Goal: Complete application form: Complete application form

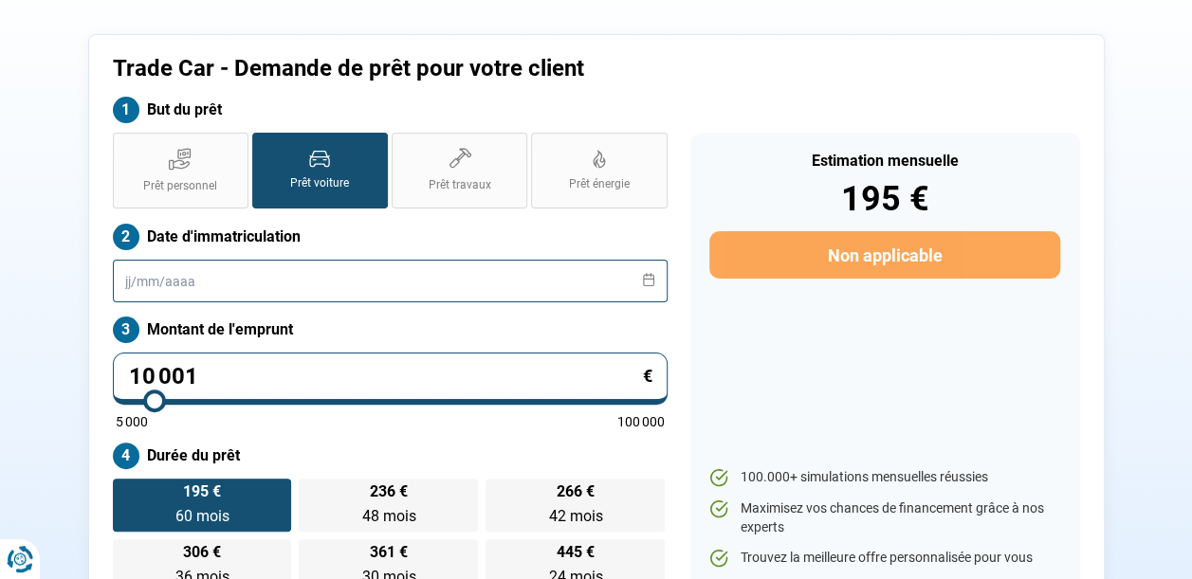
click at [118, 290] on input "text" at bounding box center [390, 281] width 555 height 43
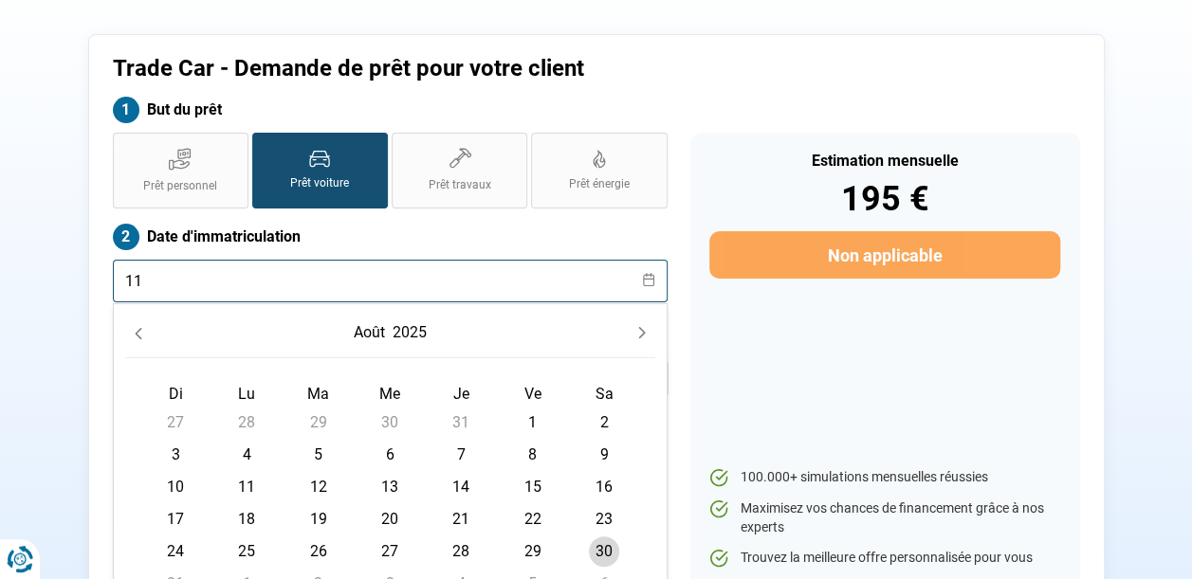
type input "1"
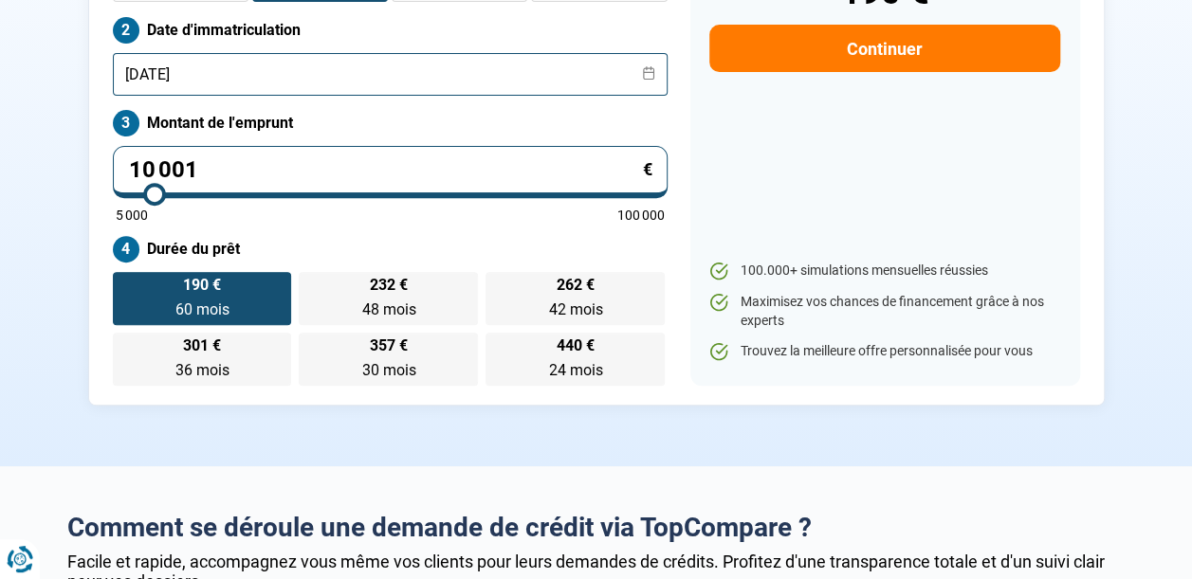
scroll to position [310, 0]
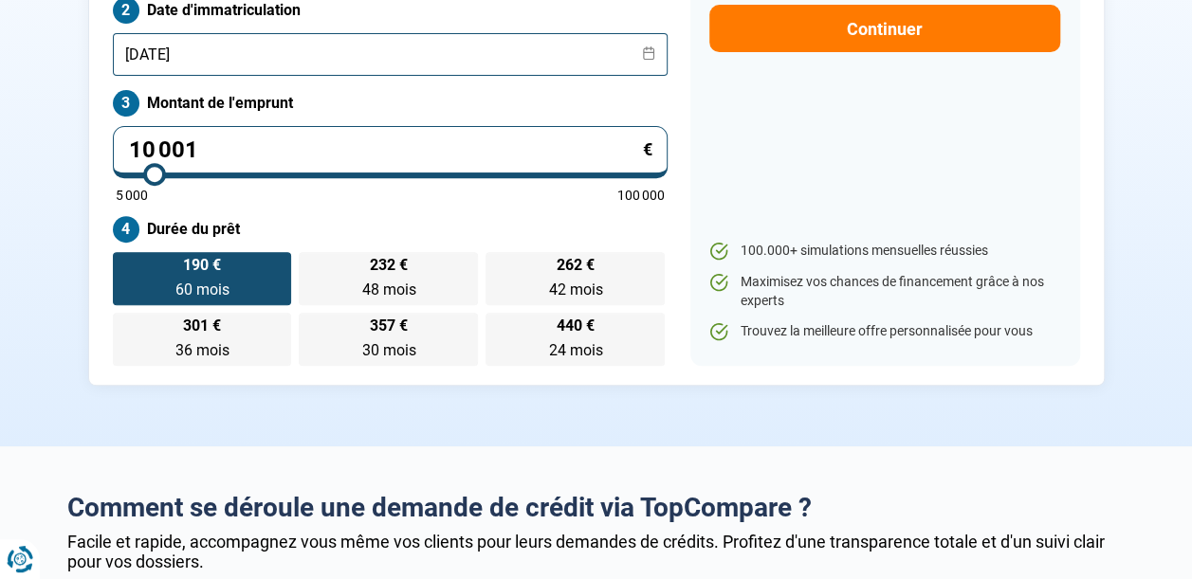
type input "11/06/2023"
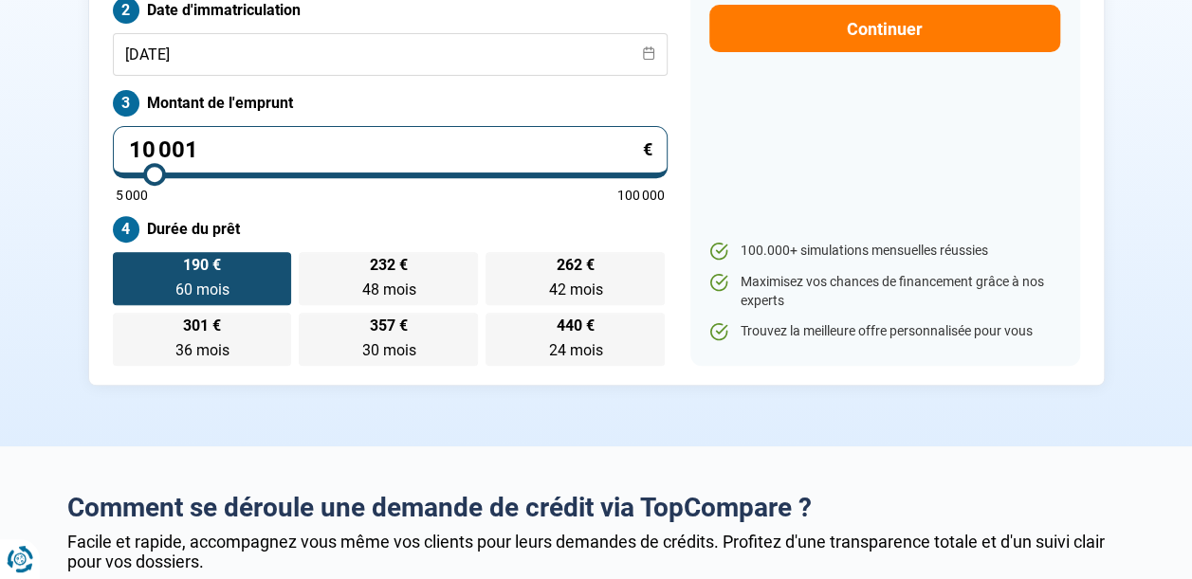
type input "10 250"
type input "10250"
type input "10 500"
type input "10500"
type input "10 750"
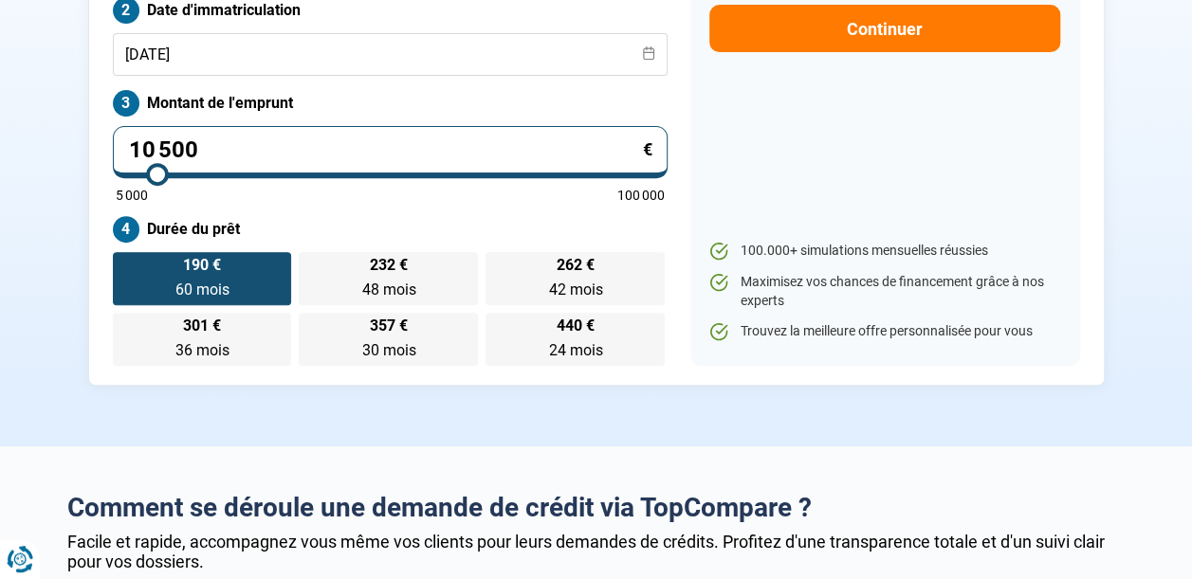
type input "10750"
type input "11 000"
type input "11000"
type input "11 250"
type input "11250"
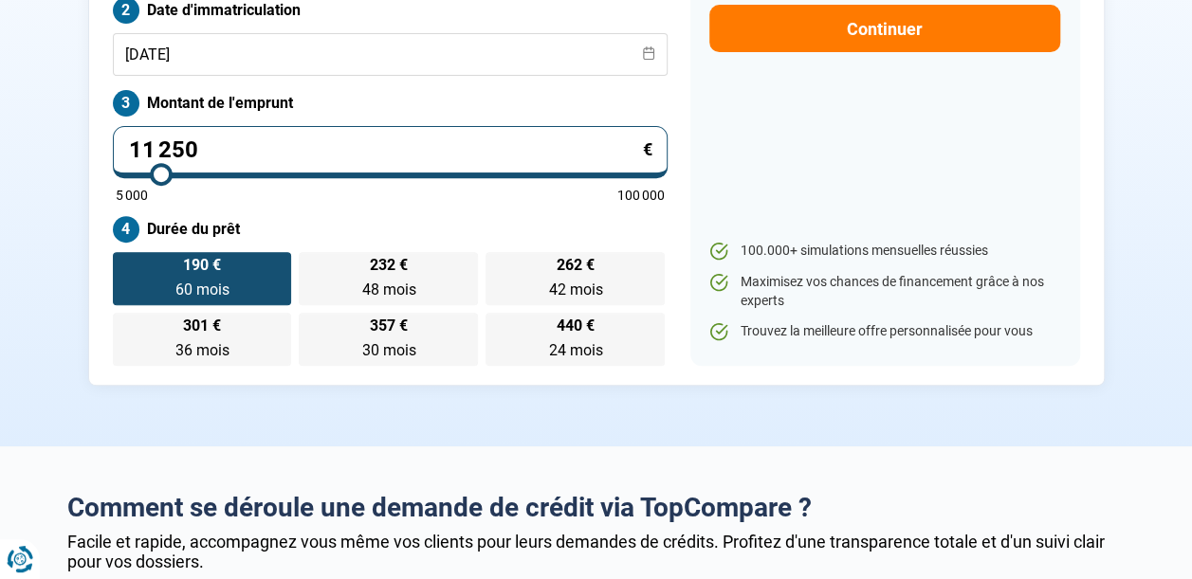
type input "11 500"
type input "11500"
type input "11 750"
type input "11750"
type input "12 250"
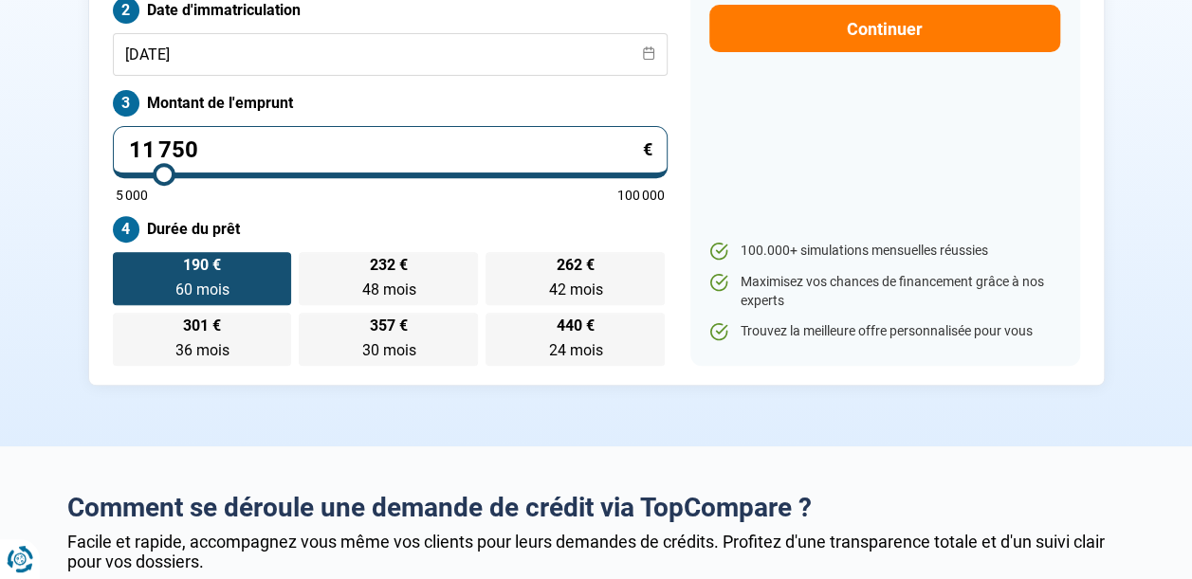
type input "12250"
type input "12 500"
type input "12500"
type input "13 000"
type input "13000"
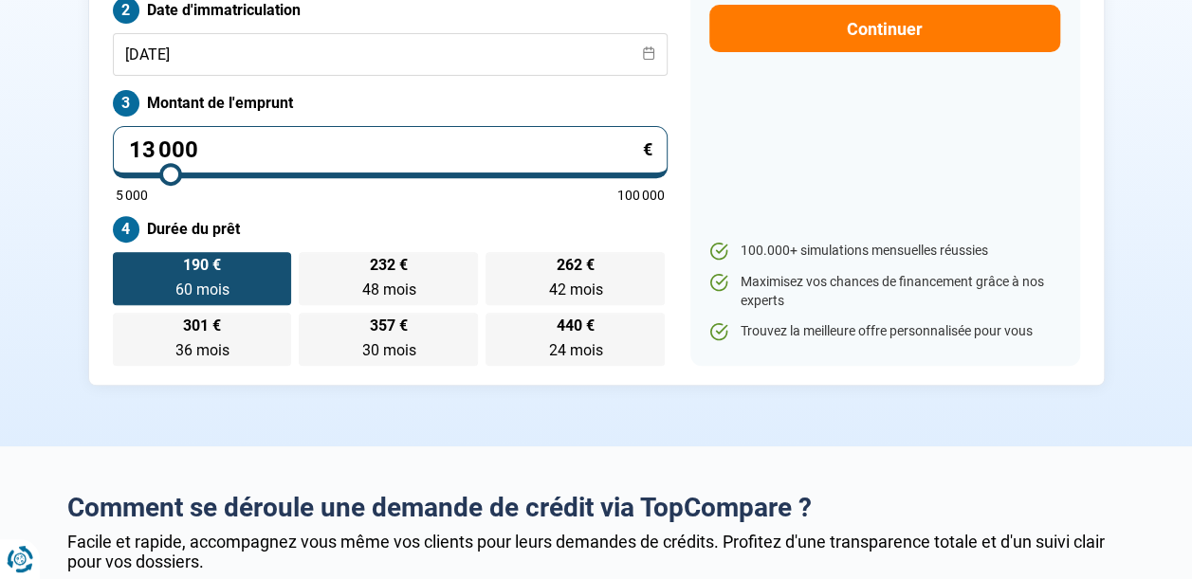
type input "13 250"
type input "13250"
type input "13 500"
type input "13500"
type input "13 750"
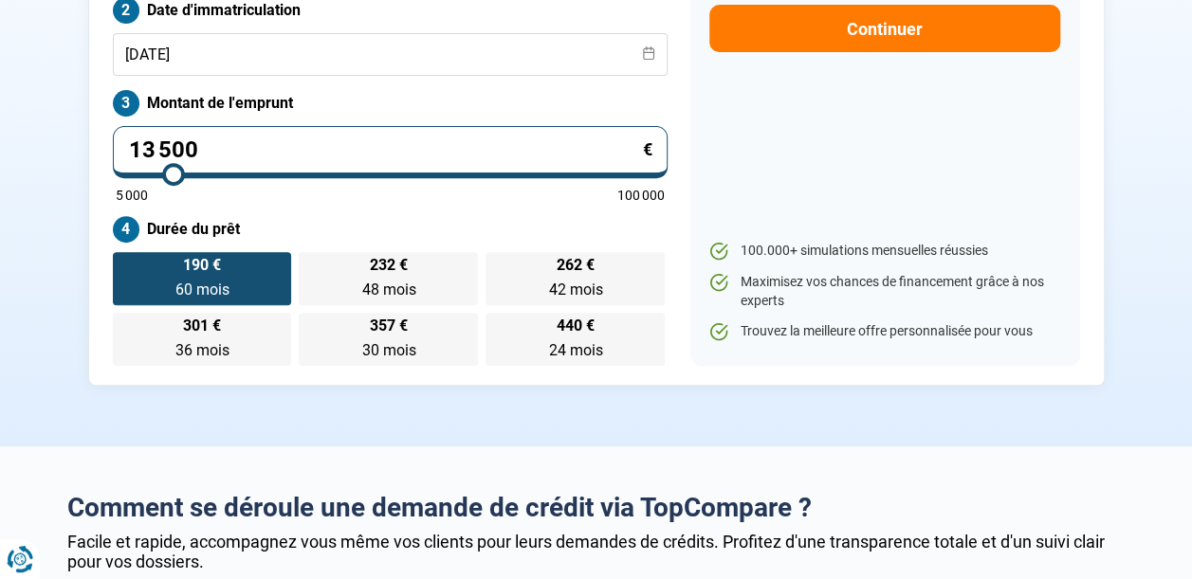
type input "13750"
type input "14 000"
type input "14000"
type input "14 250"
type input "14250"
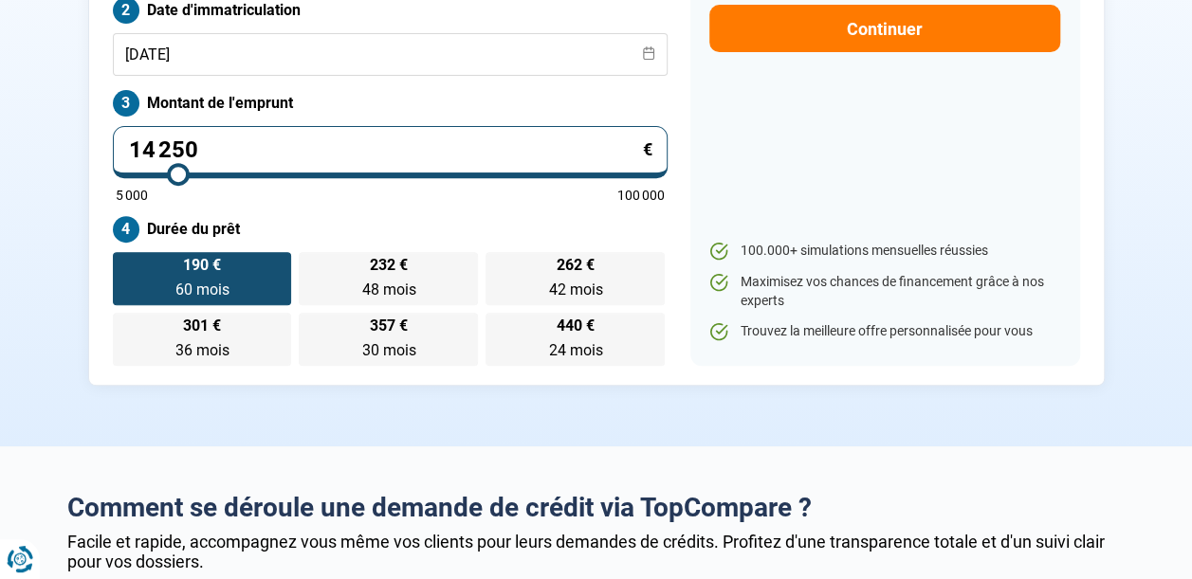
type input "14 500"
type input "14500"
type input "14 750"
type input "14750"
type input "15 000"
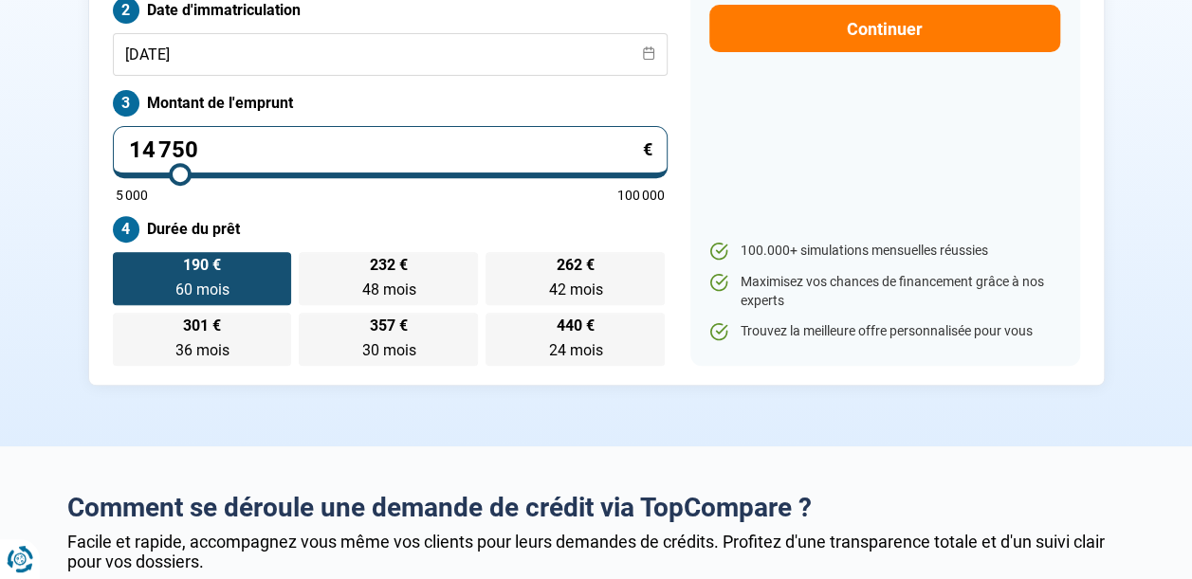
type input "15000"
type input "15 250"
type input "15250"
type input "15 500"
type input "15500"
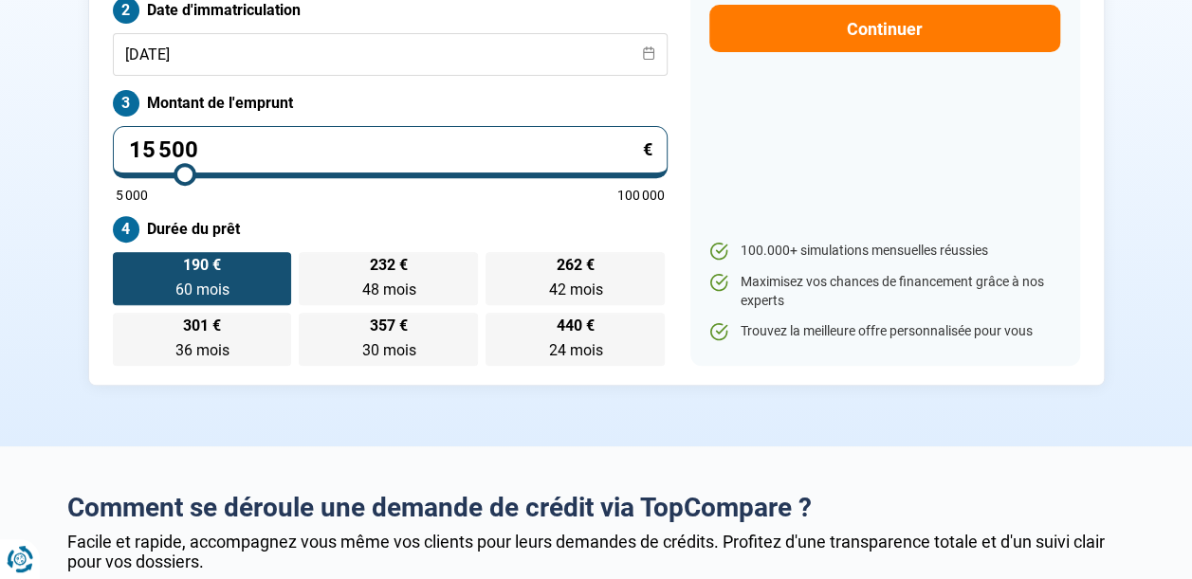
type input "16 000"
type input "16000"
type input "16 250"
type input "16250"
type input "16 500"
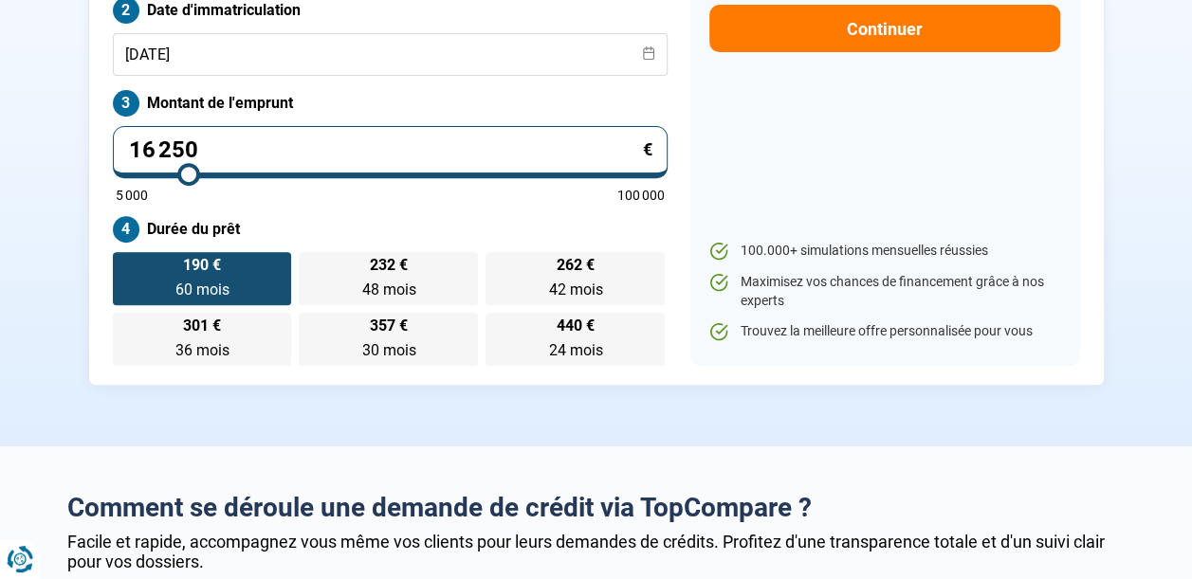
type input "16500"
type input "16 750"
type input "16750"
type input "17 000"
type input "17000"
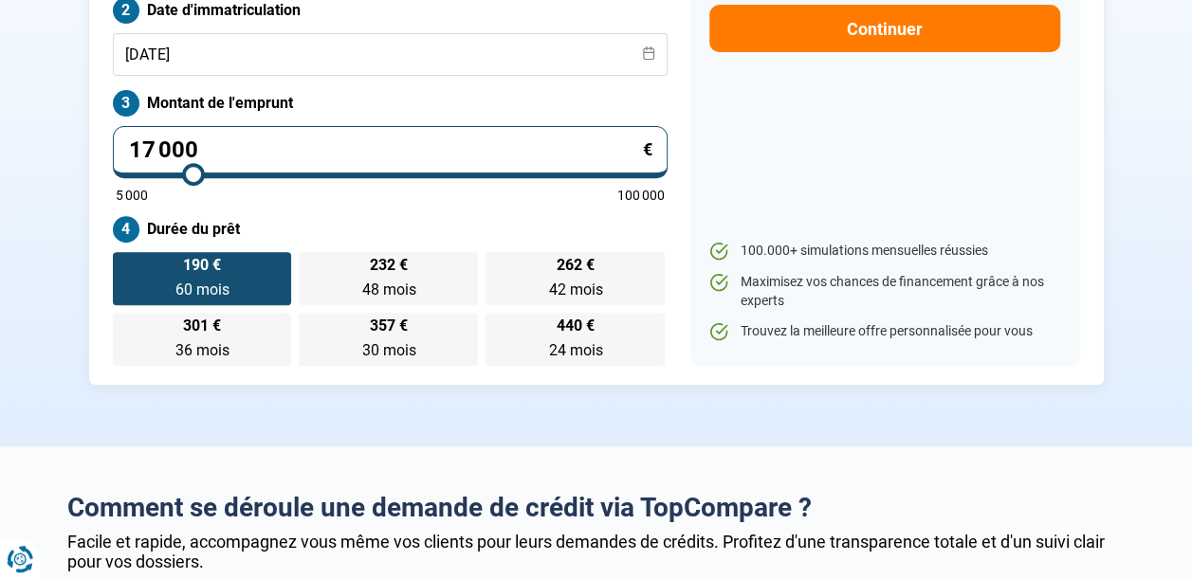
type input "17 250"
type input "17250"
type input "17 500"
type input "17500"
type input "18 000"
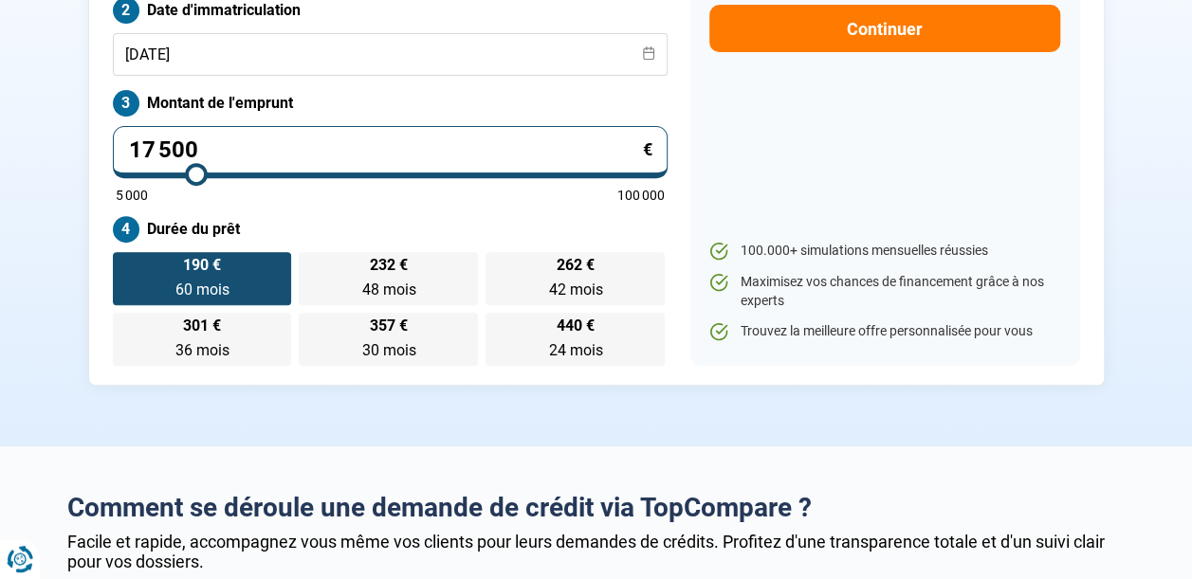
type input "18000"
type input "18 250"
type input "18250"
type input "18 500"
type input "18500"
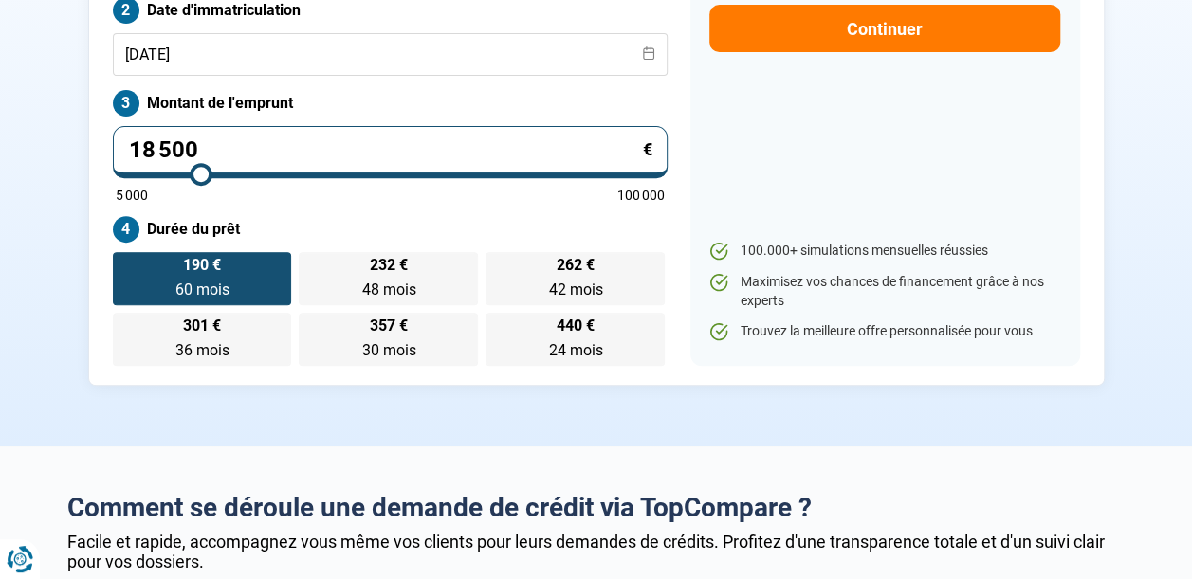
type input "18 750"
type input "18750"
type input "19 000"
type input "19000"
type input "19 250"
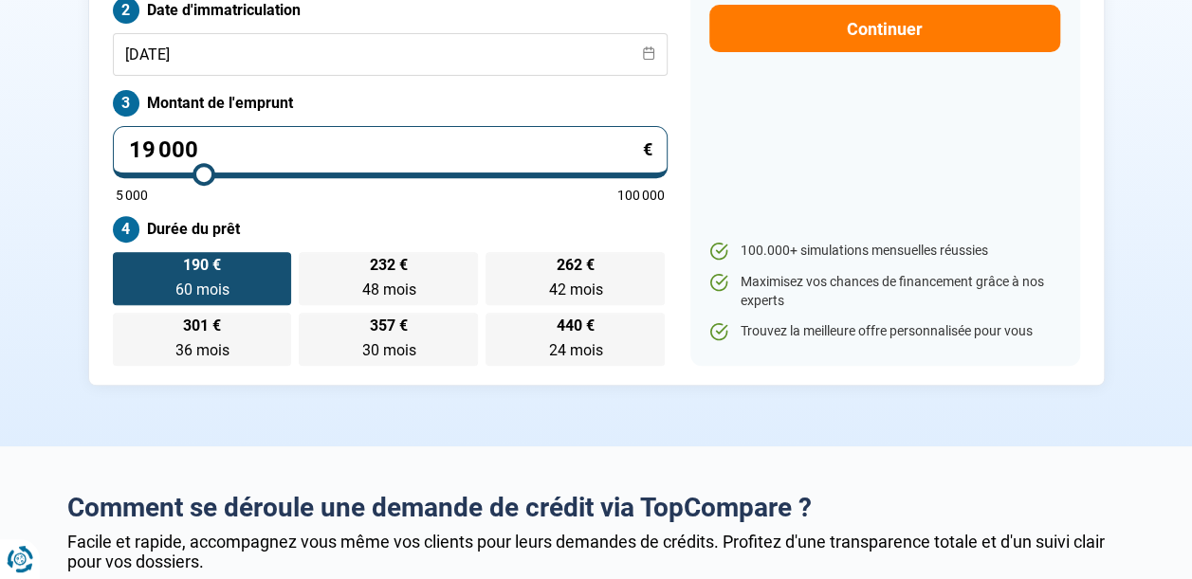
type input "19250"
type input "19 500"
type input "19500"
type input "20 000"
type input "20000"
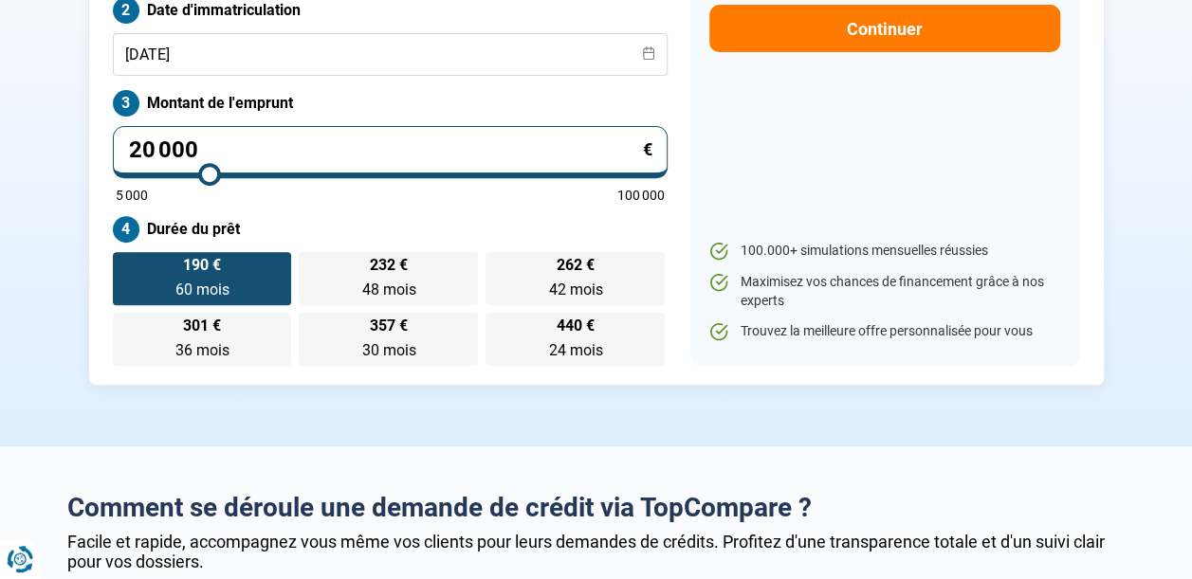
type input "20 250"
type input "20250"
type input "20 500"
type input "20500"
type input "20 750"
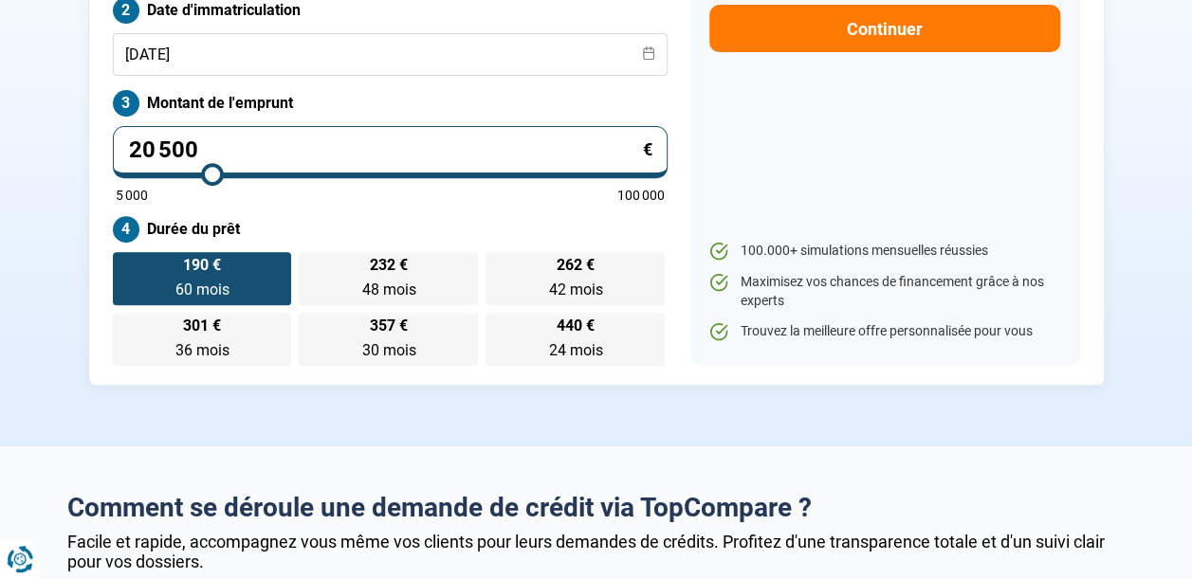
type input "20750"
type input "21 000"
type input "21000"
type input "21 250"
type input "21250"
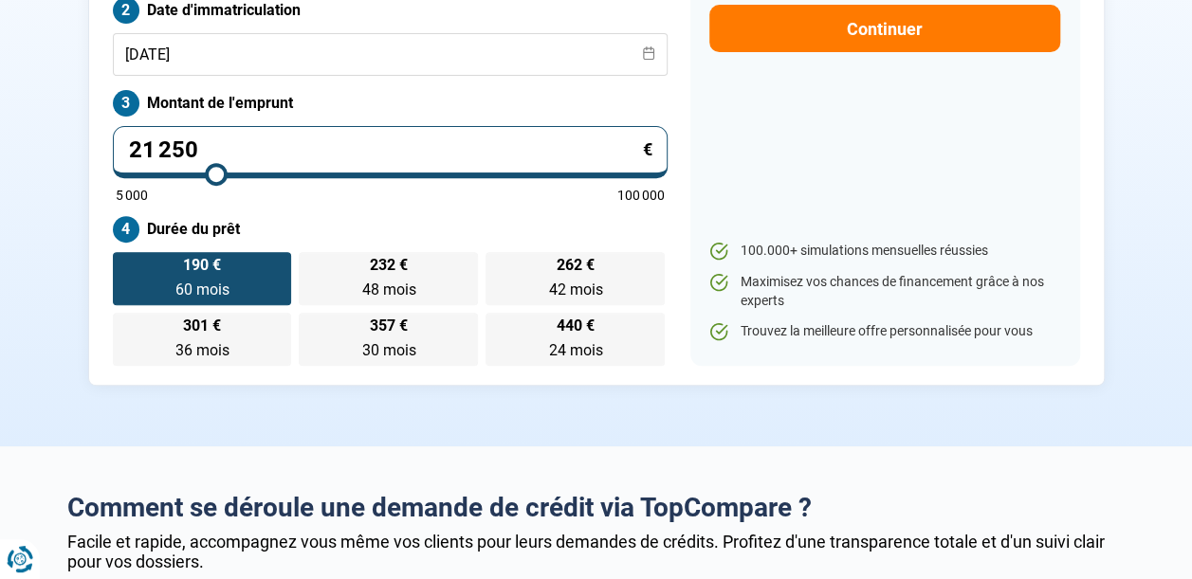
type input "21 750"
type input "21750"
type input "22 000"
type input "22000"
type input "22 250"
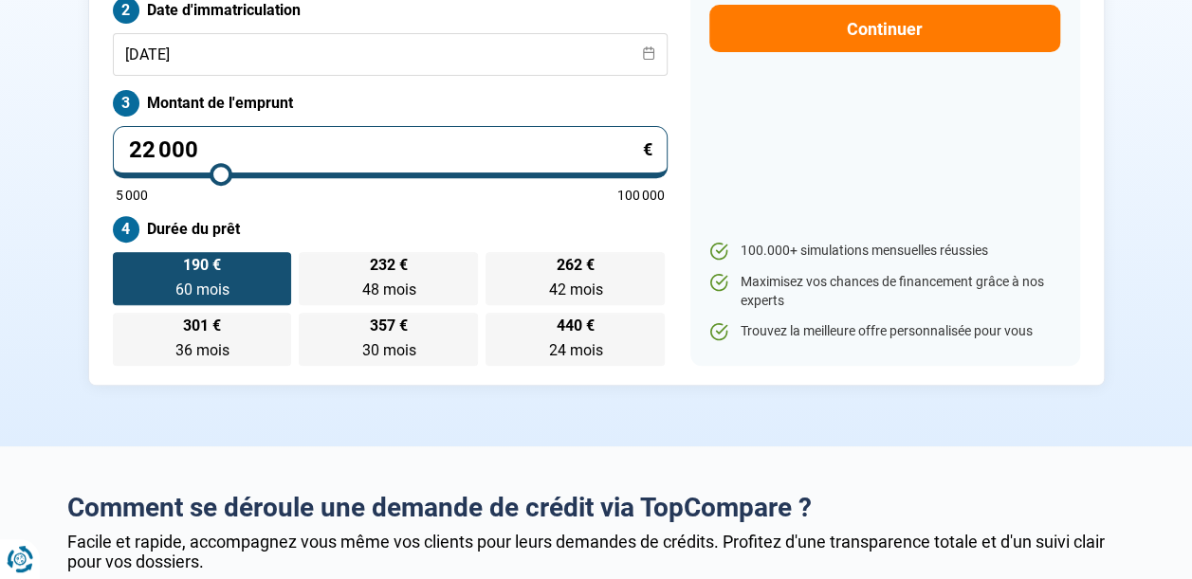
type input "22250"
type input "22 000"
type input "22000"
type input "21 750"
type input "21750"
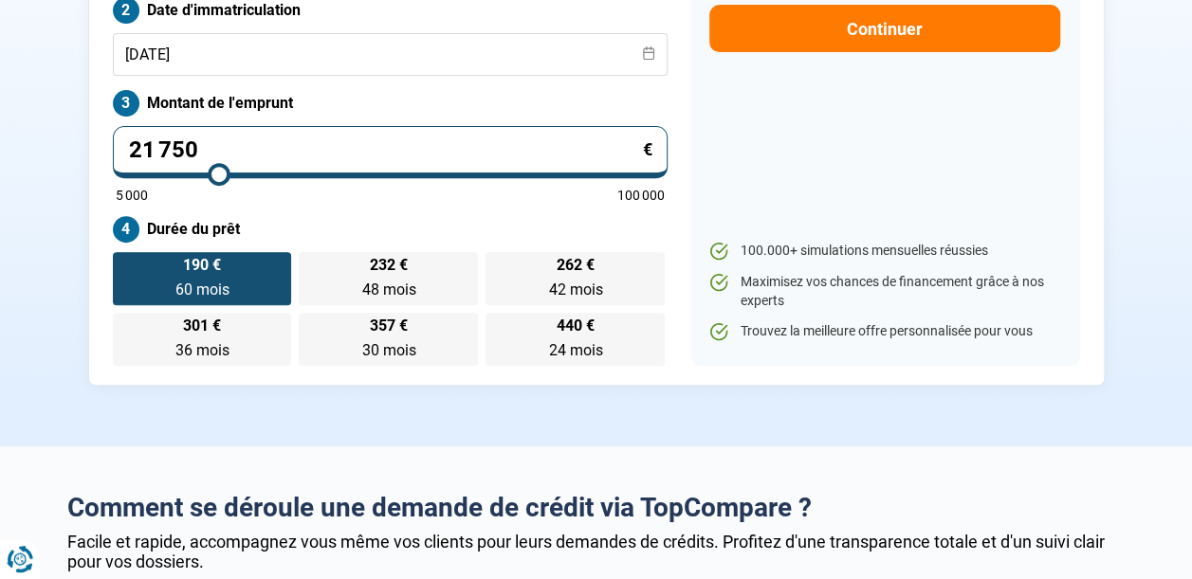
type input "21 500"
type input "21500"
type input "21 250"
type input "21250"
type input "21 000"
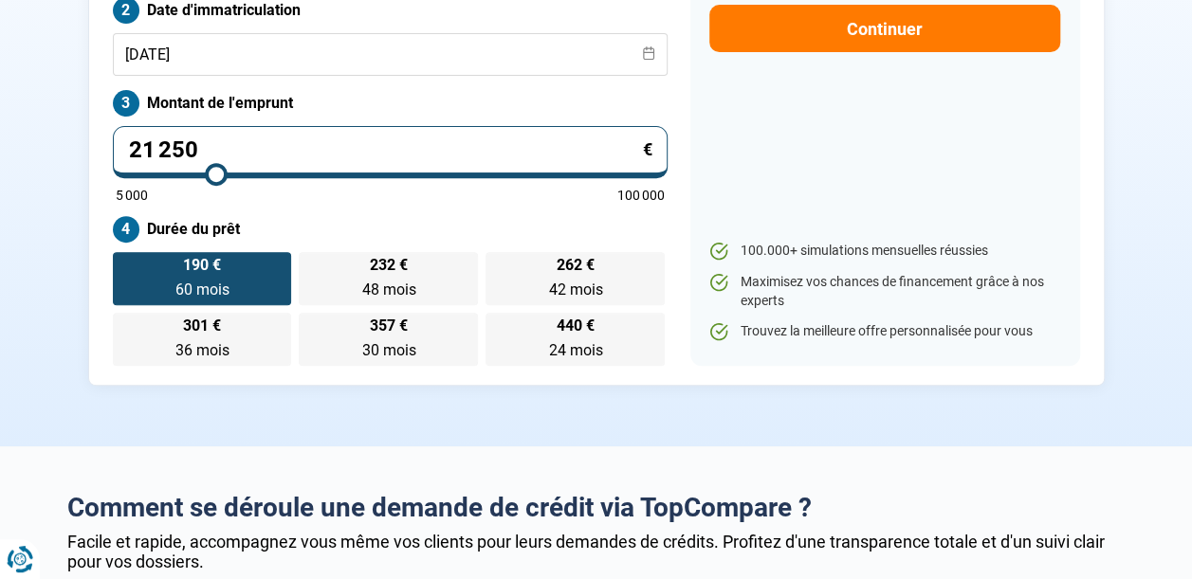
type input "21000"
type input "20 750"
type input "20750"
type input "21 000"
type input "21000"
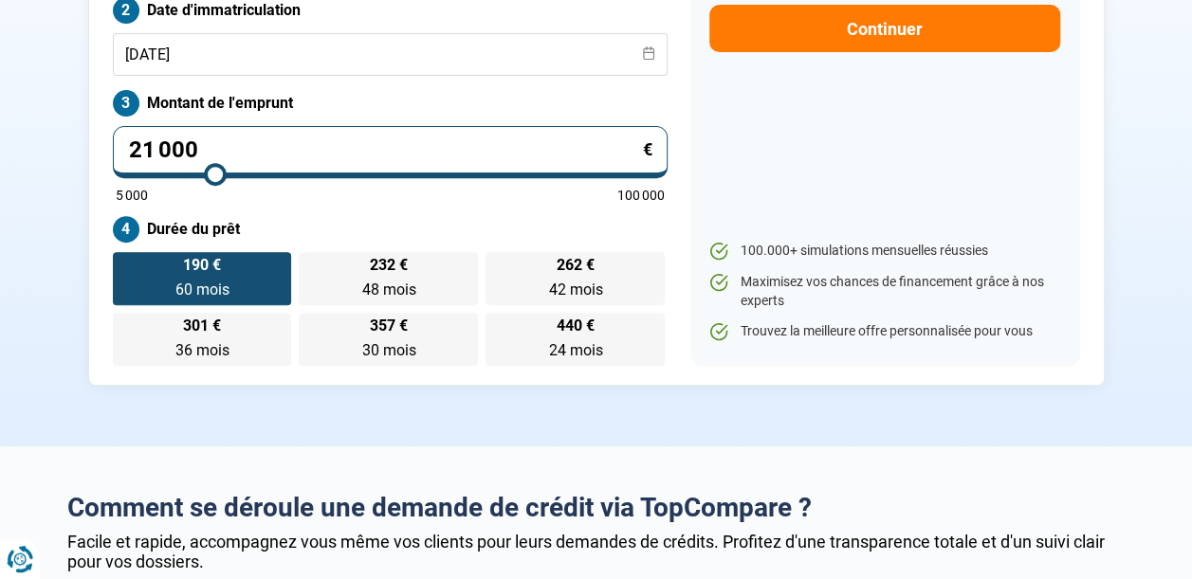
type input "21 250"
type input "21250"
type input "21 500"
type input "21500"
type input "21 250"
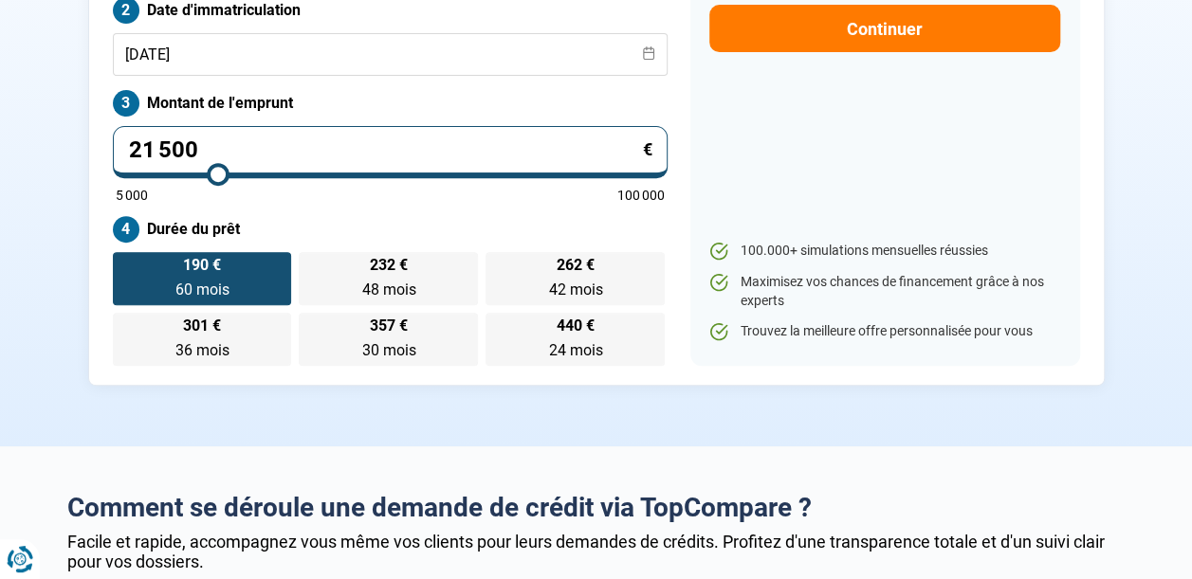
type input "21250"
type input "21 000"
type input "21000"
type input "20 750"
type input "20750"
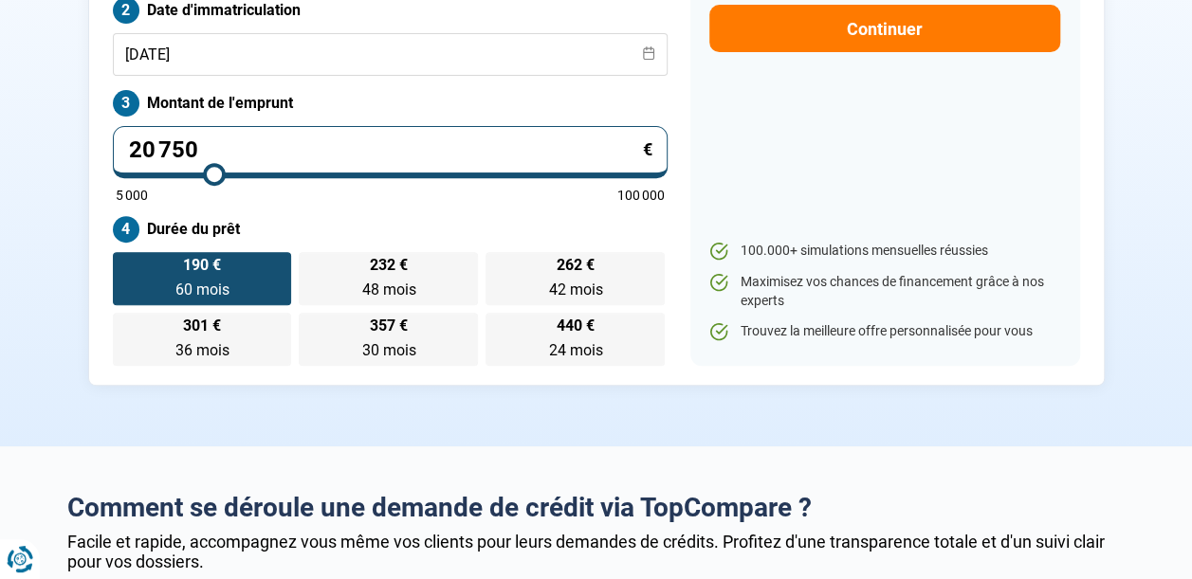
type input "21 000"
drag, startPoint x: 153, startPoint y: 178, endPoint x: 214, endPoint y: 179, distance: 61.6
type input "21000"
click at [214, 176] on input "range" at bounding box center [390, 175] width 549 height 4
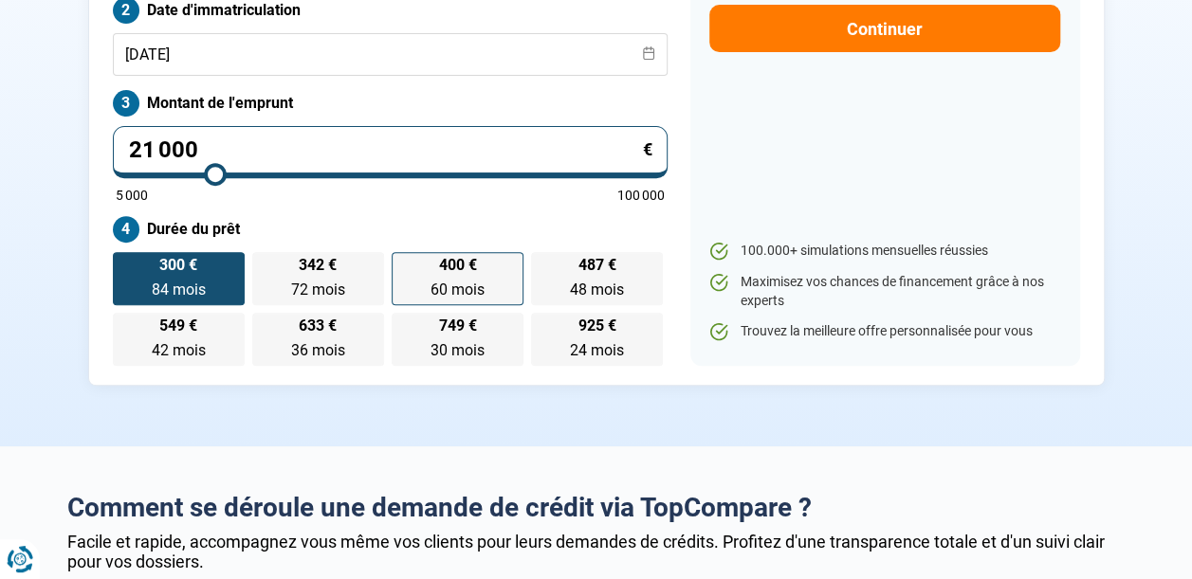
click at [462, 275] on label "400 € 60 mois 60 mois" at bounding box center [458, 278] width 132 height 53
click at [404, 265] on input "400 € 60 mois 60 mois" at bounding box center [398, 258] width 12 height 12
radio input "true"
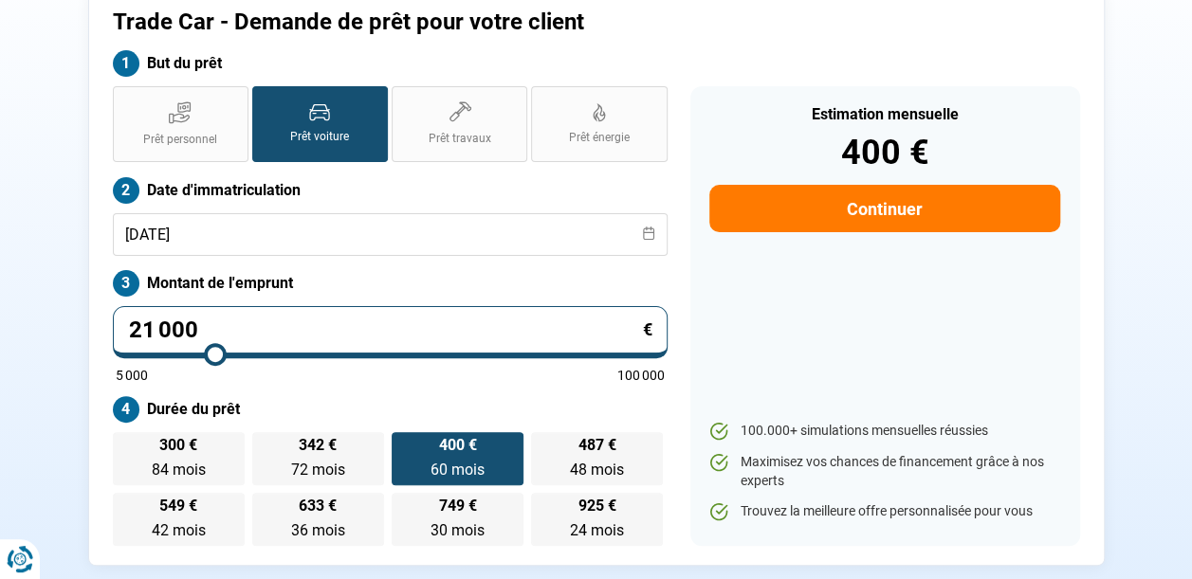
scroll to position [83, 0]
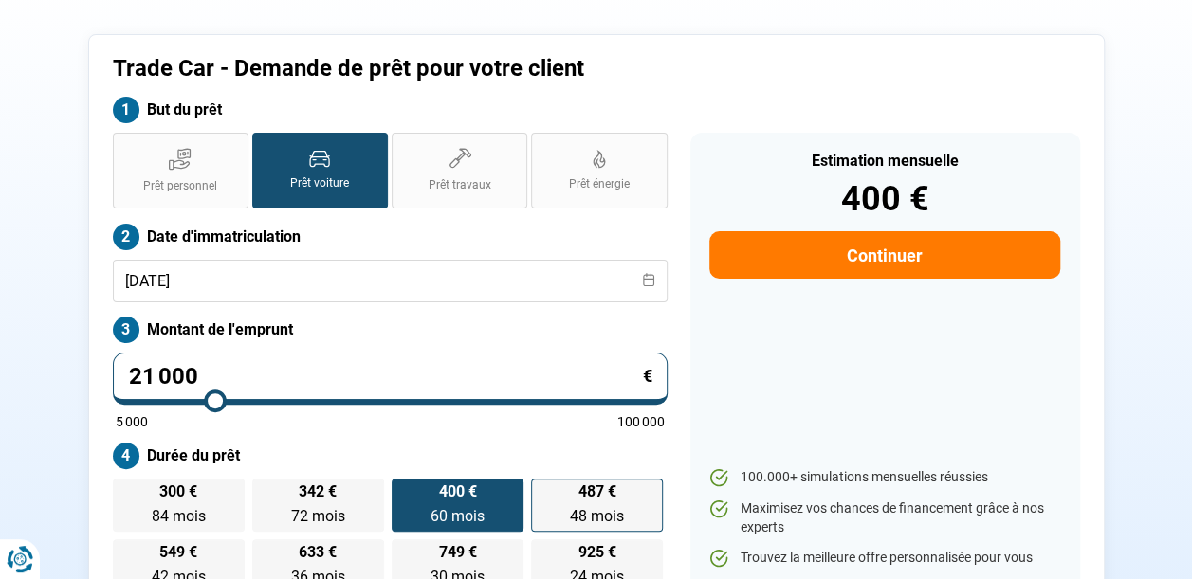
click at [590, 498] on span "487 €" at bounding box center [597, 492] width 38 height 15
click at [543, 491] on input "487 € 48 mois 48 mois" at bounding box center [537, 485] width 12 height 12
radio input "true"
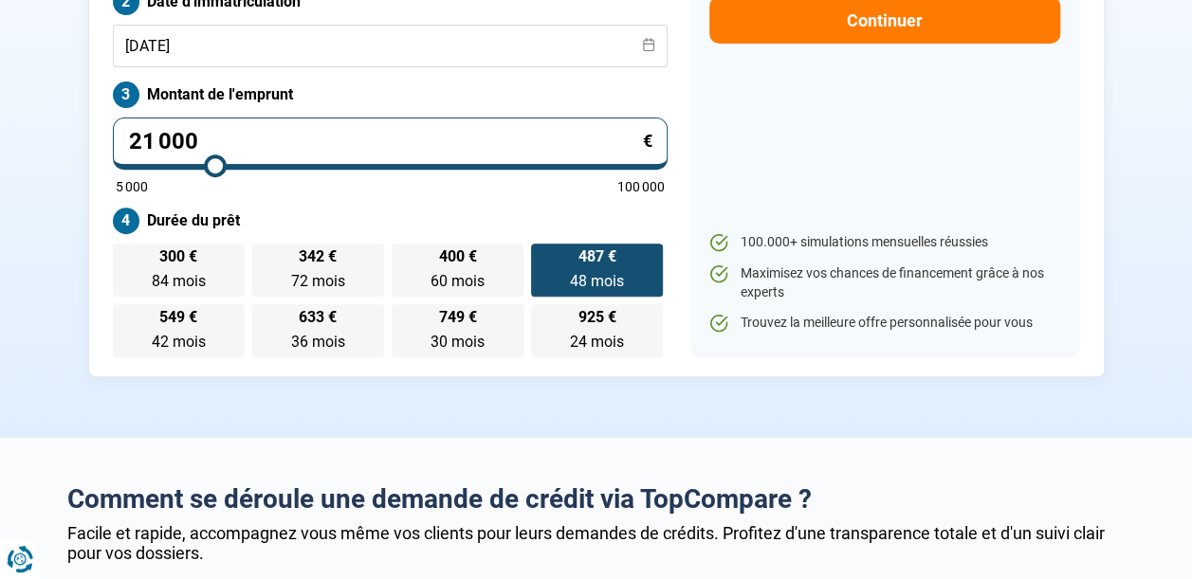
scroll to position [346, 0]
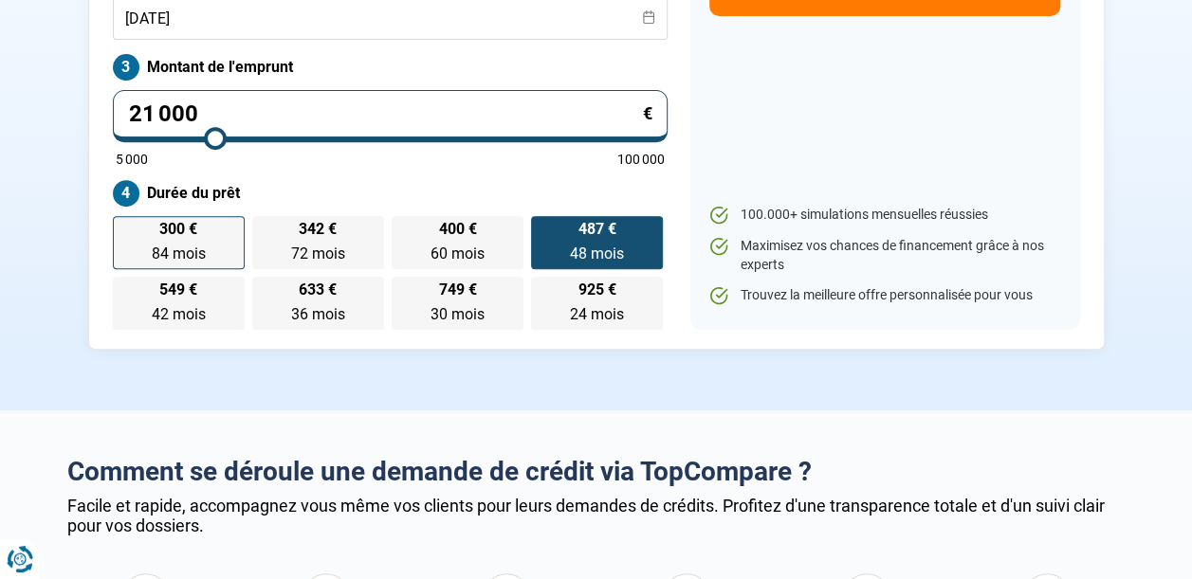
click at [208, 249] on label "300 € 84 mois 84 mois" at bounding box center [179, 242] width 132 height 53
click at [125, 229] on input "300 € 84 mois 84 mois" at bounding box center [119, 222] width 12 height 12
radio input "true"
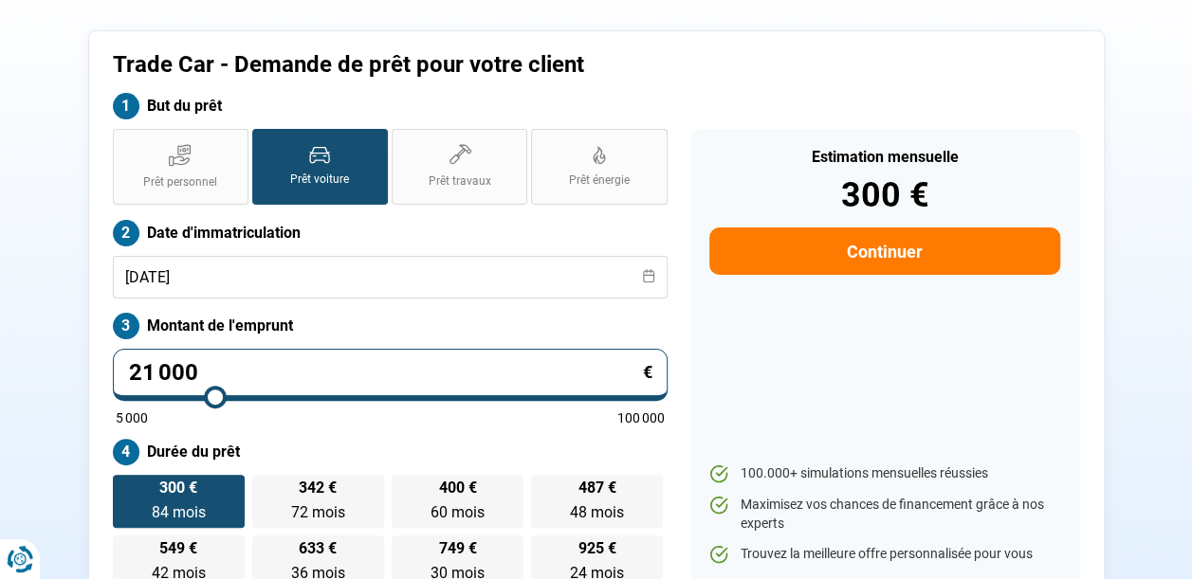
scroll to position [83, 0]
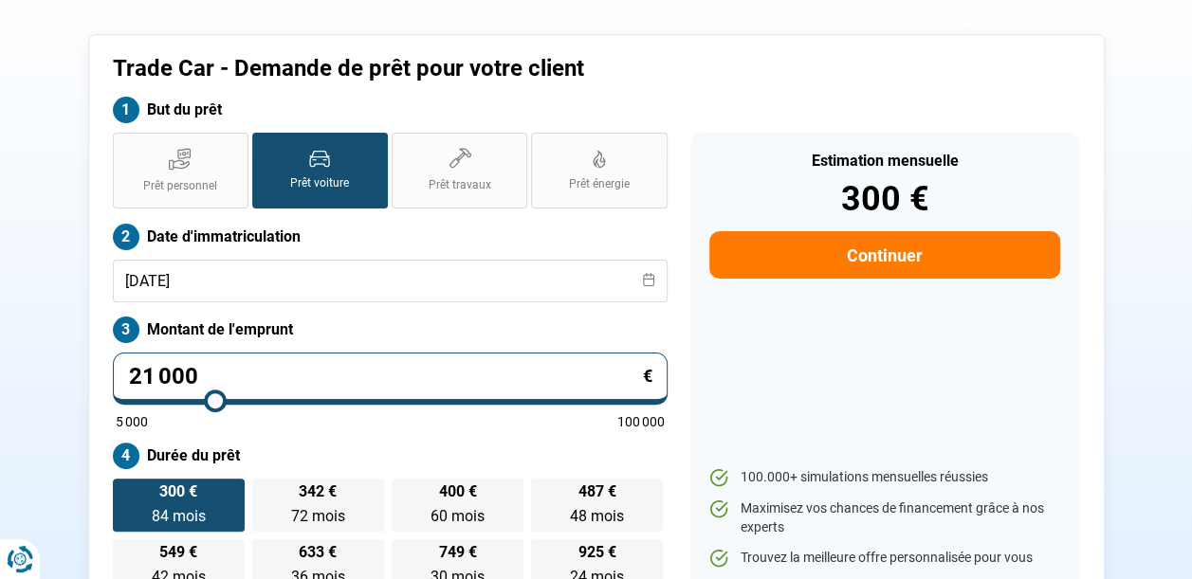
click at [932, 256] on button "Continuer" at bounding box center [884, 254] width 350 height 47
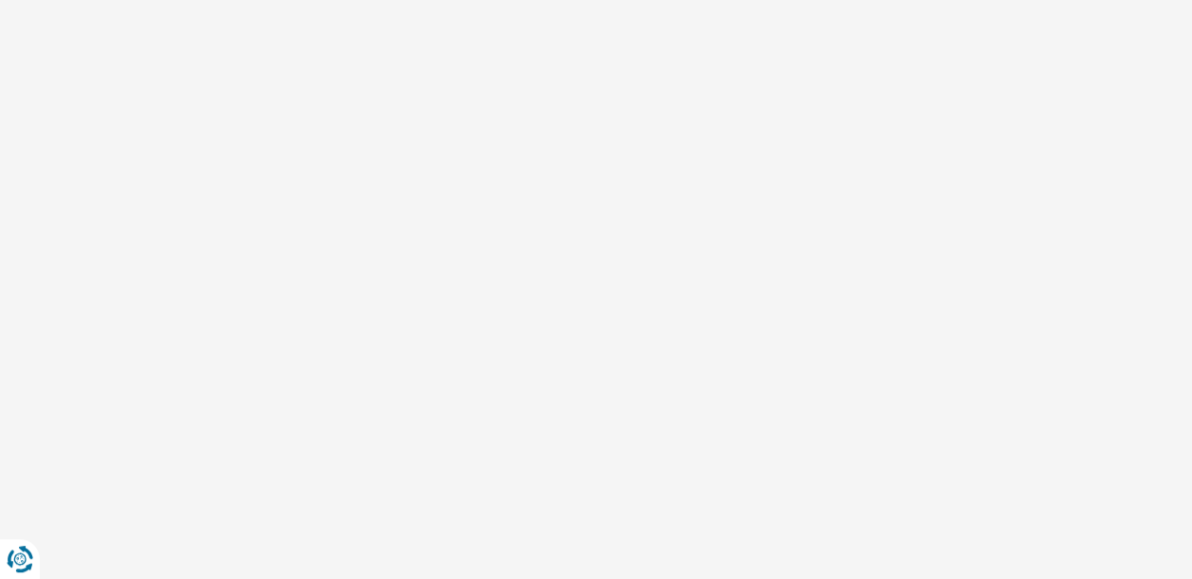
scroll to position [27, 0]
select select "32"
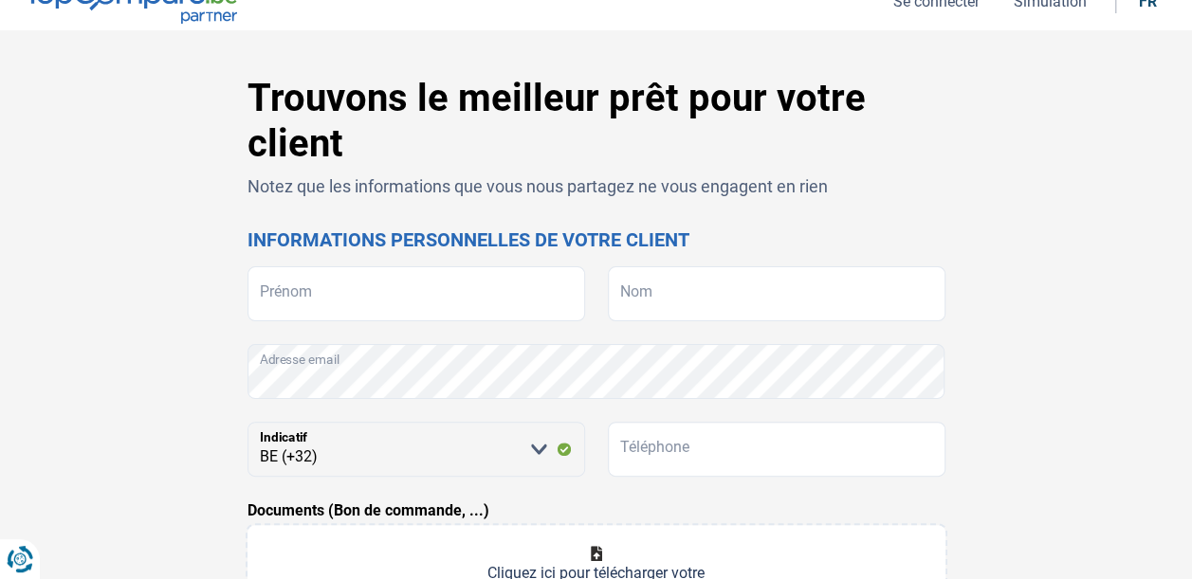
scroll to position [0, 0]
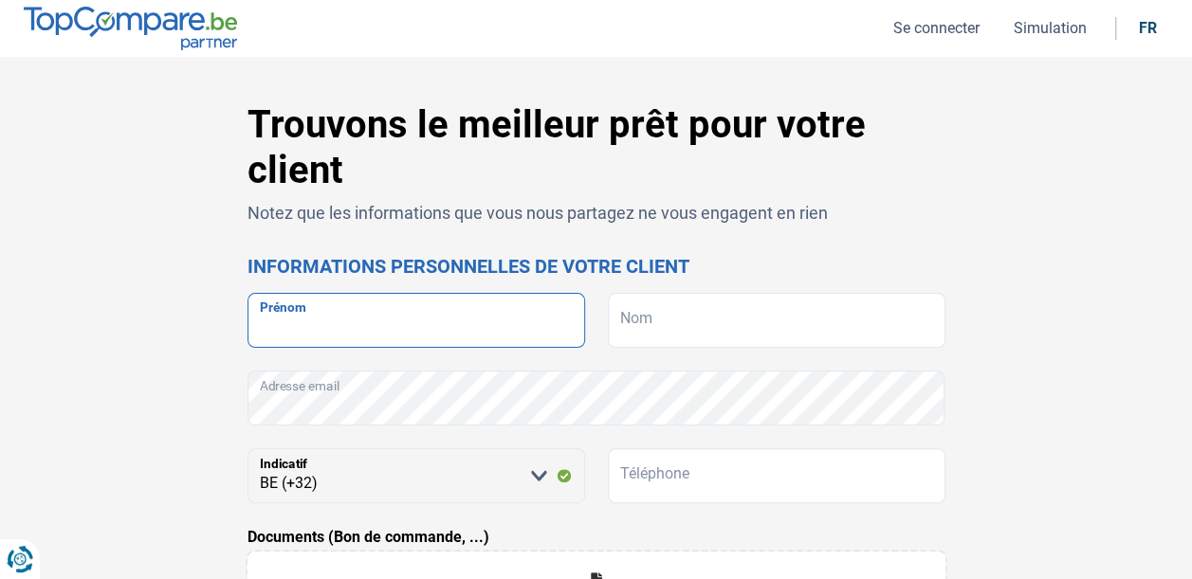
click at [341, 317] on input "Prénom" at bounding box center [416, 320] width 338 height 55
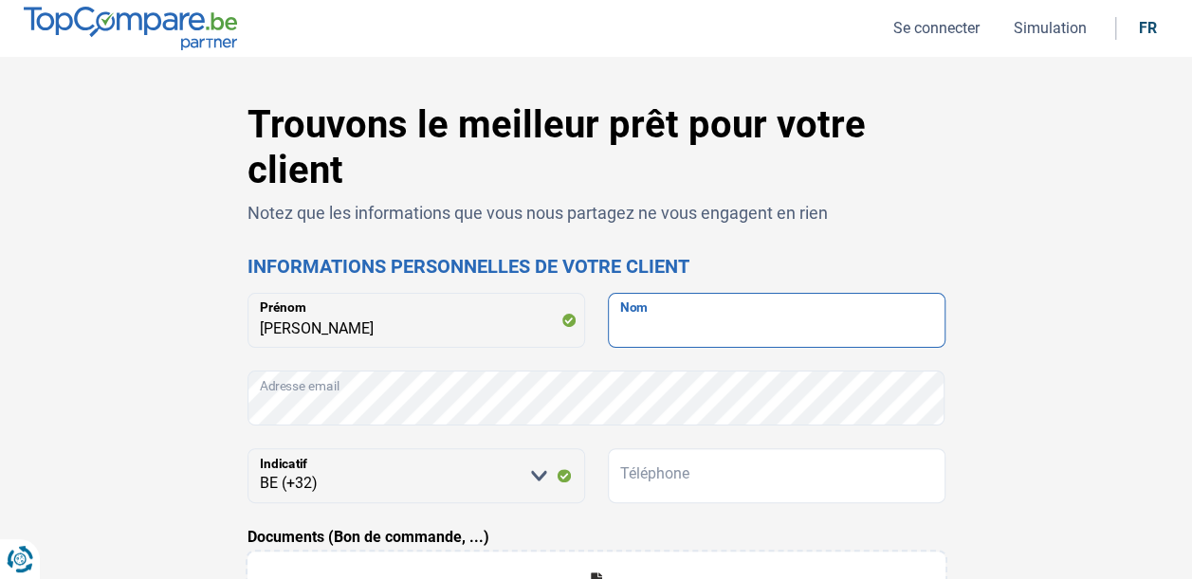
click at [657, 319] on input "Nom" at bounding box center [777, 320] width 338 height 55
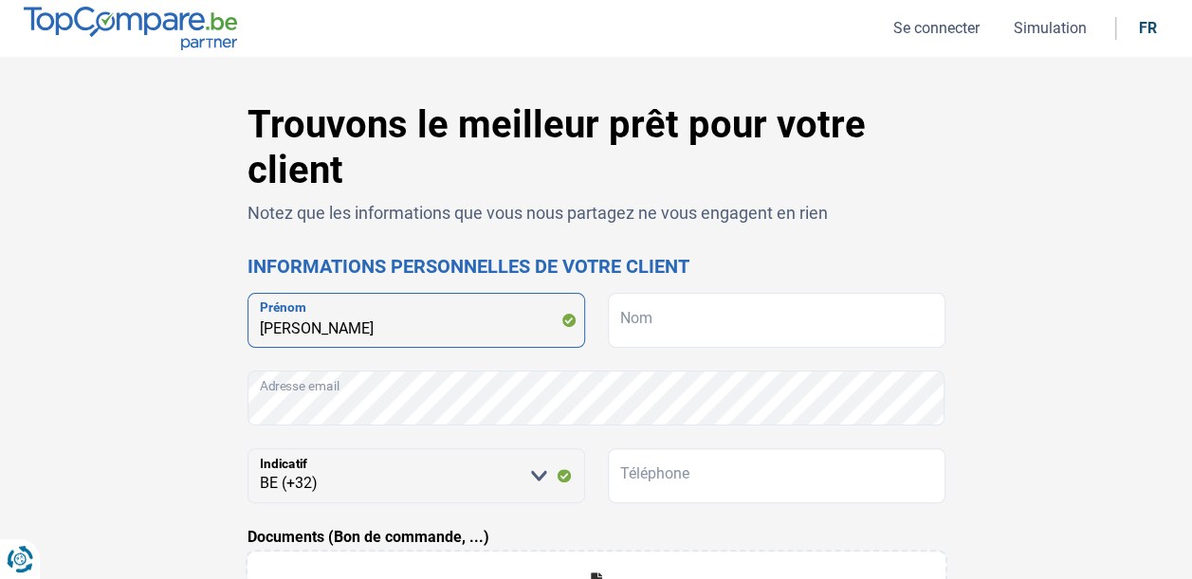
click at [298, 328] on input "Jules" at bounding box center [416, 320] width 338 height 55
type input "J"
type input "Gafudji"
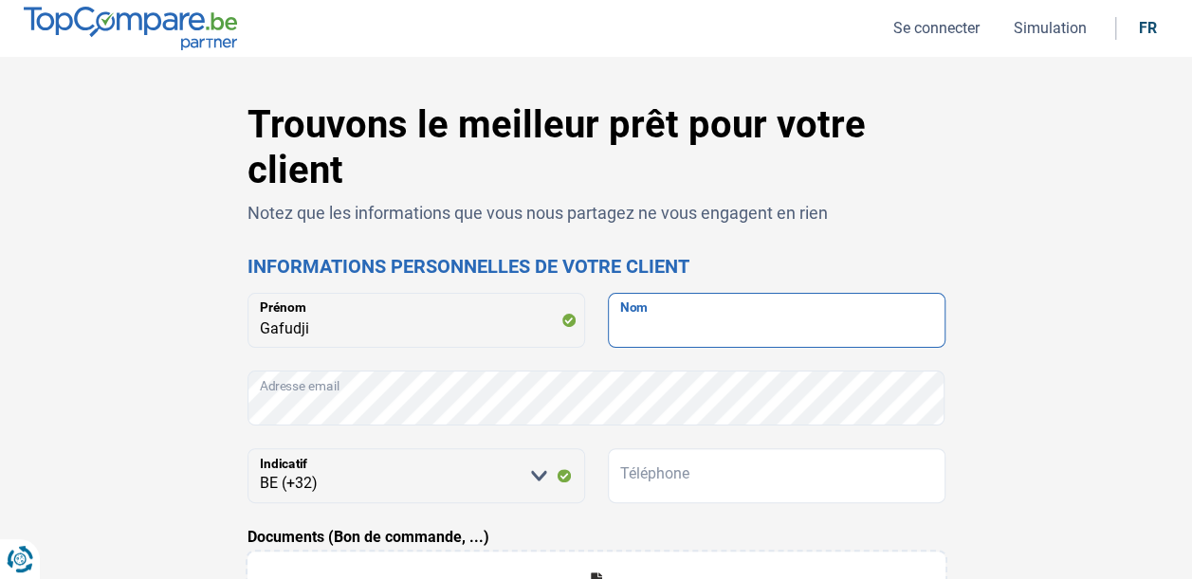
click at [625, 321] on input "Nom" at bounding box center [777, 320] width 338 height 55
type input "m"
type input "[PERSON_NAME]"
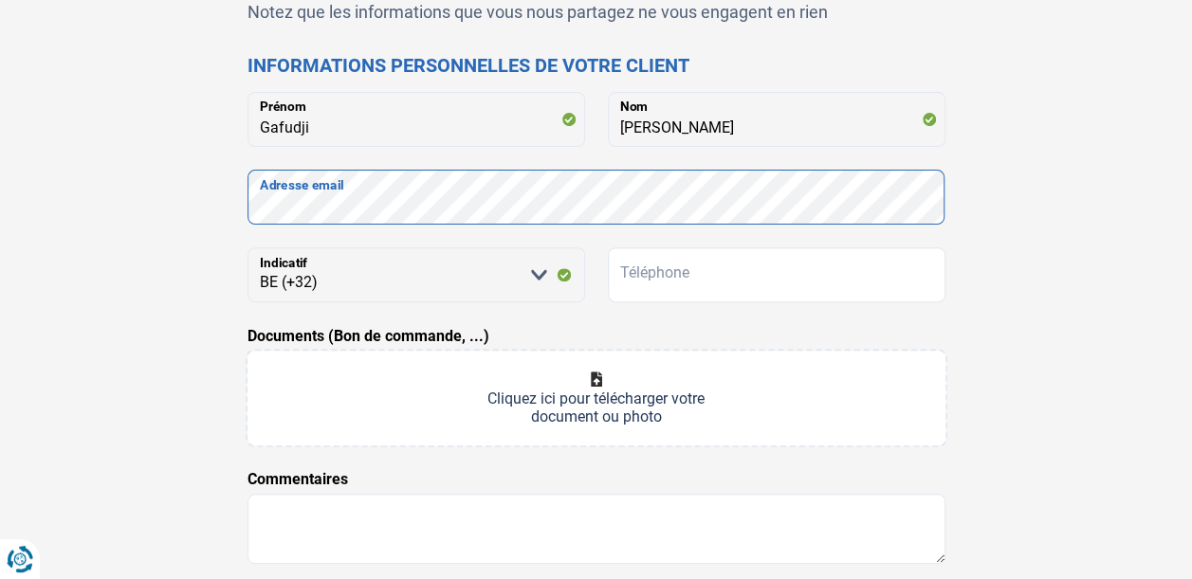
scroll to position [205, 0]
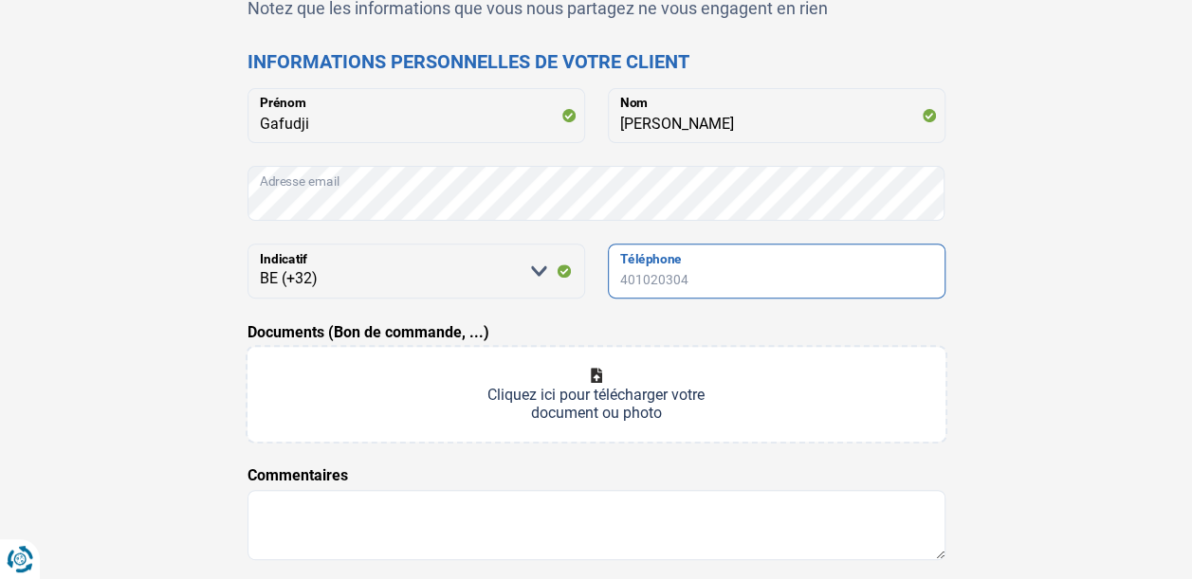
click at [690, 284] on input "Téléphone" at bounding box center [777, 271] width 338 height 55
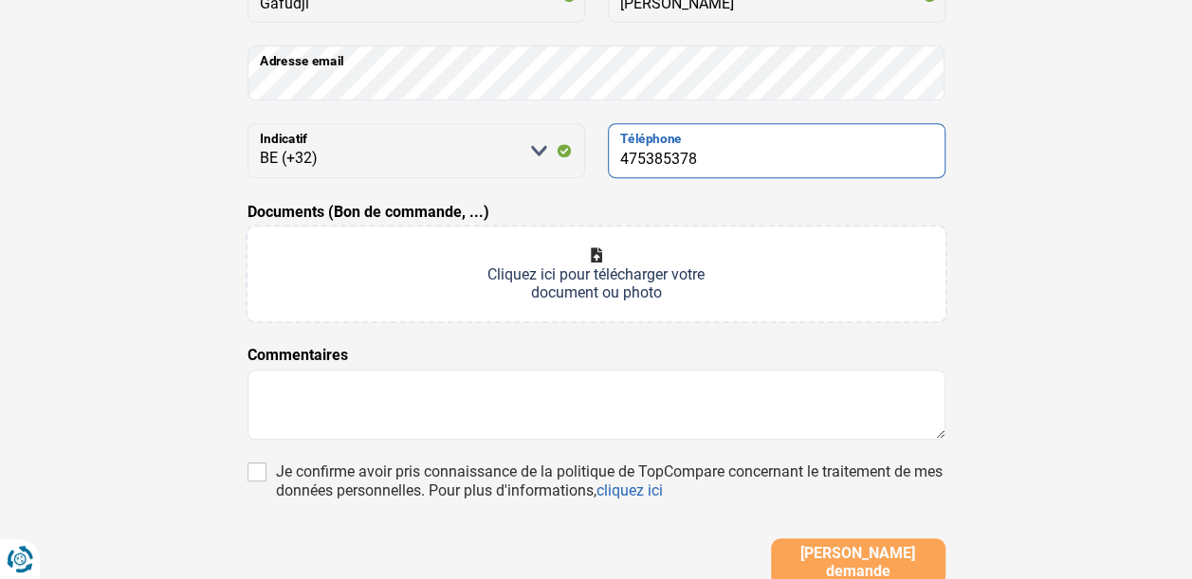
scroll to position [326, 0]
type input "475385378"
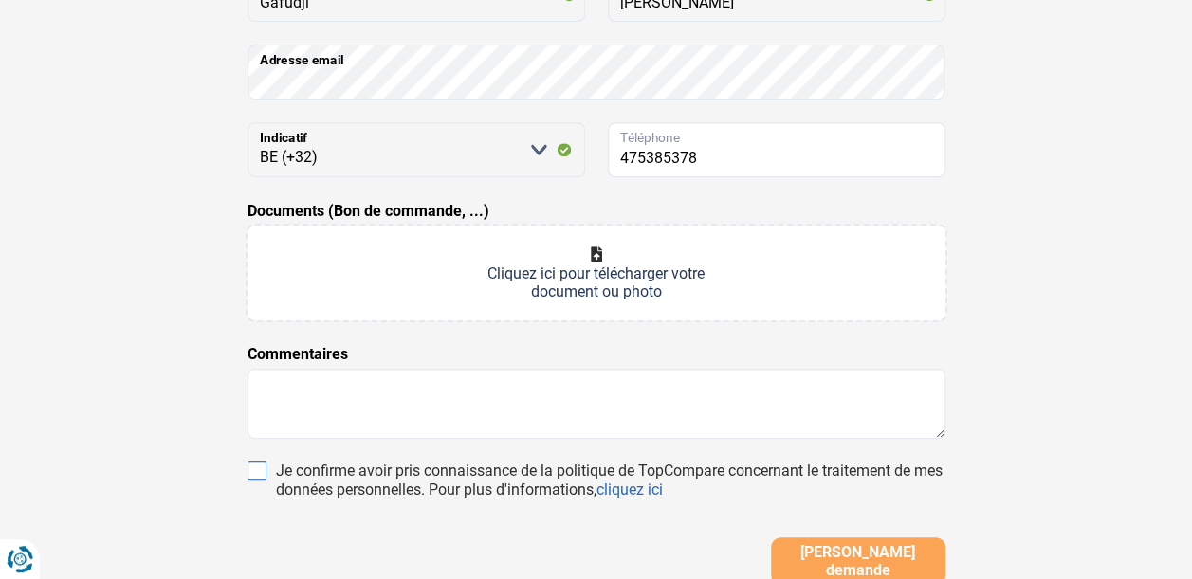
click at [257, 470] on input "Je confirme avoir pris connaissance de la politique de TopCompare concernant le…" at bounding box center [256, 471] width 19 height 19
checkbox input "true"
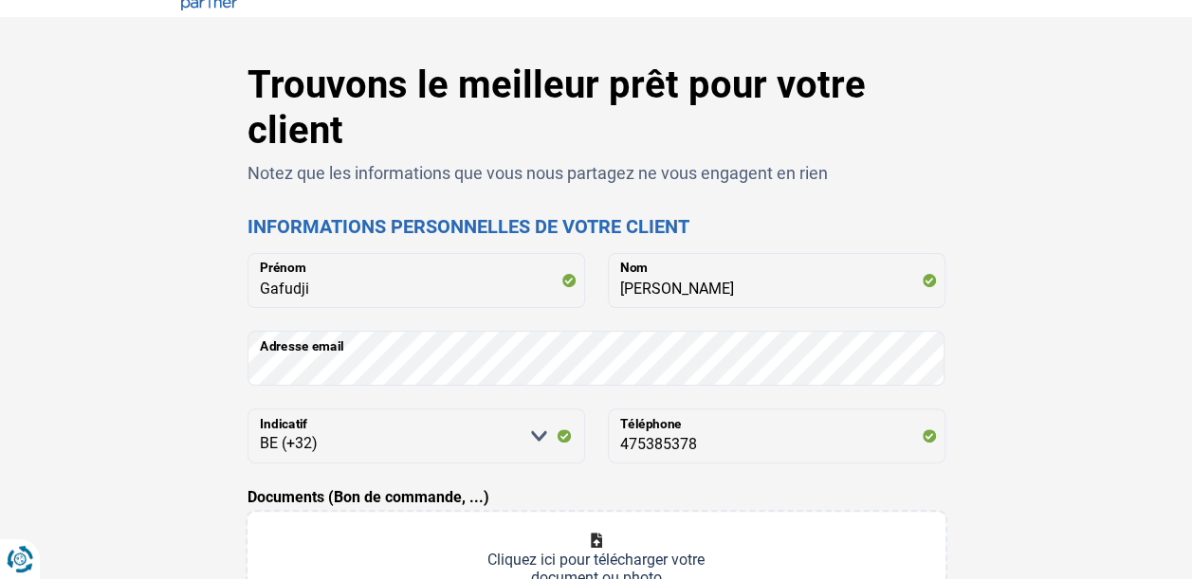
scroll to position [0, 0]
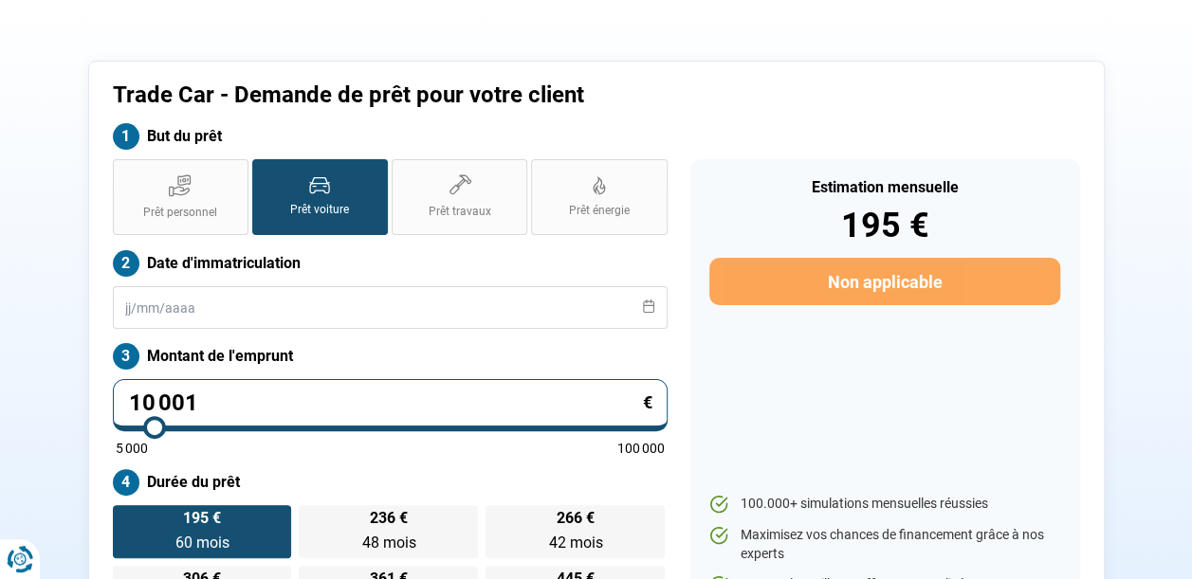
scroll to position [83, 0]
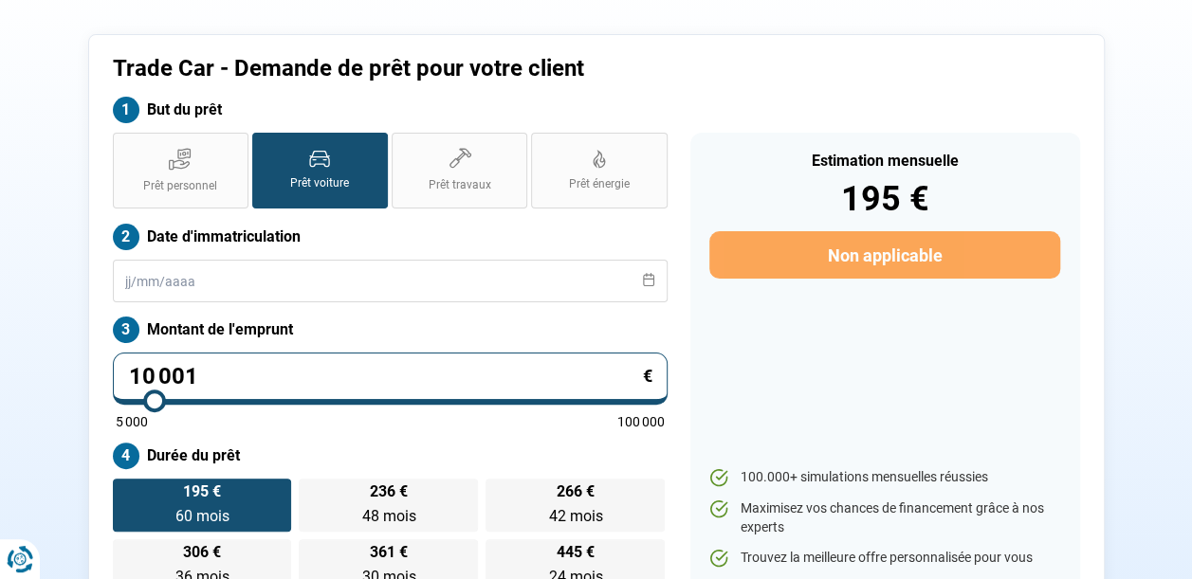
type input "11 250"
type input "11250"
type input "11 500"
type input "11500"
type input "11 750"
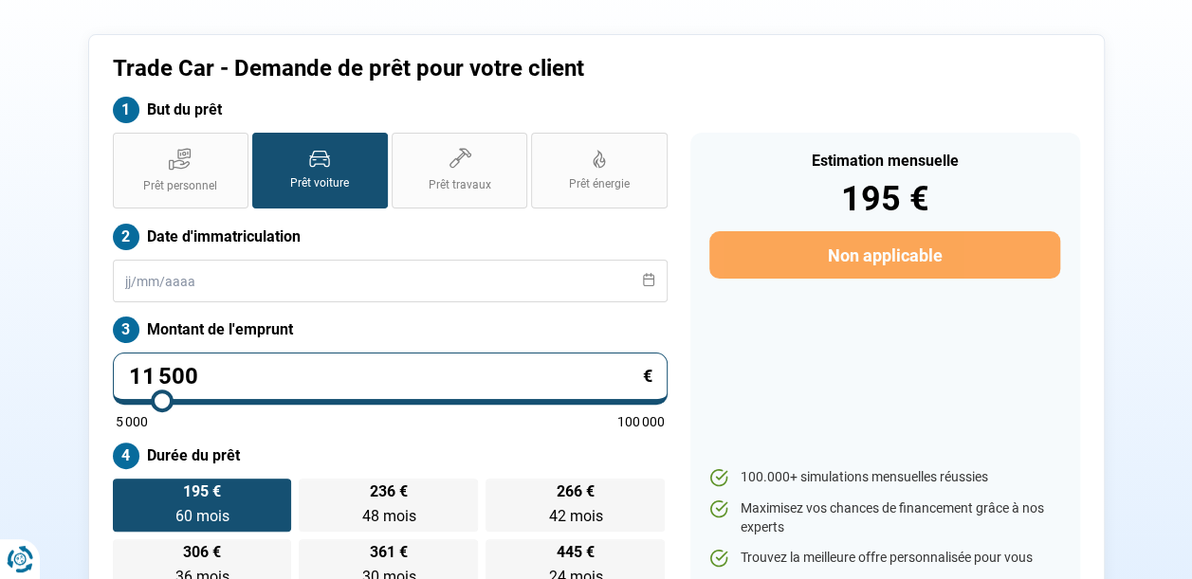
type input "11750"
type input "12 000"
type input "12000"
type input "12 250"
type input "12250"
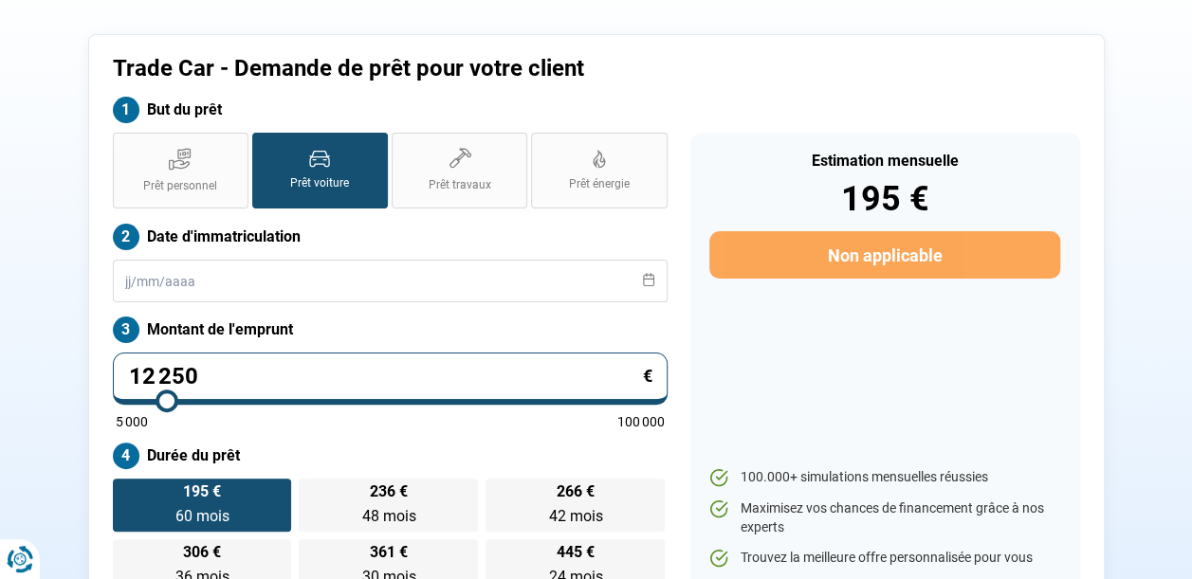
type input "12 500"
type input "12500"
type input "12 750"
type input "12750"
type input "13 000"
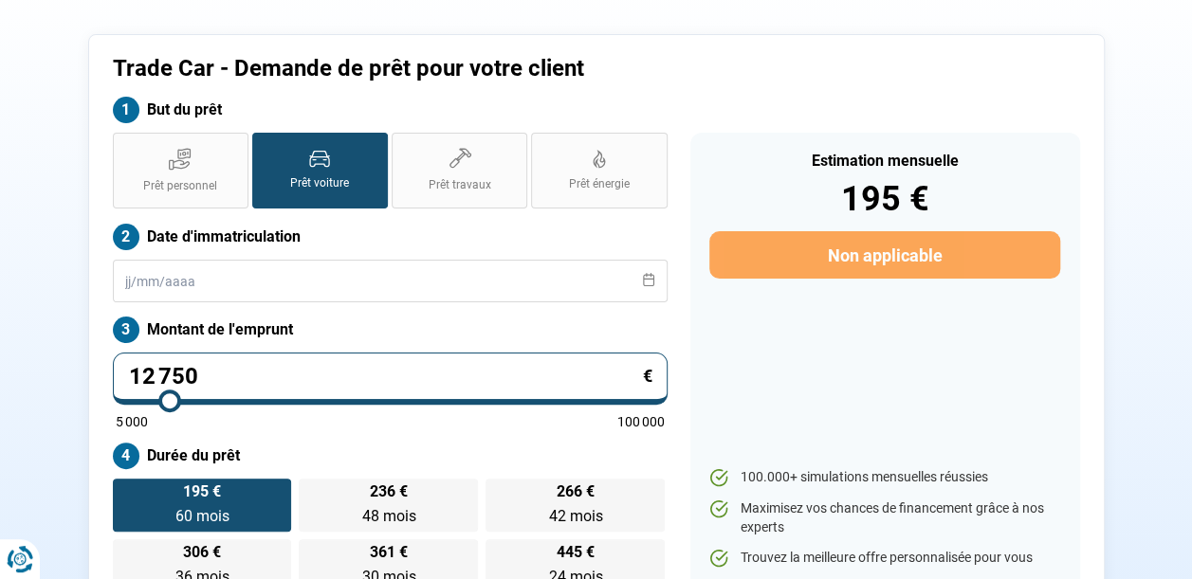
type input "13000"
type input "13 250"
type input "13250"
type input "13 500"
type input "13500"
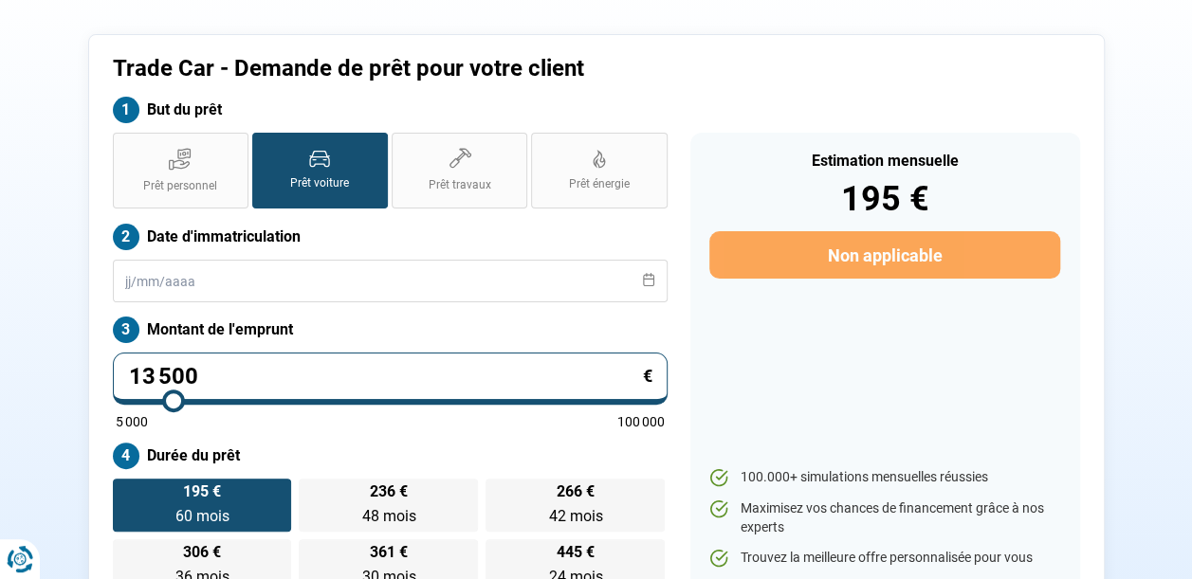
type input "13 750"
type input "13750"
type input "14 000"
type input "14000"
type input "14 250"
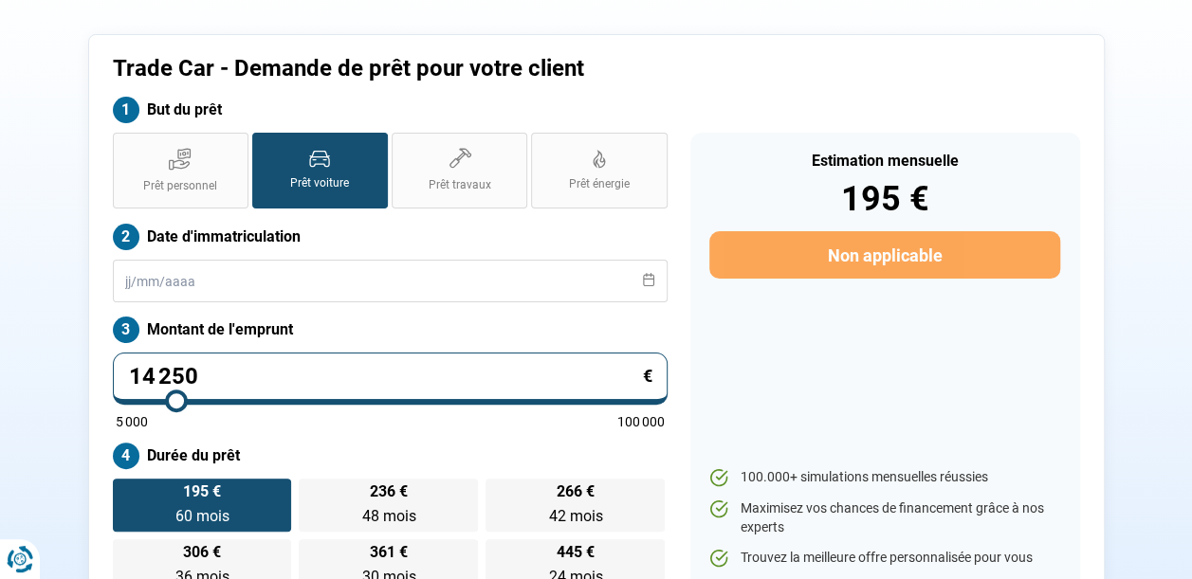
type input "14250"
type input "14 500"
type input "14500"
type input "14 750"
type input "14750"
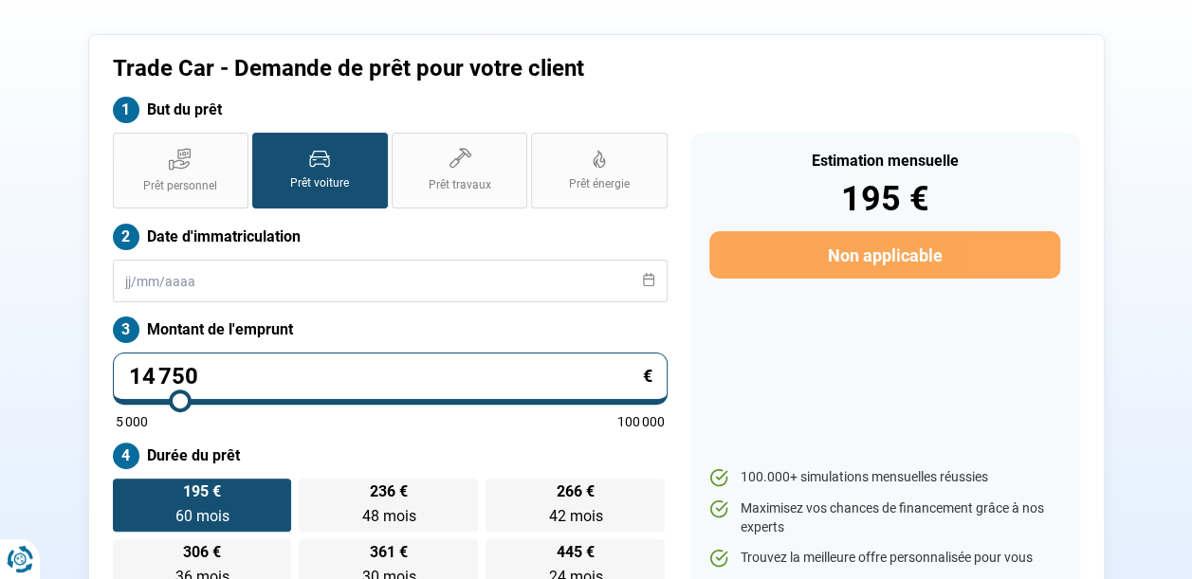
type input "15 000"
type input "15000"
type input "15 250"
type input "15250"
type input "15 500"
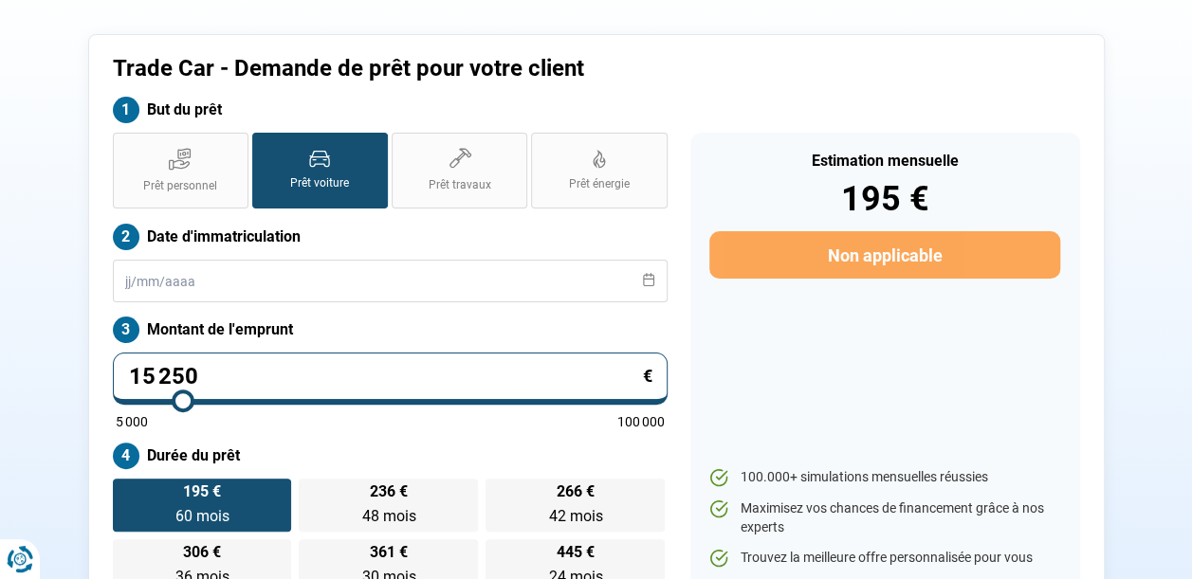
type input "15500"
type input "15 750"
type input "15750"
type input "16 000"
type input "16000"
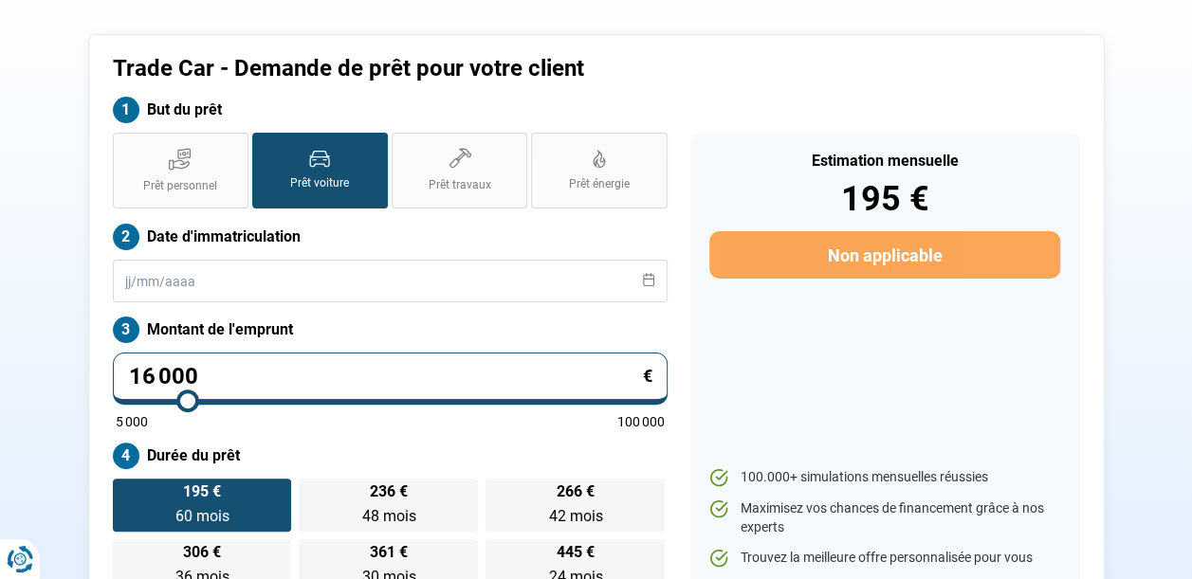
type input "16 250"
type input "16250"
type input "16 500"
type input "16500"
type input "16 750"
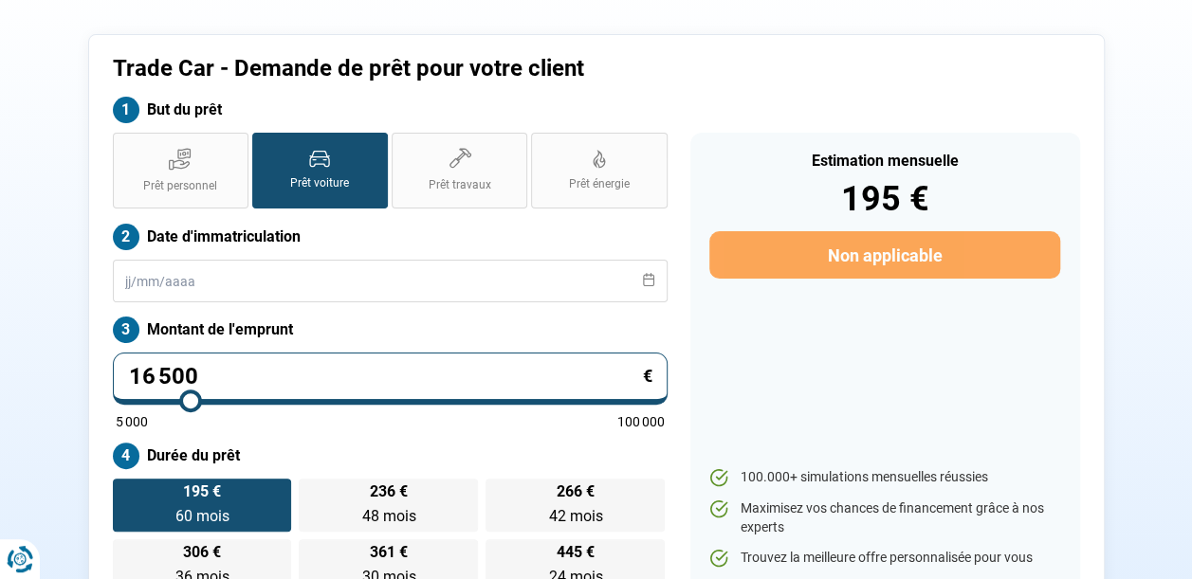
type input "16750"
type input "17 000"
type input "17000"
type input "17 250"
type input "17250"
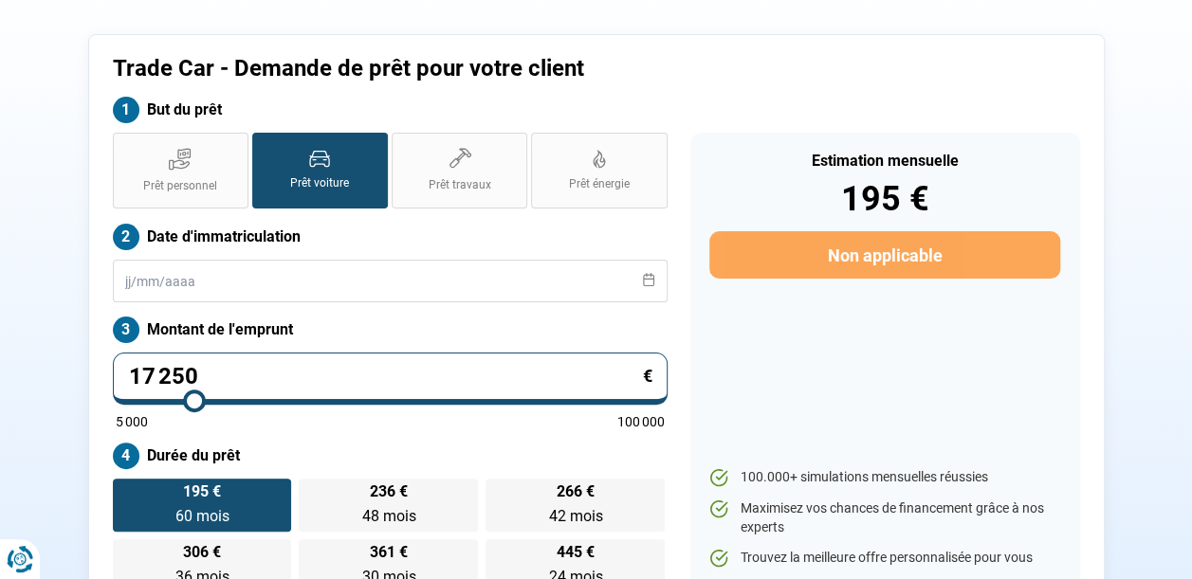
type input "17 500"
type input "17500"
type input "17 750"
type input "17750"
type input "18 000"
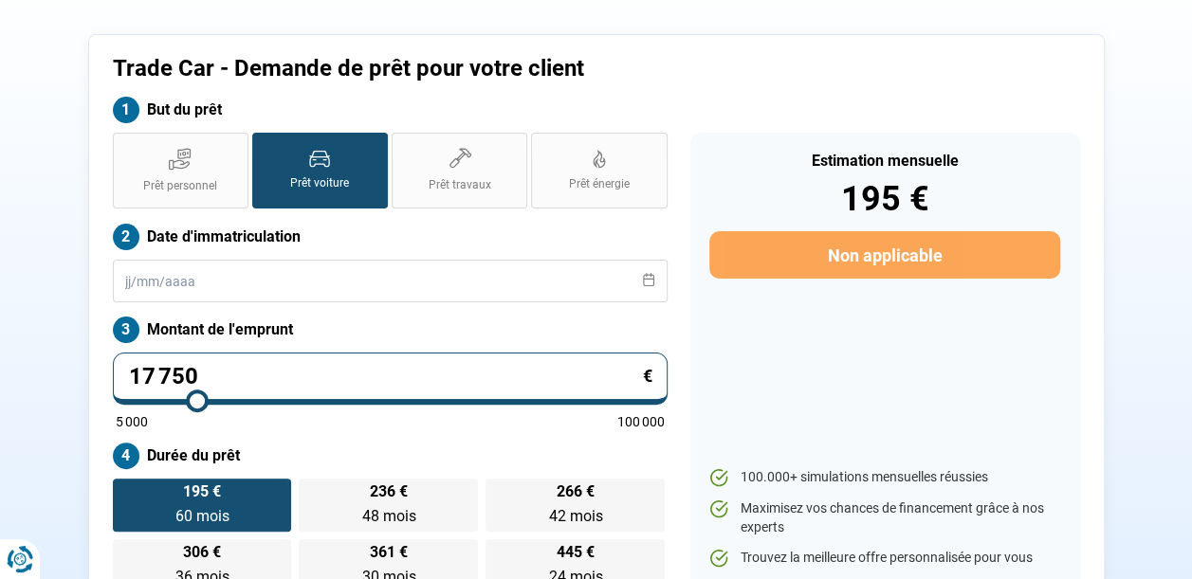
type input "18000"
type input "18 250"
type input "18250"
type input "18 500"
type input "18500"
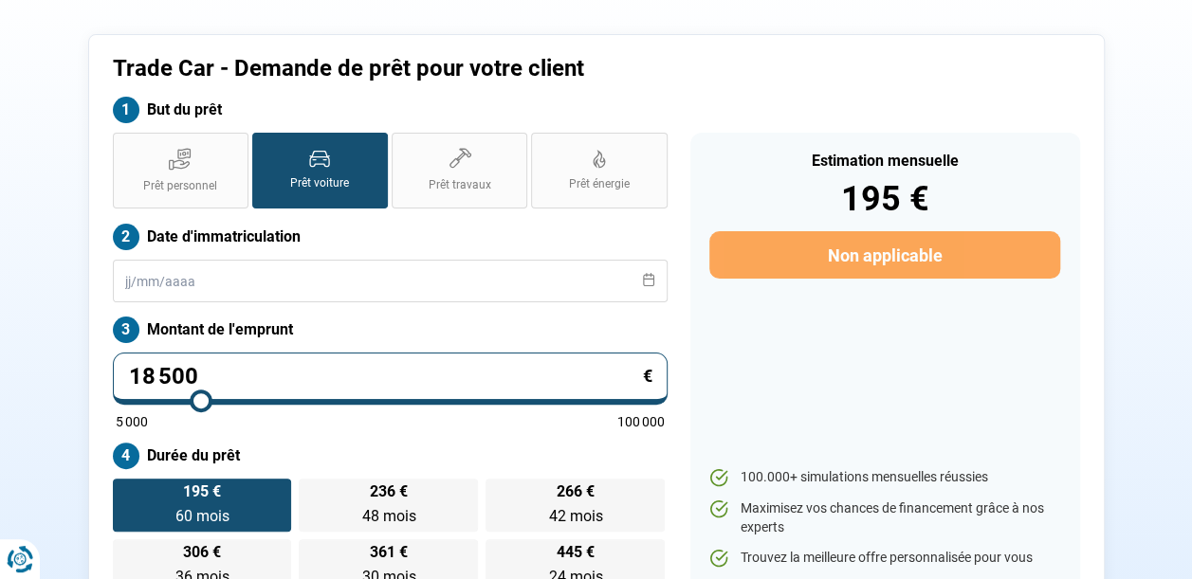
type input "18 750"
type input "18750"
type input "19 000"
type input "19000"
type input "19 250"
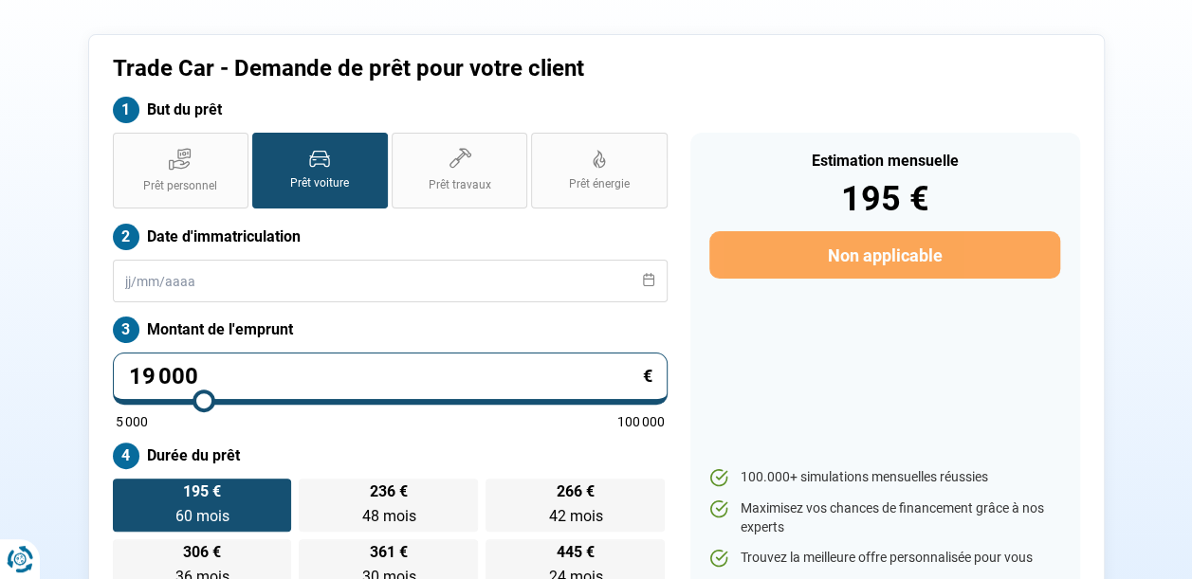
type input "19250"
type input "19 500"
type input "19500"
type input "19 750"
type input "19750"
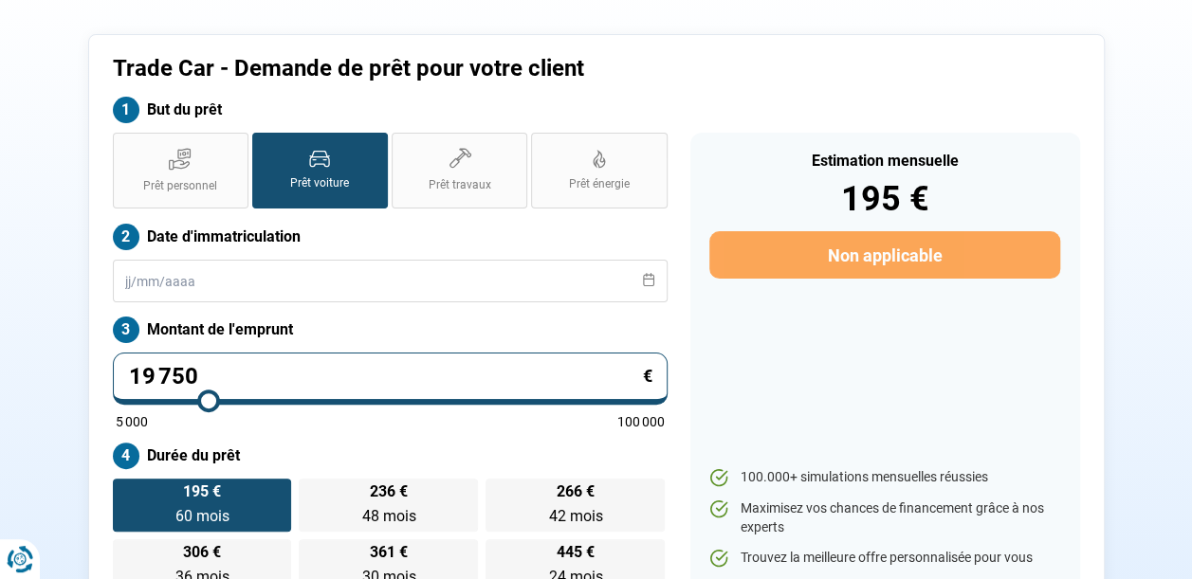
type input "20 000"
type input "20000"
type input "20 250"
type input "20250"
type input "20 500"
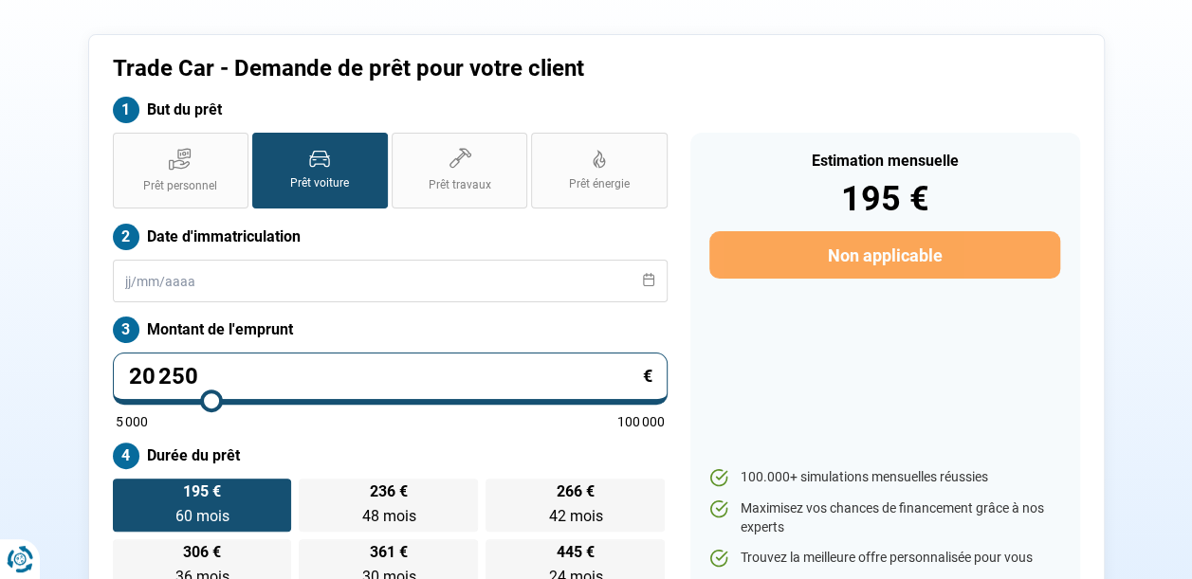
type input "20500"
drag, startPoint x: 160, startPoint y: 396, endPoint x: 214, endPoint y: 390, distance: 54.5
click at [214, 399] on input "range" at bounding box center [390, 401] width 549 height 4
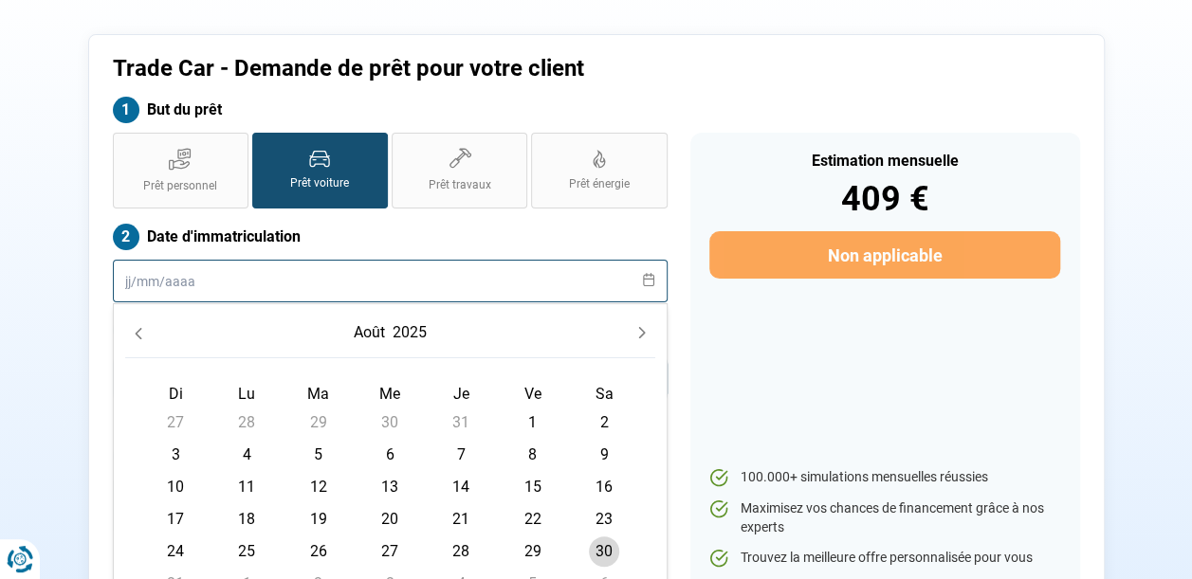
click at [125, 281] on input "text" at bounding box center [390, 281] width 555 height 43
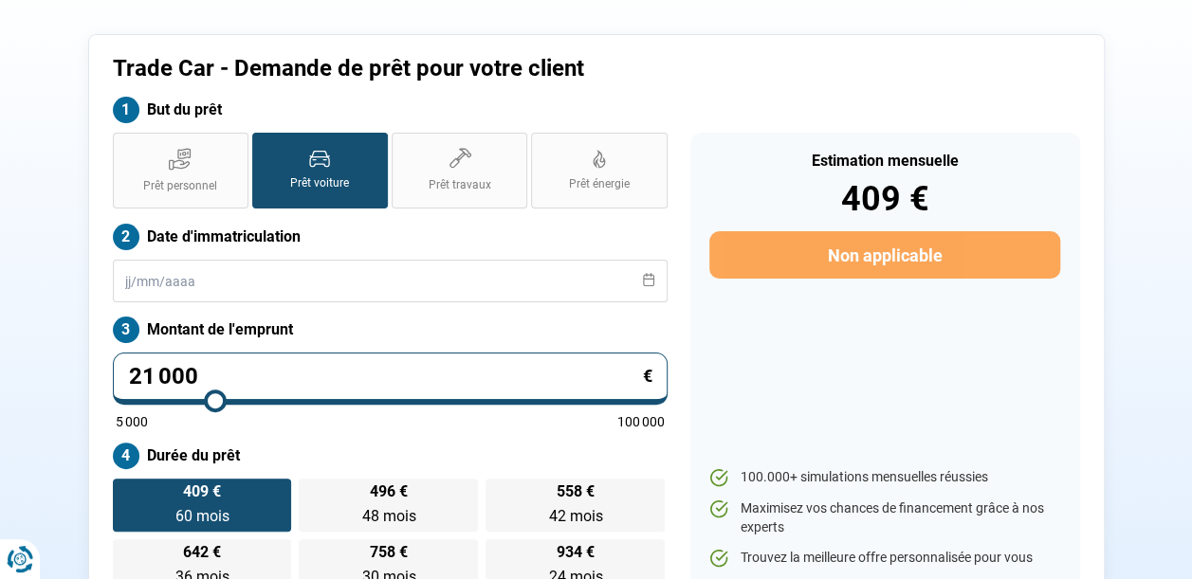
click at [1134, 225] on div "Trade Car - Demande de prêt pour votre client But du prêt Prêt personnel Prêt v…" at bounding box center [596, 323] width 1081 height 578
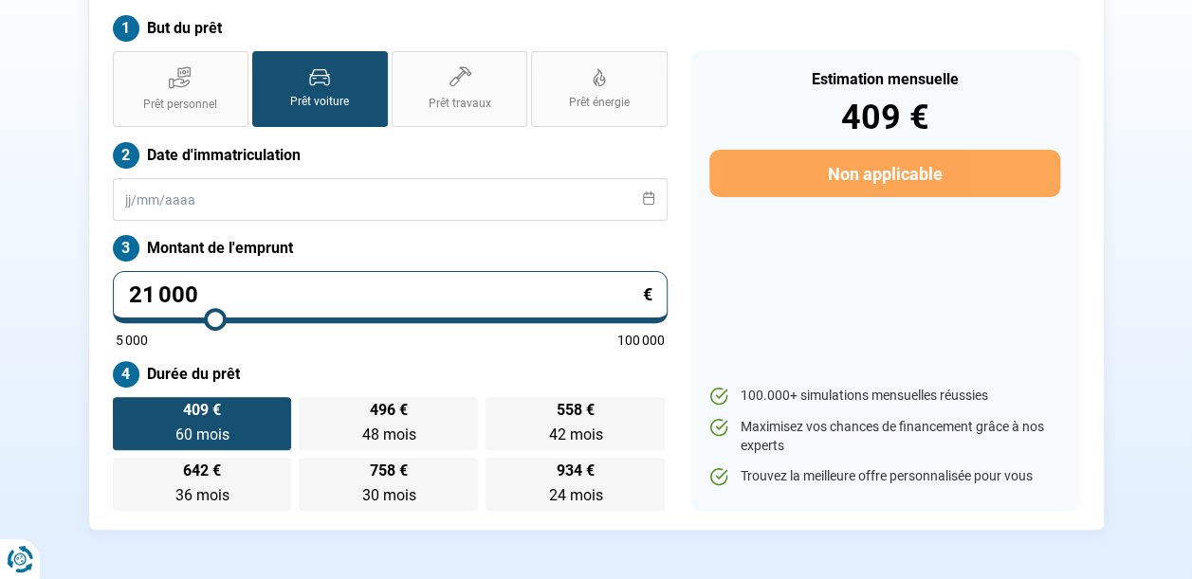
scroll to position [169, 0]
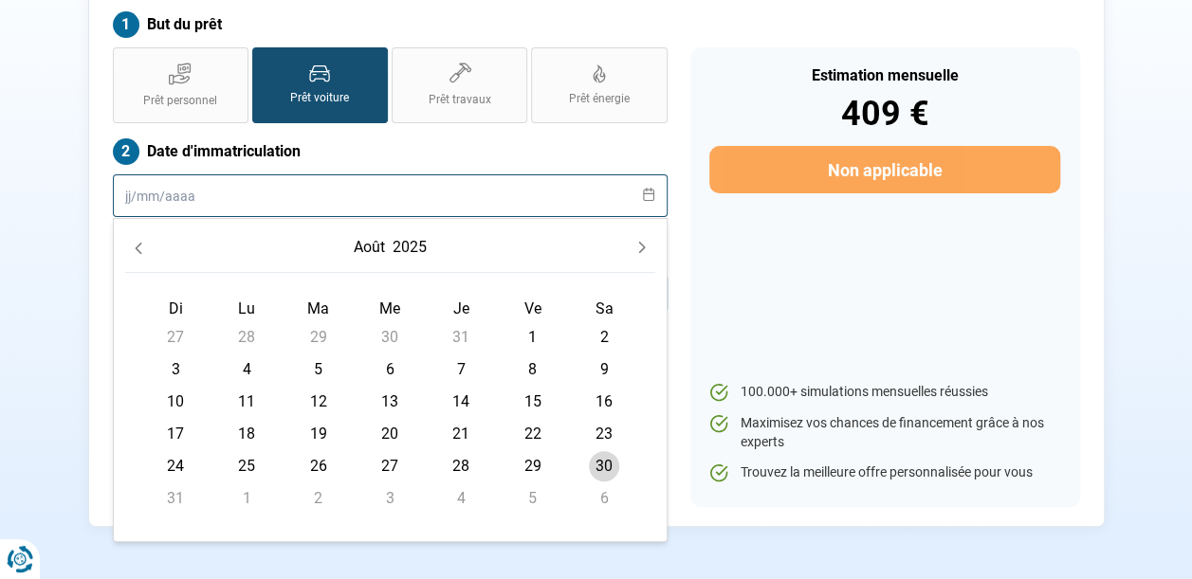
click at [125, 200] on input "text" at bounding box center [390, 195] width 555 height 43
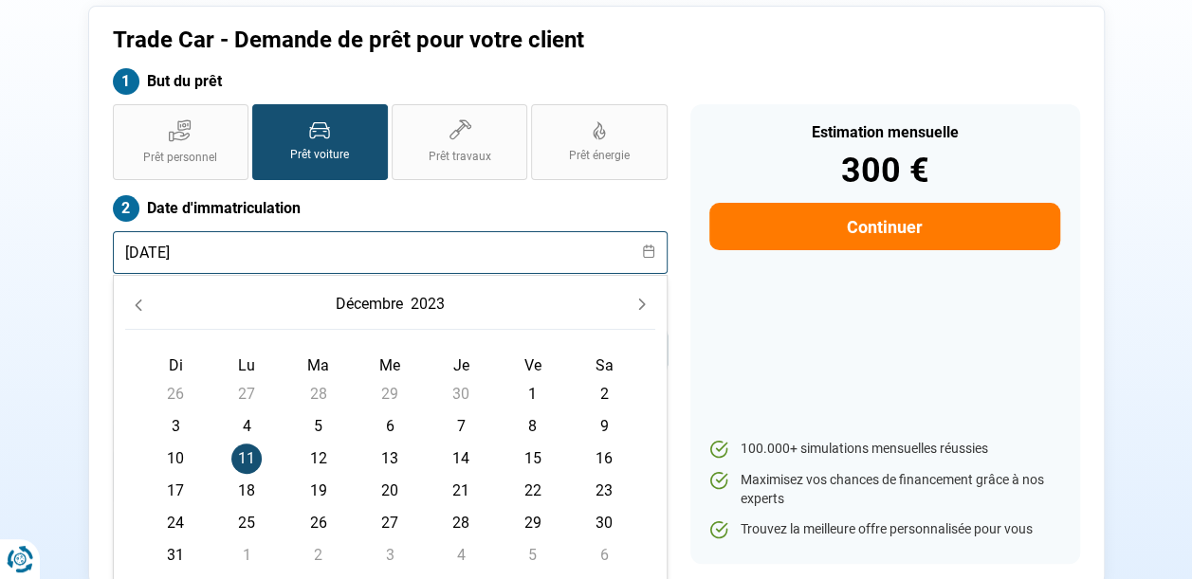
scroll to position [83, 0]
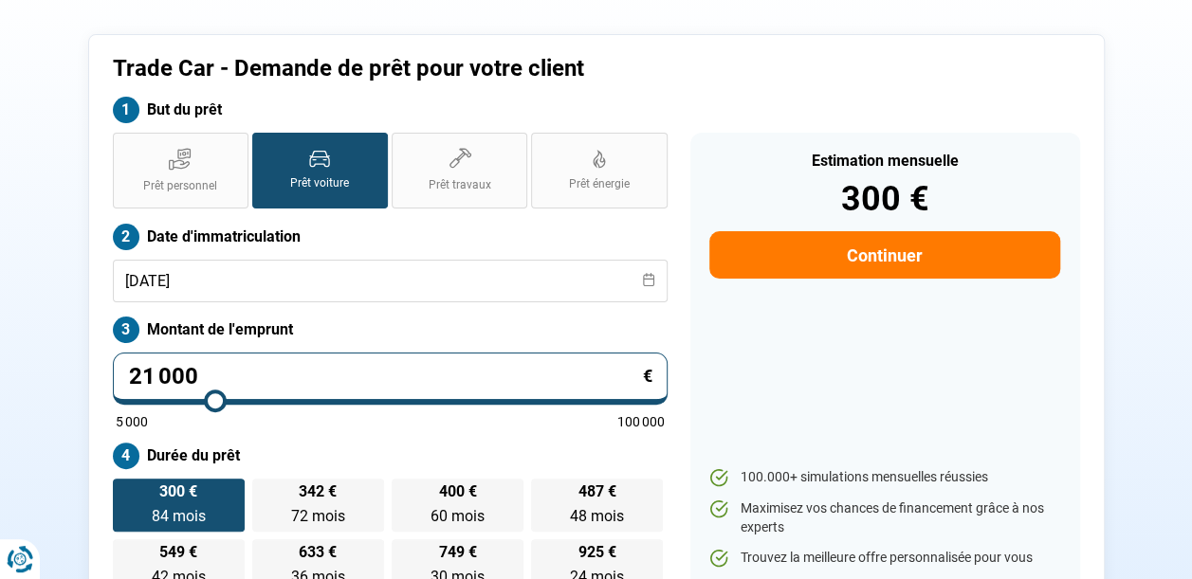
click at [68, 305] on div "Trade Car - Demande de prêt pour votre client But du prêt Prêt personnel Prêt v…" at bounding box center [596, 323] width 1081 height 578
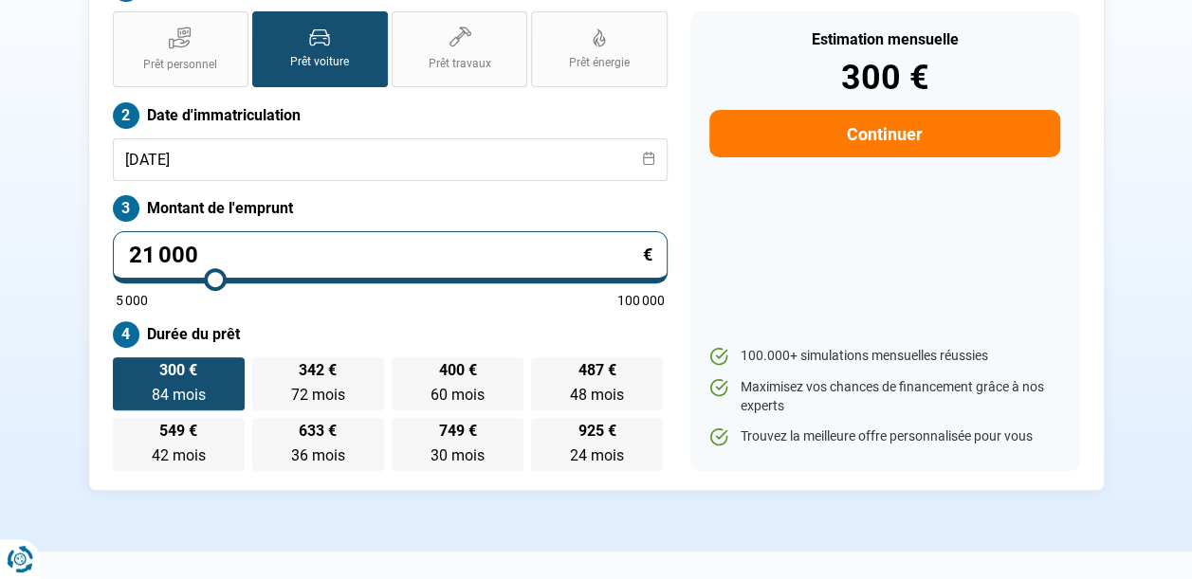
scroll to position [196, 0]
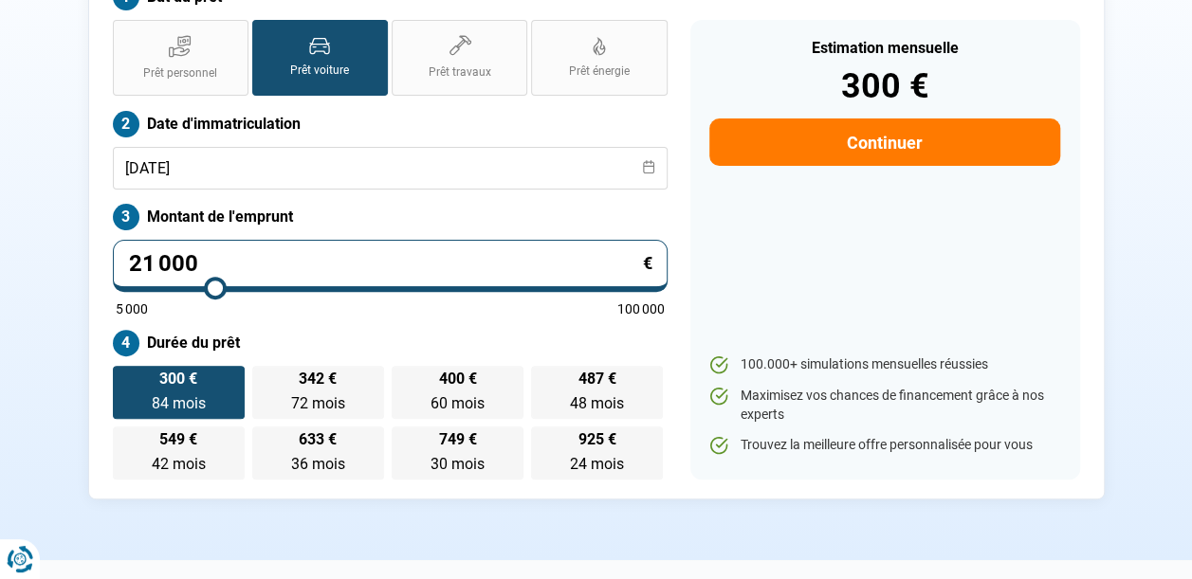
click at [973, 154] on button "Continuer" at bounding box center [884, 142] width 350 height 47
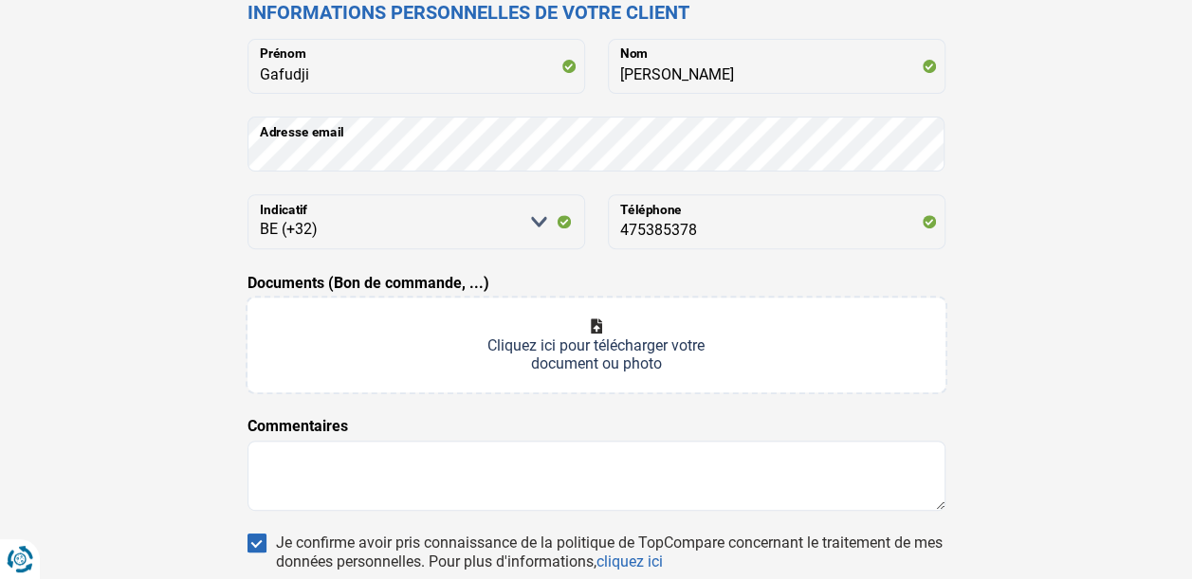
scroll to position [237, 0]
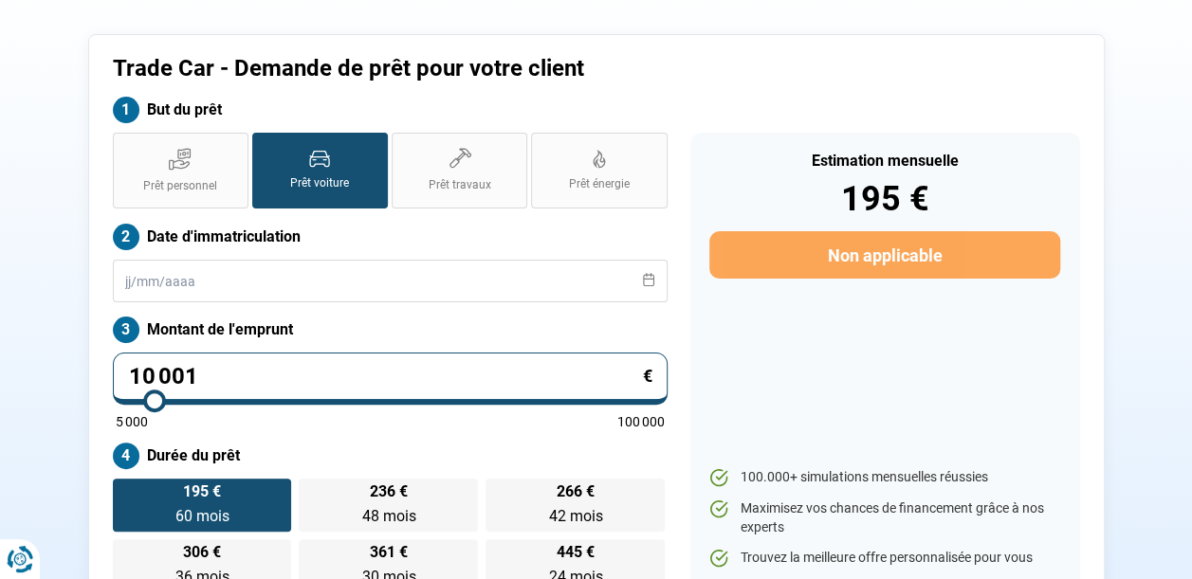
type input "11 250"
type input "11250"
type input "11 500"
type input "11500"
type input "11 750"
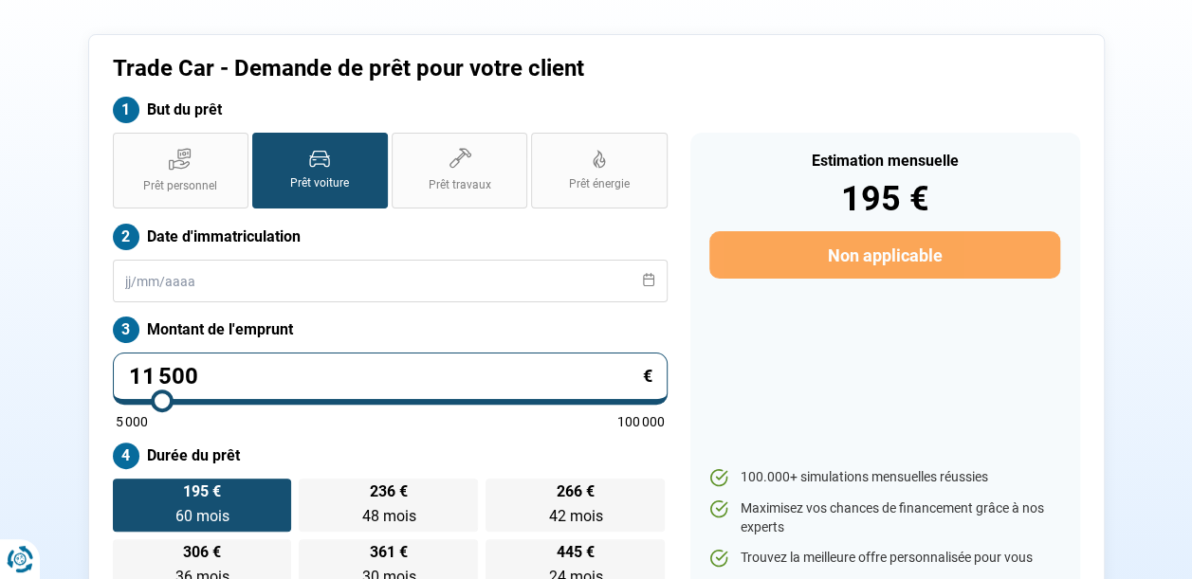
type input "11750"
type input "12 250"
type input "12250"
type input "12 500"
type input "12500"
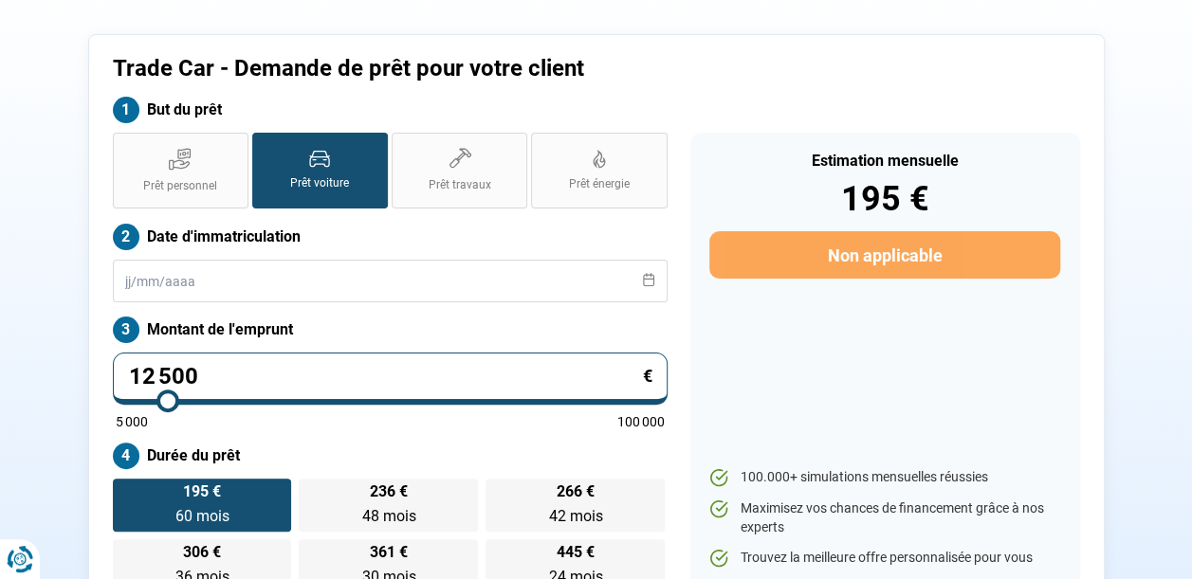
type input "12 750"
type input "12750"
type input "13 250"
type input "13250"
type input "13 500"
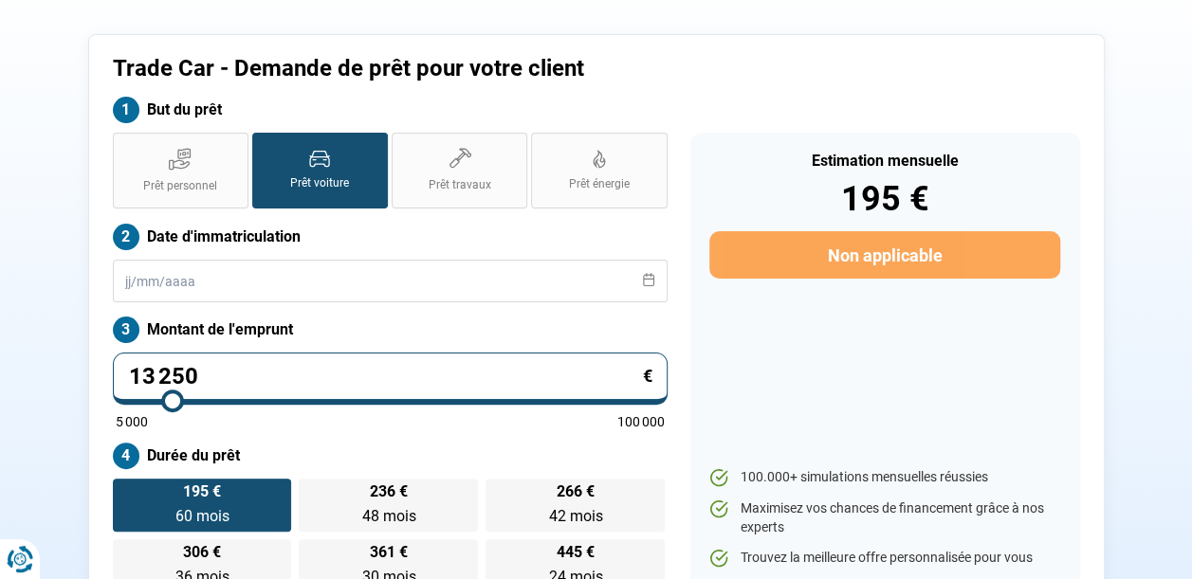
type input "13500"
type input "14 000"
type input "14000"
type input "14 250"
type input "14250"
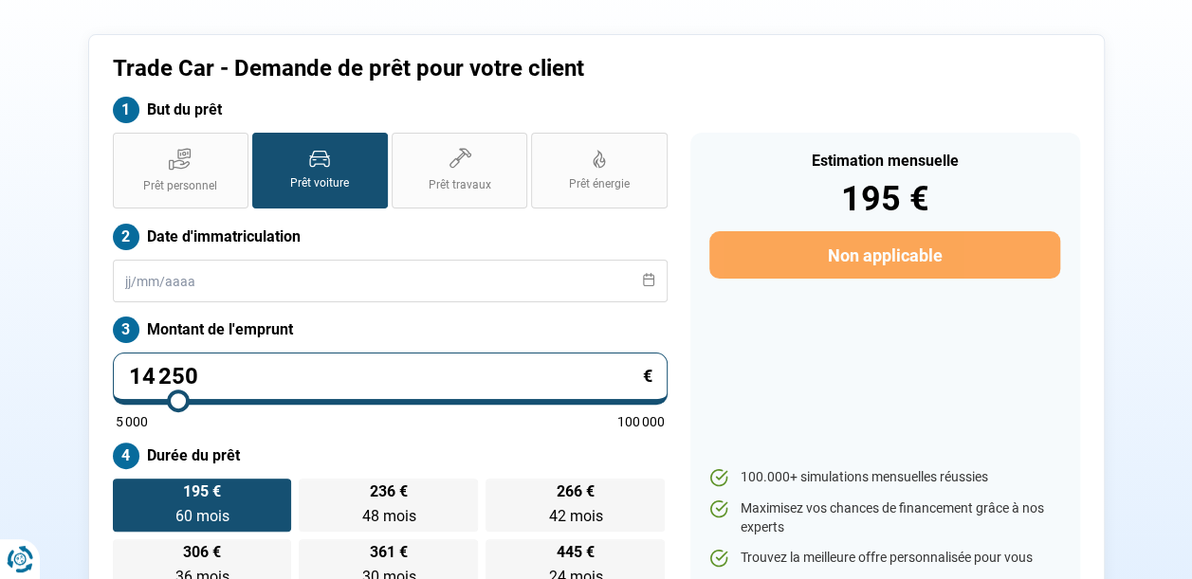
type input "14 500"
type input "14500"
type input "14 750"
type input "14750"
type input "15 000"
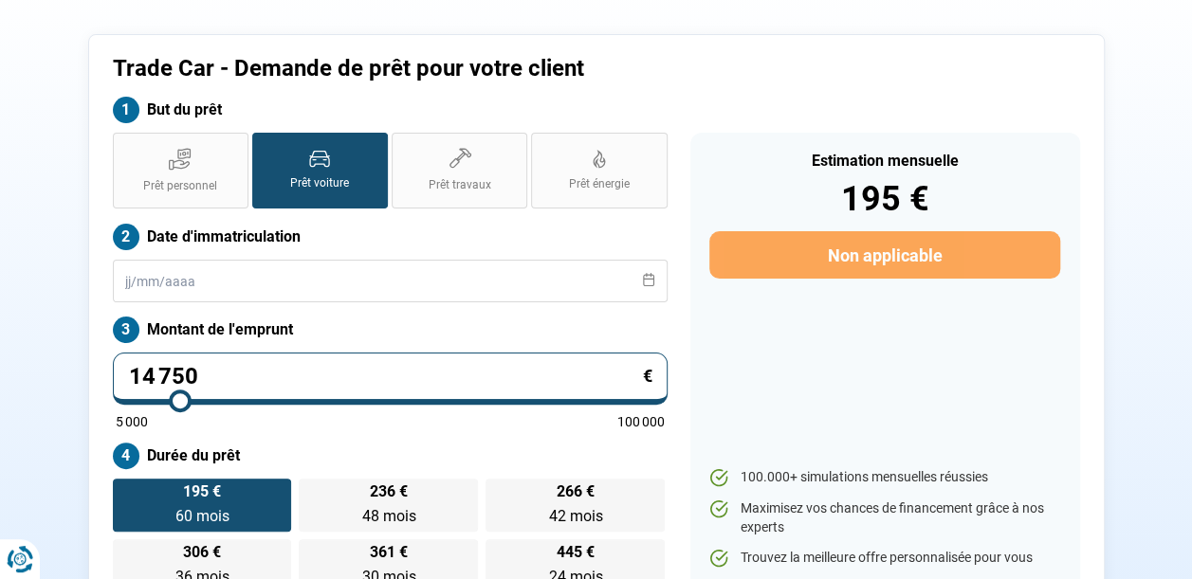
type input "15000"
type input "15 250"
type input "15250"
type input "15 500"
type input "15500"
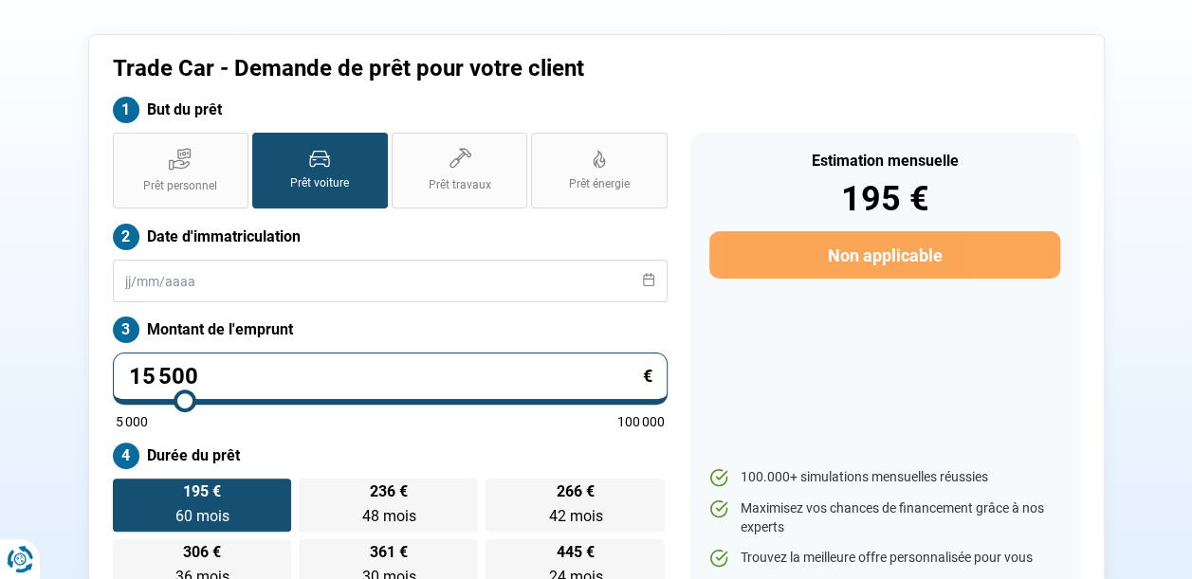
type input "15 750"
type input "15750"
type input "16 000"
type input "16000"
type input "16 250"
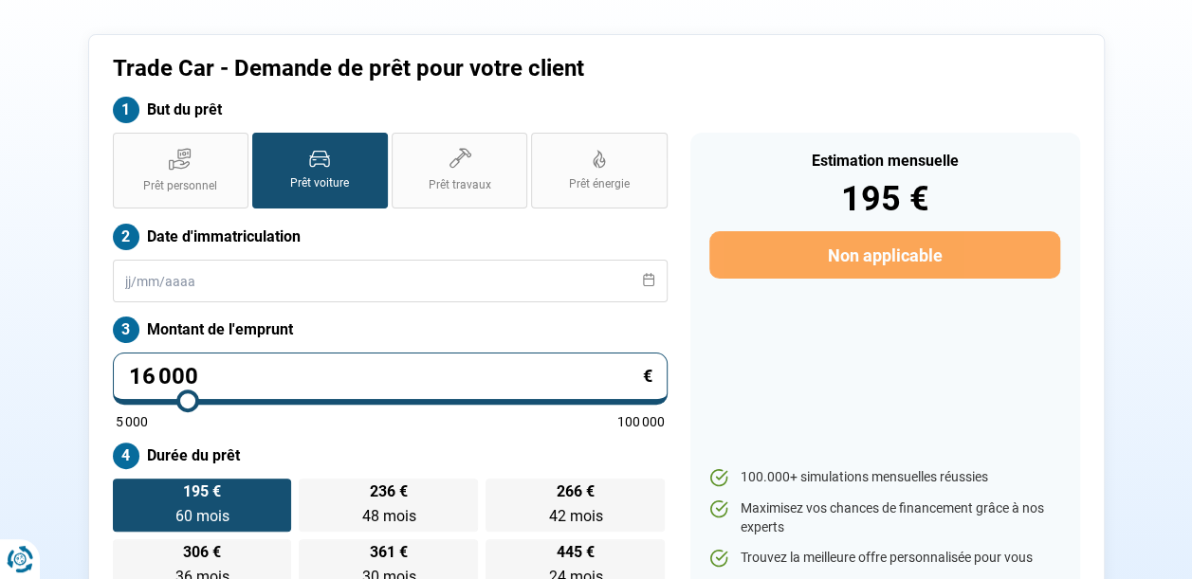
type input "16250"
type input "16 500"
type input "16500"
type input "16 750"
type input "16750"
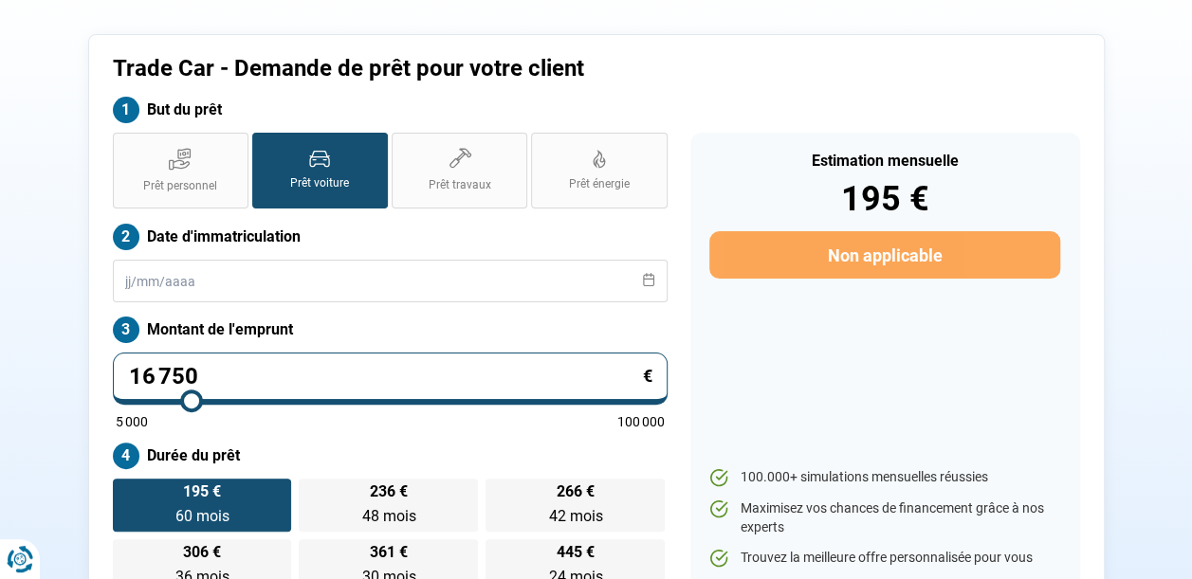
type input "17 500"
type input "17500"
type input "17 750"
type input "17750"
type input "18 000"
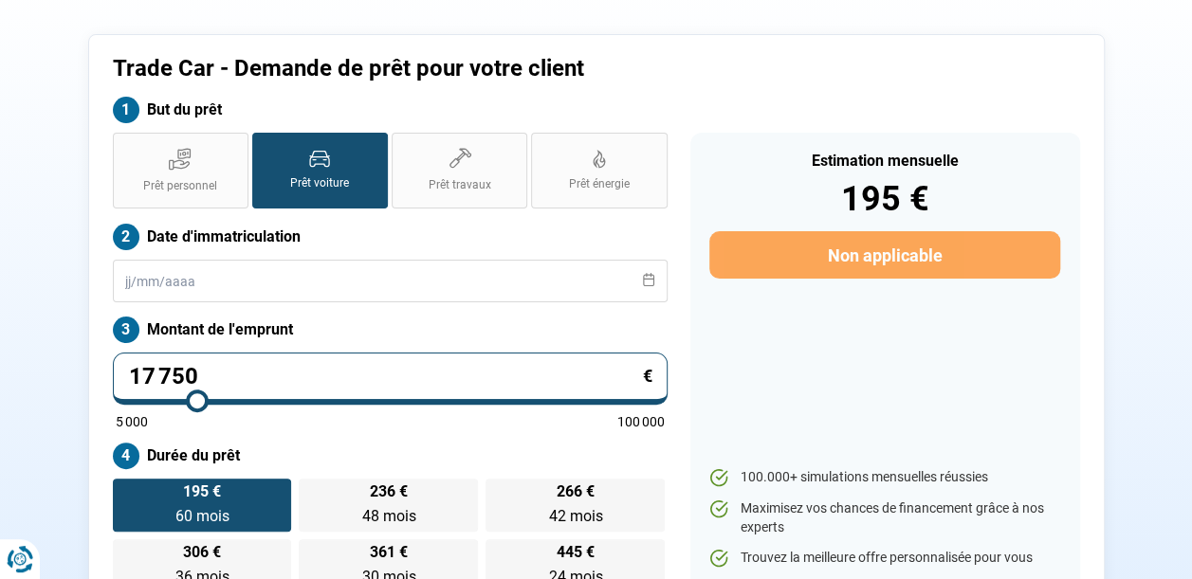
type input "18000"
type input "18 250"
type input "18250"
type input "18 500"
type input "18500"
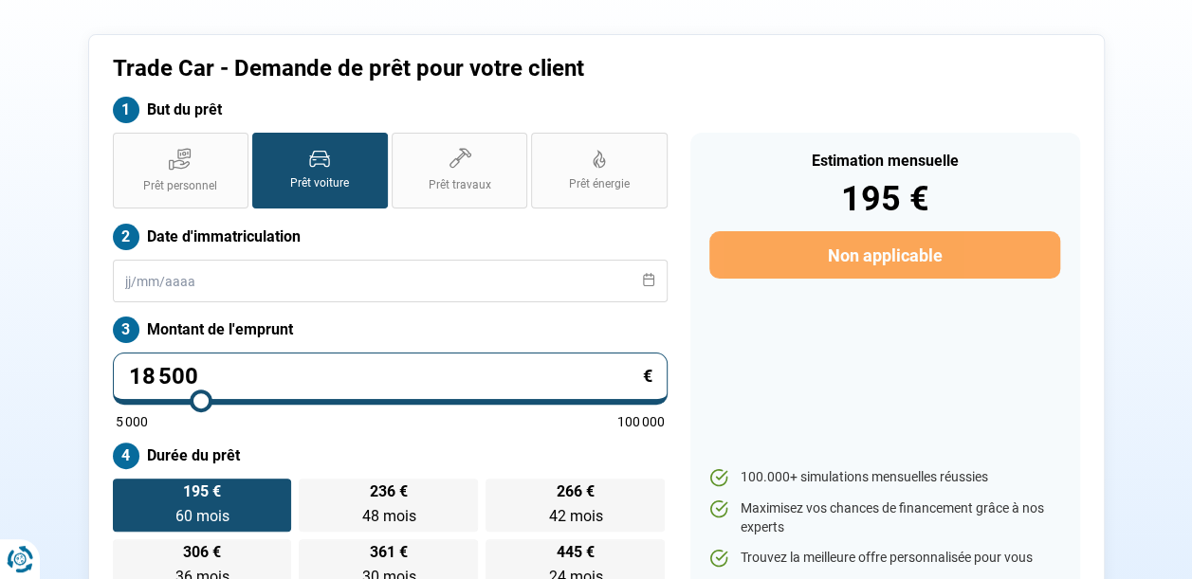
type input "18 750"
type input "18750"
type input "19 000"
type input "19000"
type input "19 250"
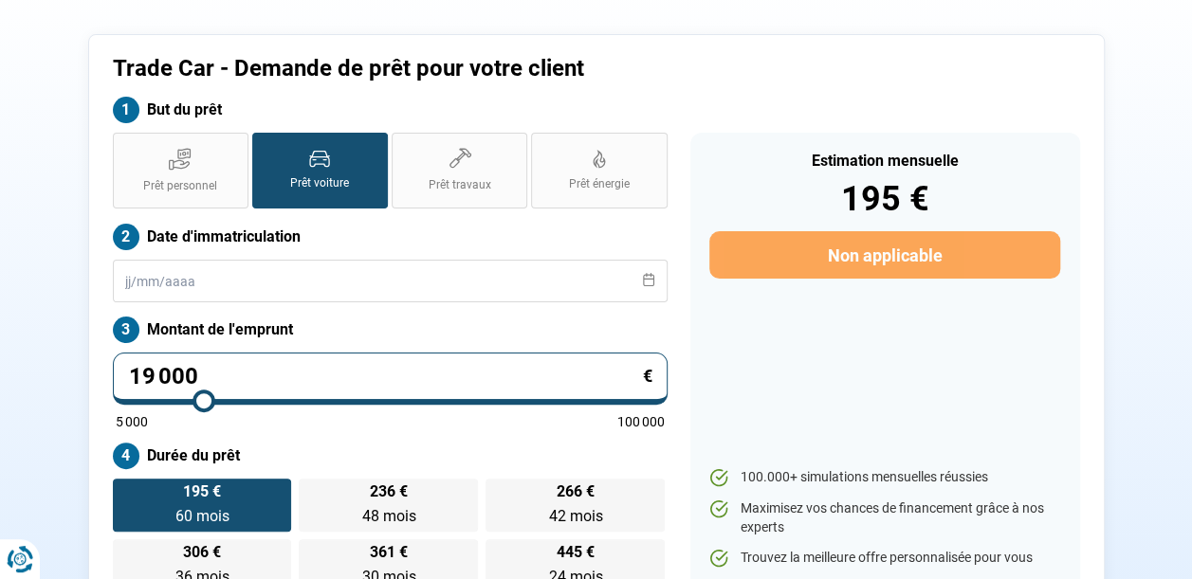
type input "19250"
type input "19 500"
type input "19500"
type input "19 750"
type input "19750"
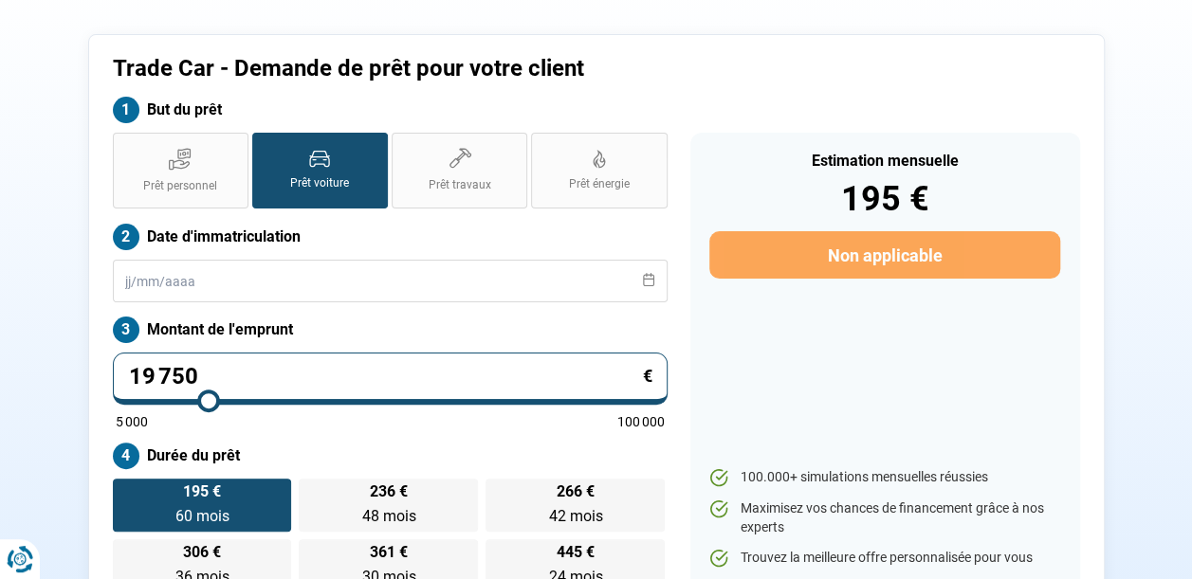
type input "20 000"
type input "20000"
type input "20 250"
type input "20250"
type input "20 500"
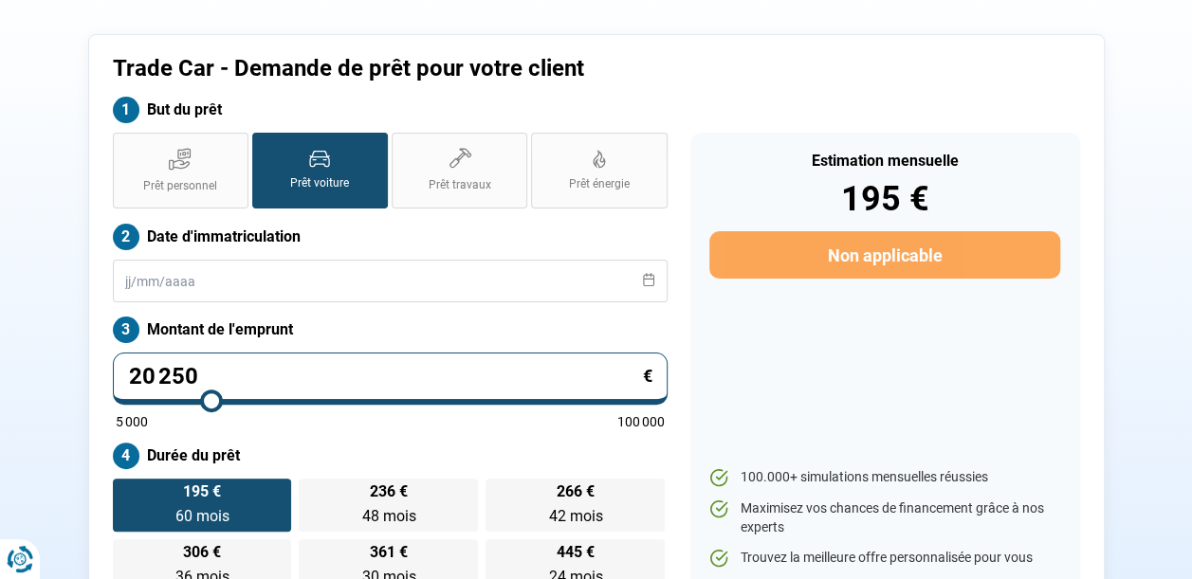
type input "20500"
type input "20 750"
type input "20750"
type input "21 000"
type input "21000"
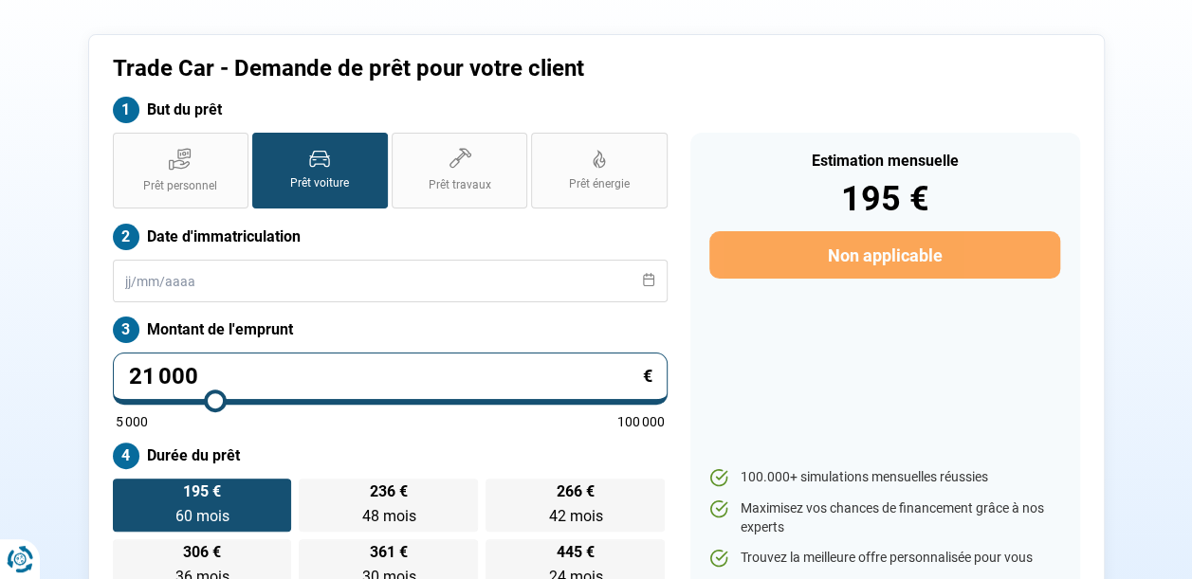
type input "21 250"
type input "21250"
type input "21 000"
type input "21000"
type input "20 750"
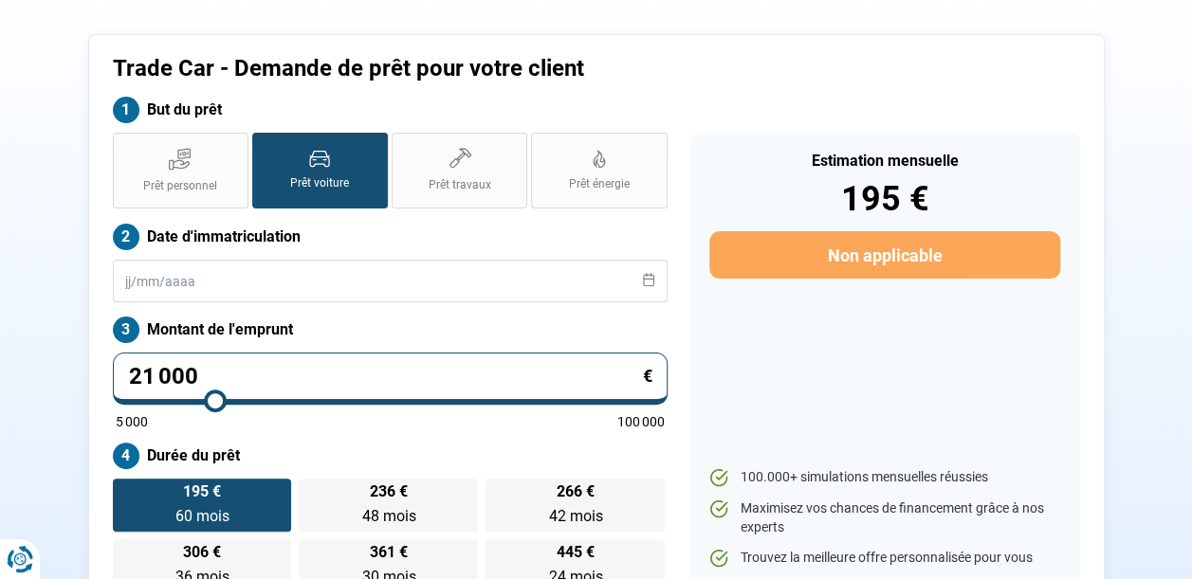
type input "20750"
type input "20 500"
type input "20500"
type input "20 750"
type input "20750"
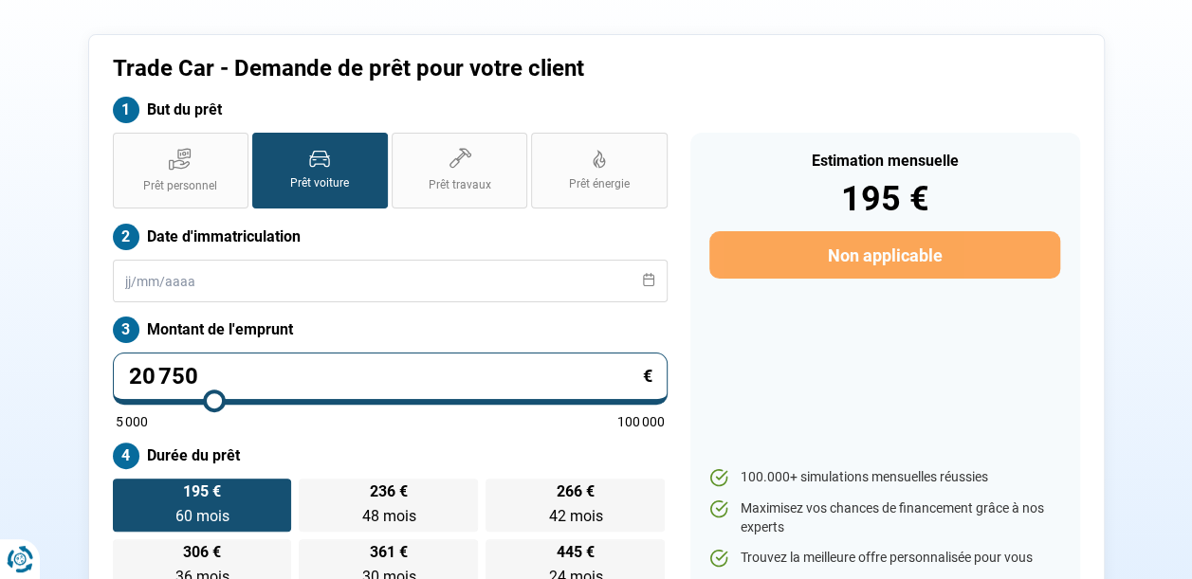
type input "21 000"
type input "21000"
type input "21 250"
type input "21250"
type input "21 000"
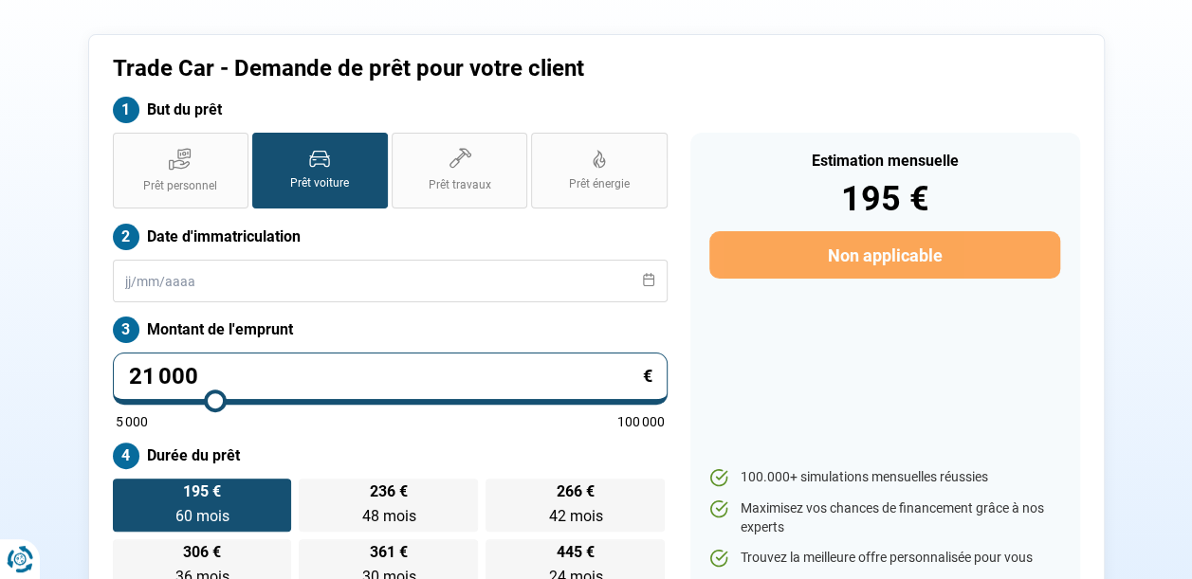
drag, startPoint x: 160, startPoint y: 402, endPoint x: 214, endPoint y: 408, distance: 54.3
type input "21000"
click at [214, 403] on input "range" at bounding box center [390, 401] width 549 height 4
click at [127, 284] on input "text" at bounding box center [390, 281] width 555 height 43
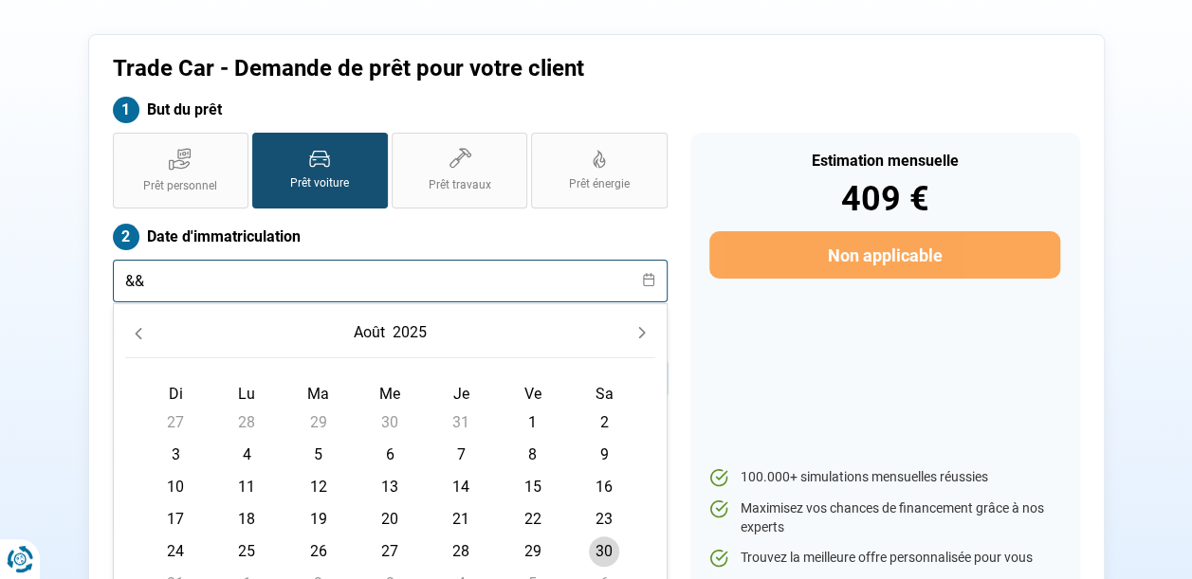
type input "&"
type input "[DATE]"
radio input "false"
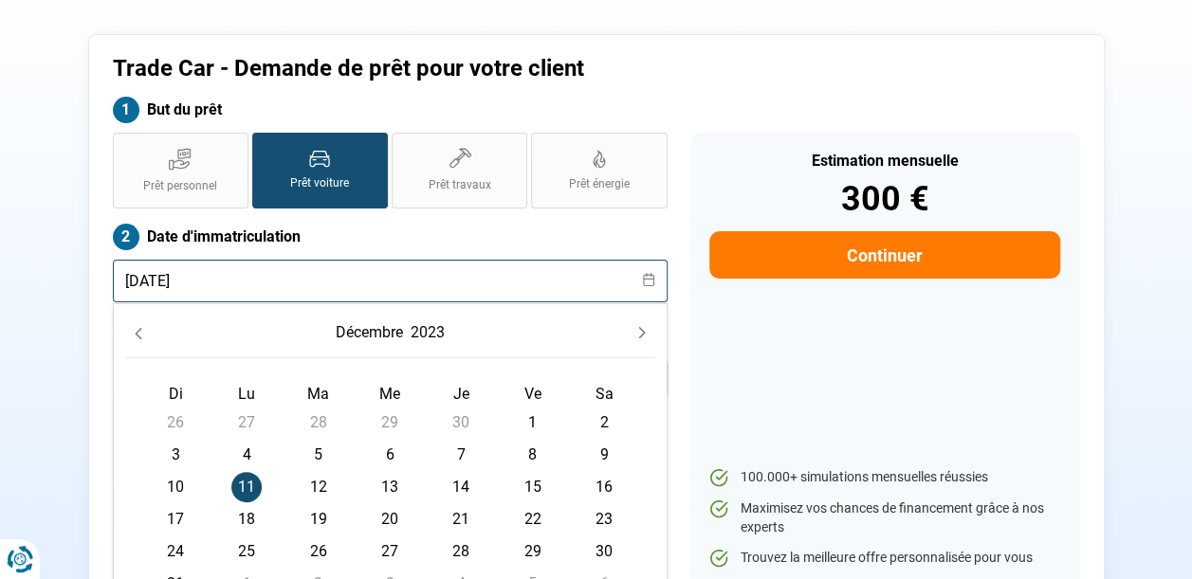
type input "[DATE]"
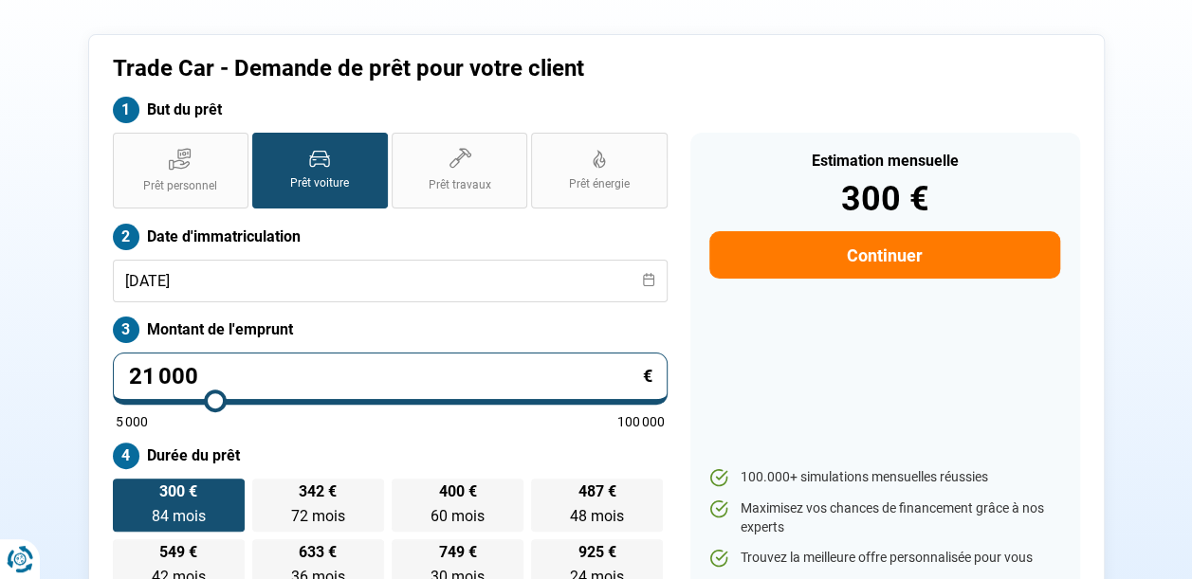
drag, startPoint x: 1190, startPoint y: 54, endPoint x: 1206, endPoint y: 100, distance: 48.3
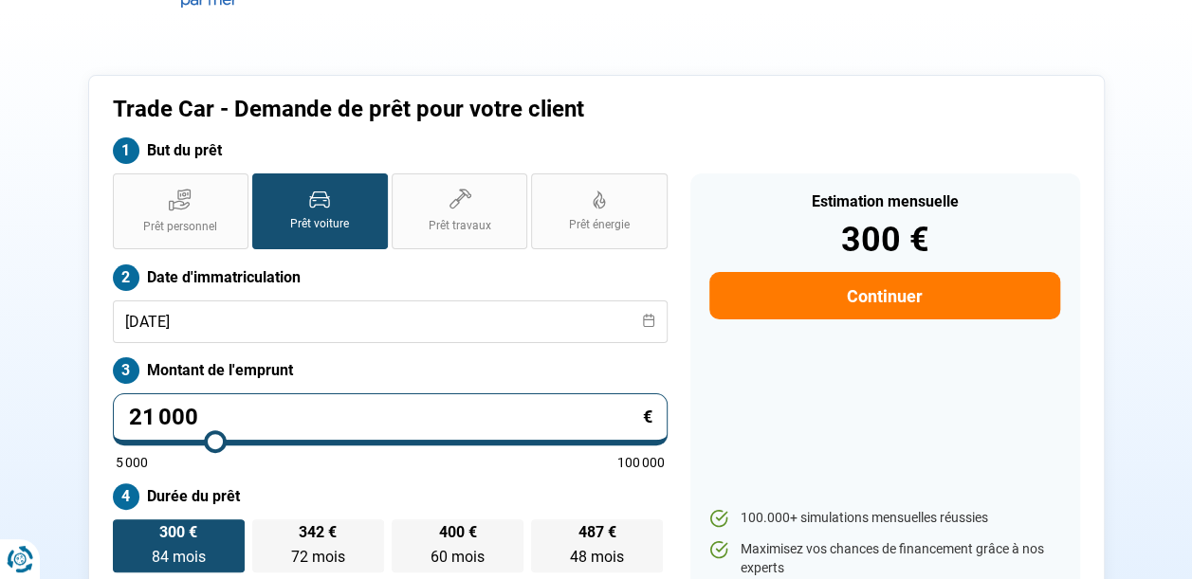
scroll to position [39, 0]
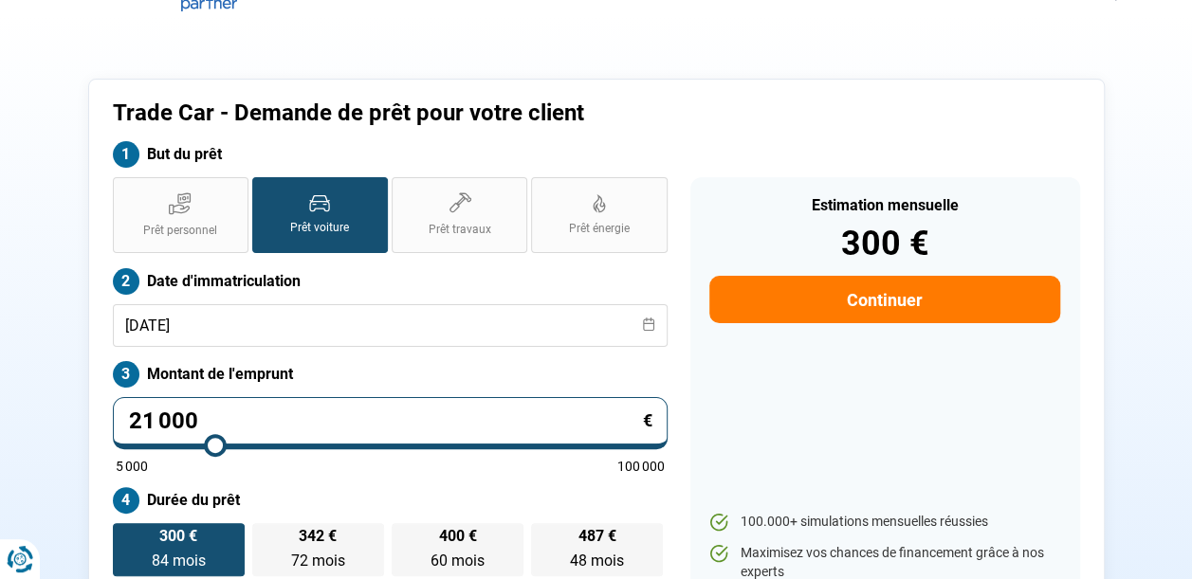
click at [993, 297] on button "Continuer" at bounding box center [884, 299] width 350 height 47
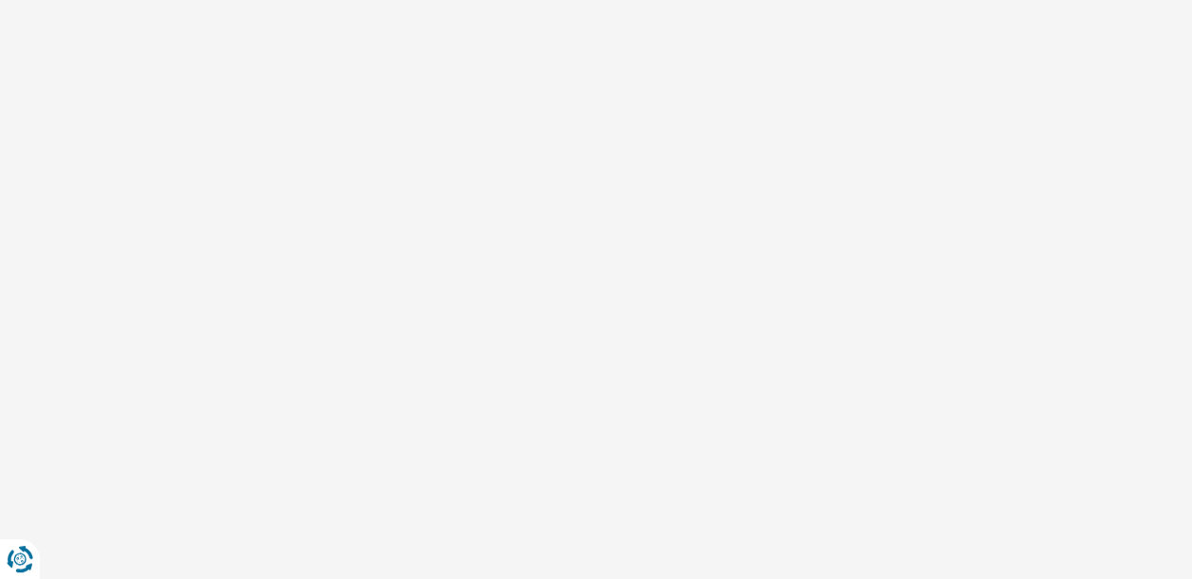
select select "32"
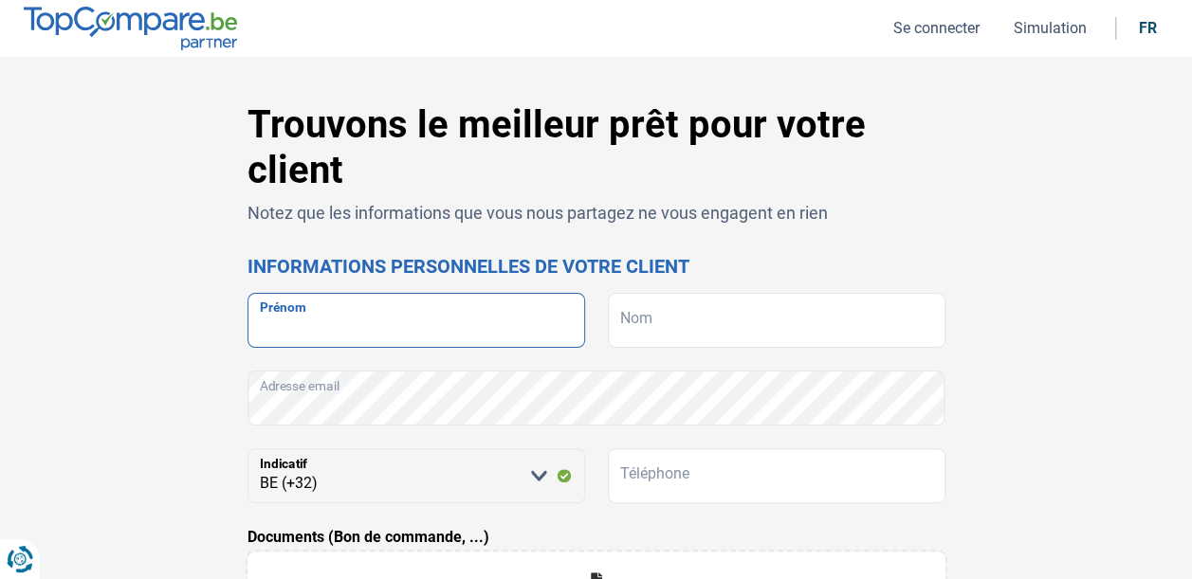
click at [341, 313] on input "Prénom" at bounding box center [416, 320] width 338 height 55
type input "Gafudji"
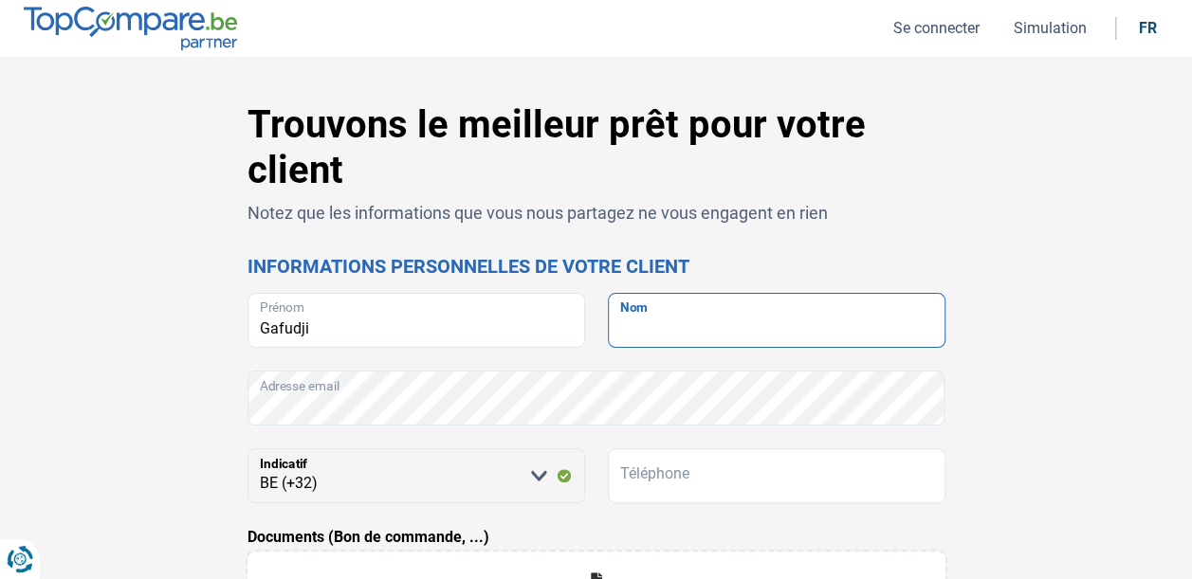
type input "[PERSON_NAME]"
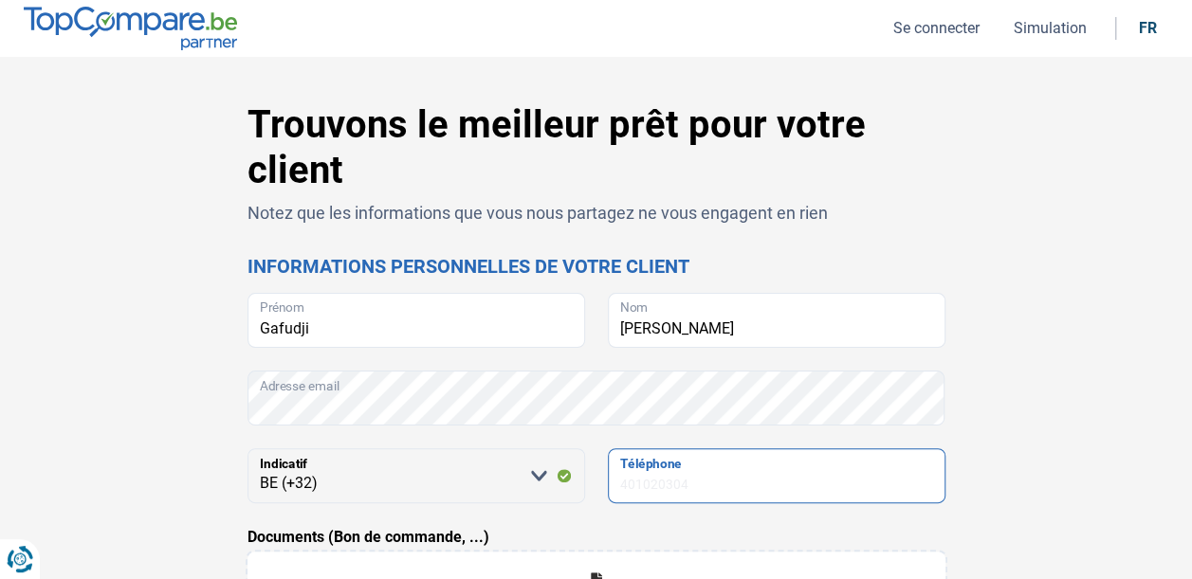
type input "475385378"
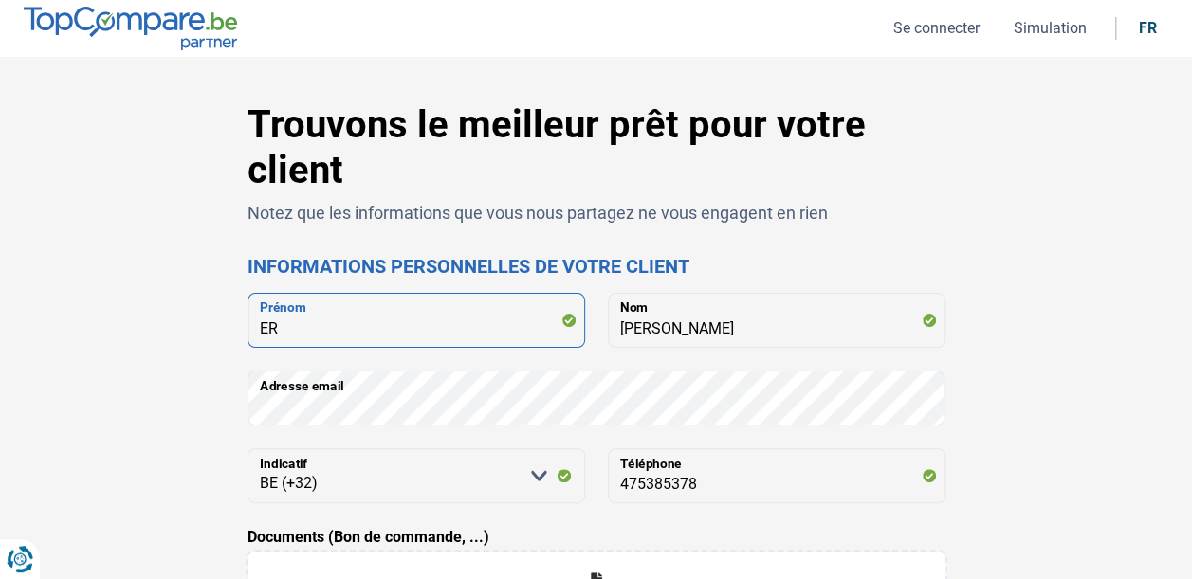
type input "E"
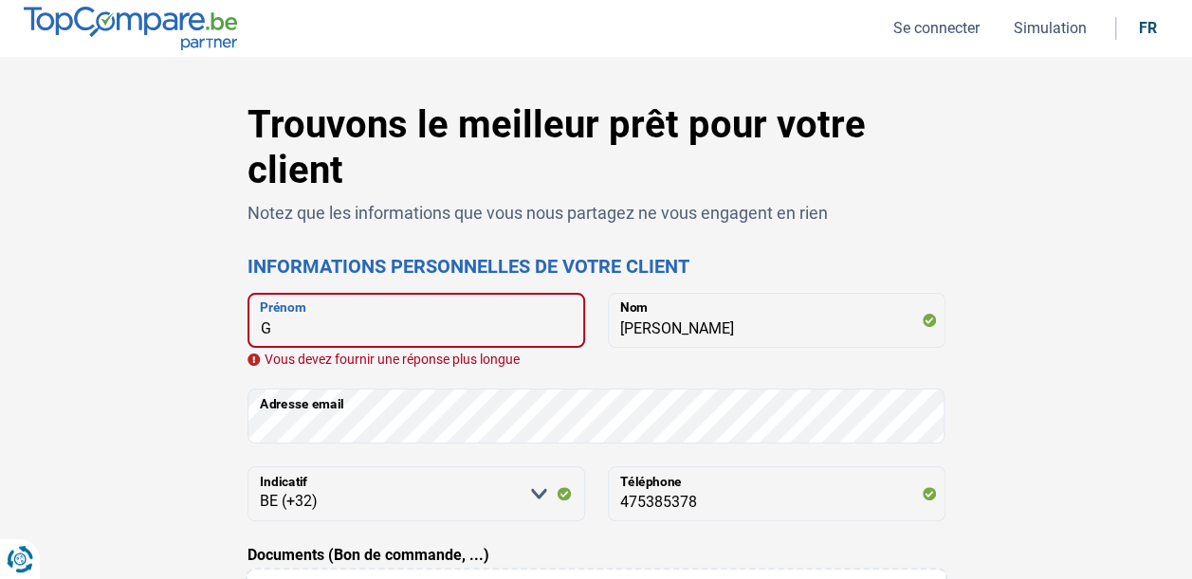
click at [276, 333] on input "G" at bounding box center [416, 320] width 338 height 55
type input "Gafudji"
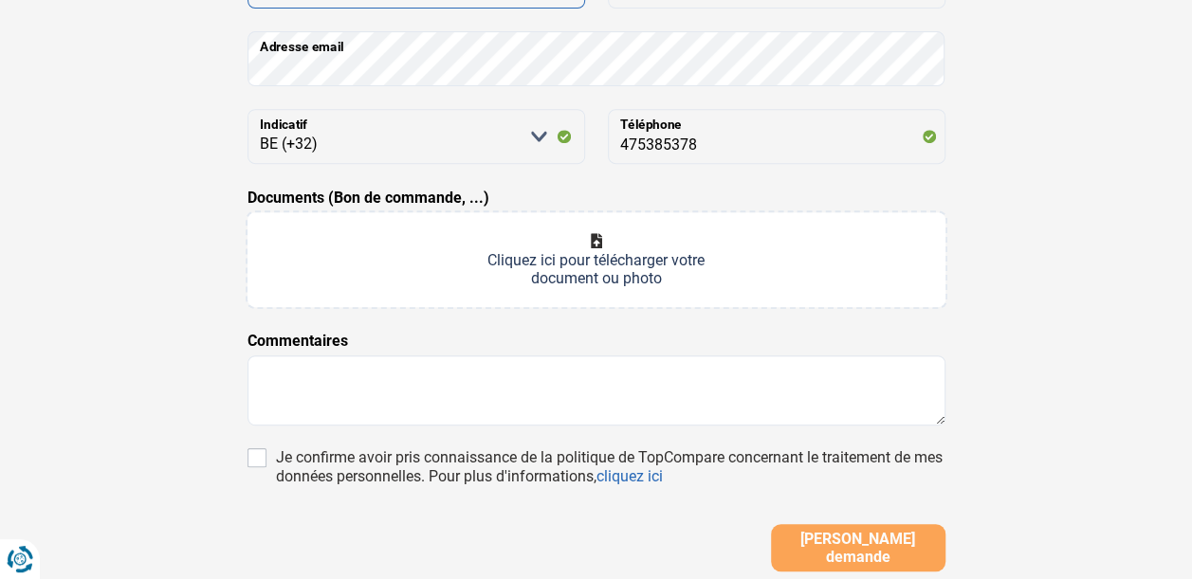
scroll to position [351, 0]
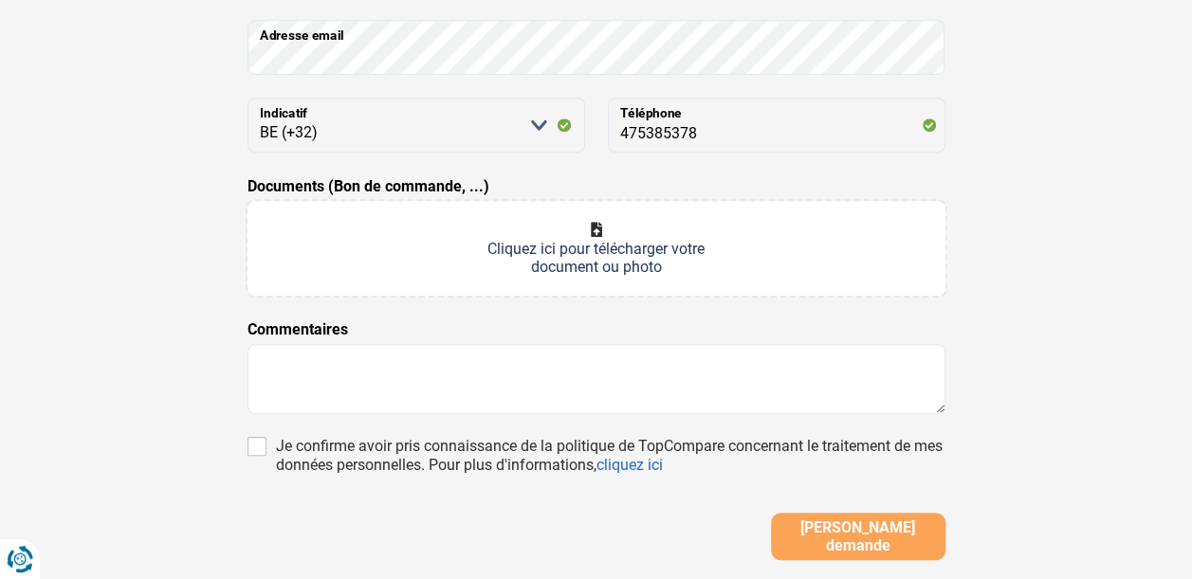
click at [601, 231] on input "Documents (Bon de commande, ...)" at bounding box center [596, 248] width 698 height 95
type input "C:\fakepath\CONTRAT DE VENTE [PERSON_NAME].pdf"
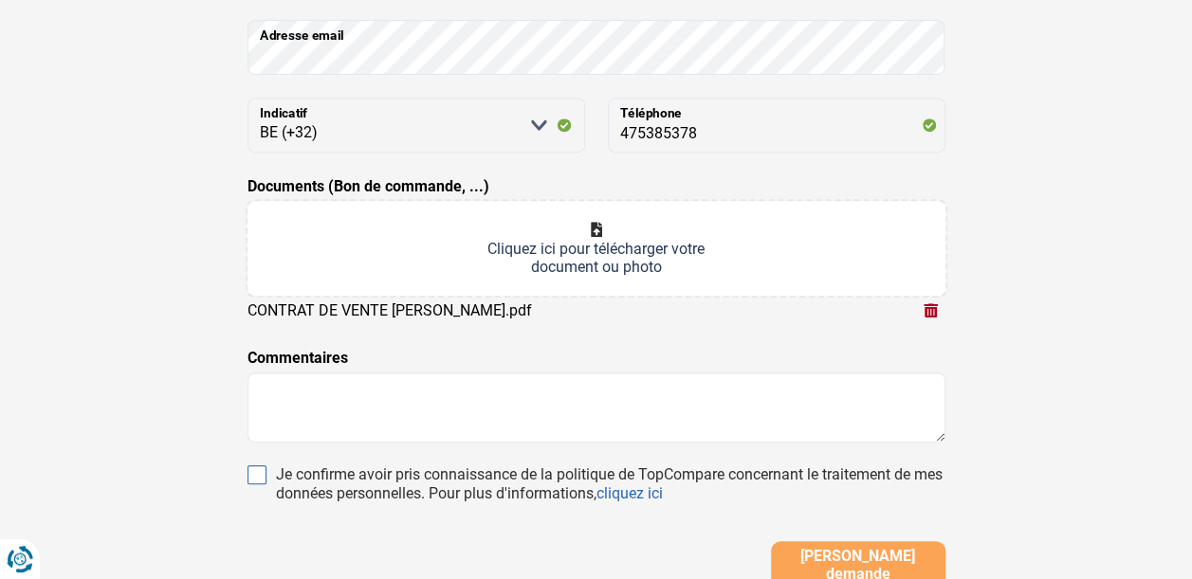
click at [259, 468] on input "Je confirme avoir pris connaissance de la politique de TopCompare concernant le…" at bounding box center [256, 475] width 19 height 19
checkbox input "true"
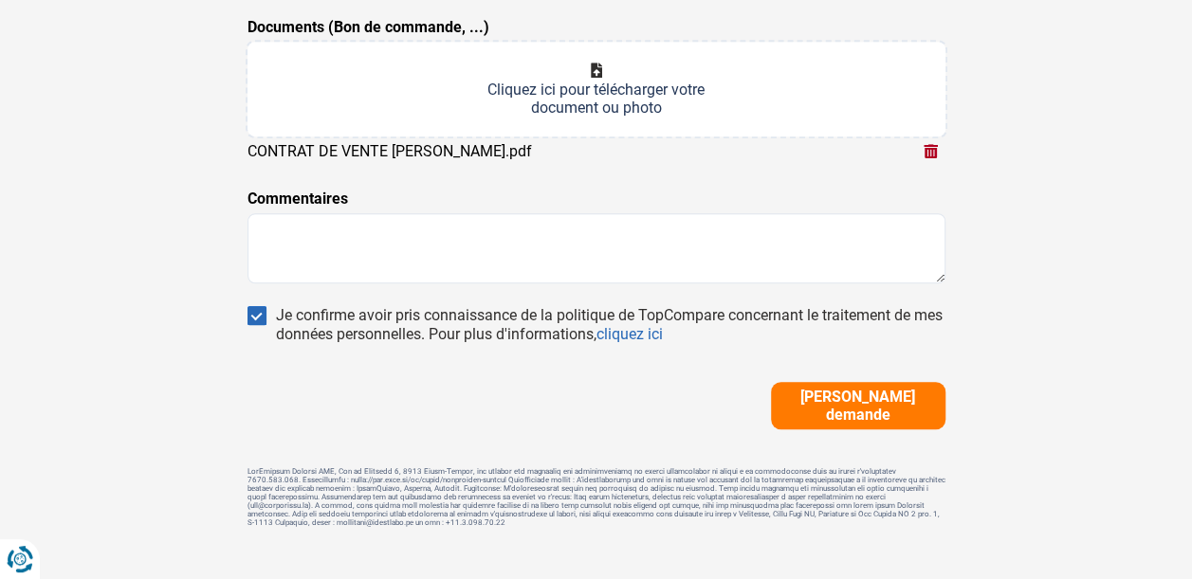
scroll to position [528, 0]
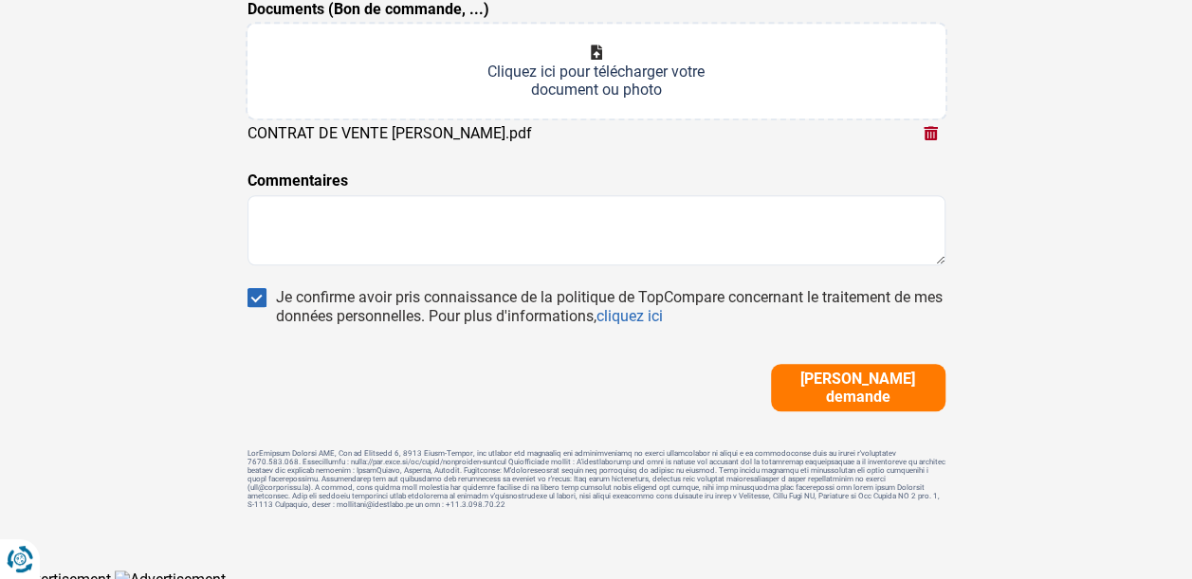
click at [884, 393] on span "[PERSON_NAME] demande" at bounding box center [858, 388] width 163 height 36
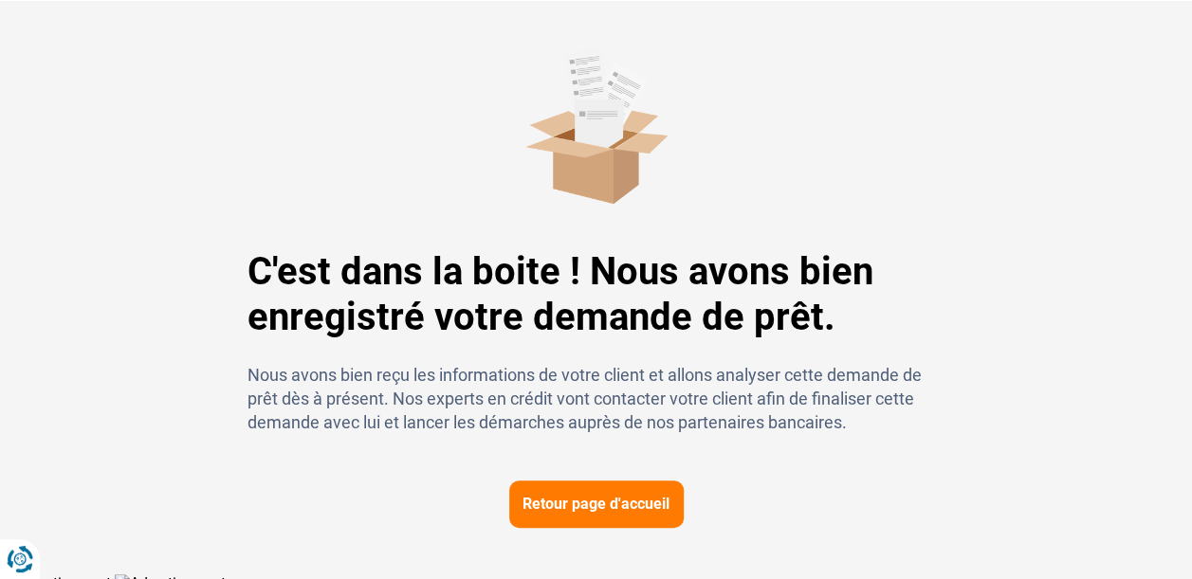
scroll to position [67, 0]
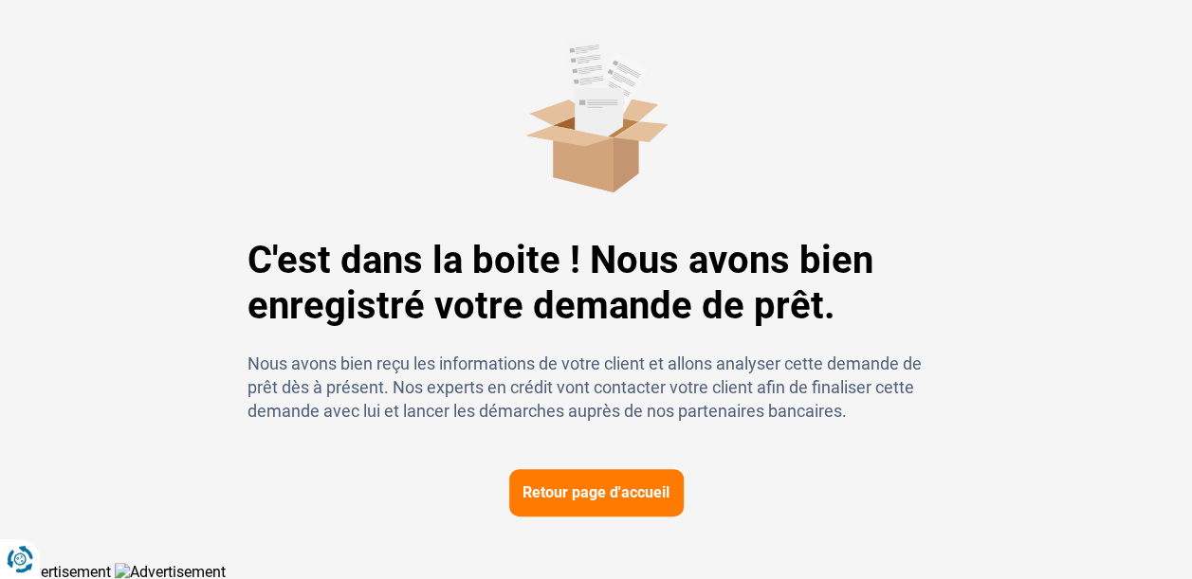
click at [641, 490] on button "Retour page d'accueil" at bounding box center [596, 492] width 174 height 47
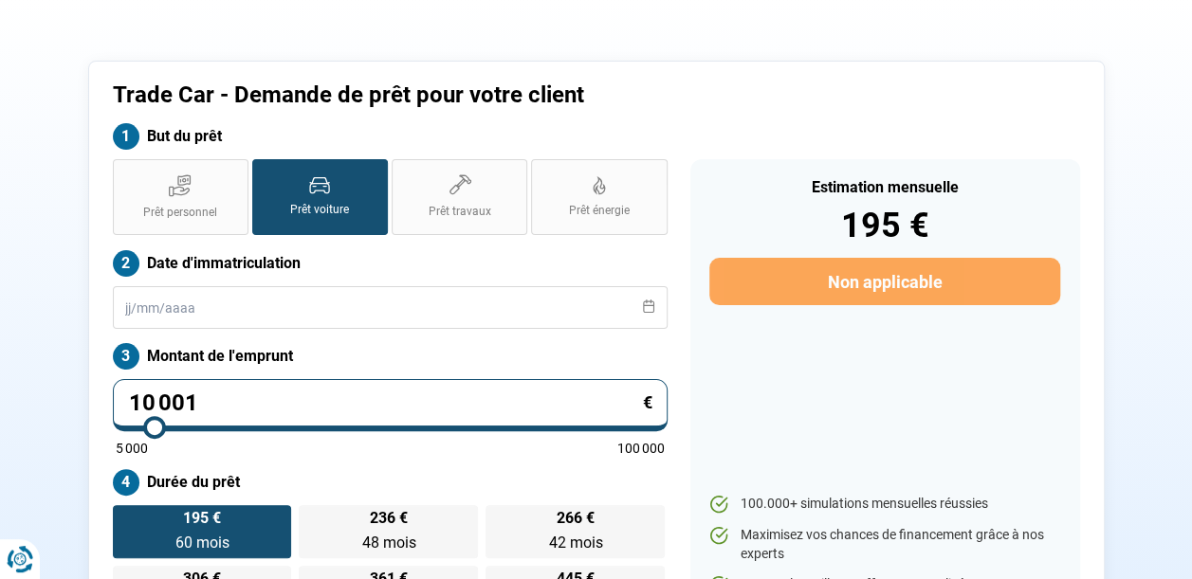
scroll to position [83, 0]
